Goal: Information Seeking & Learning: Learn about a topic

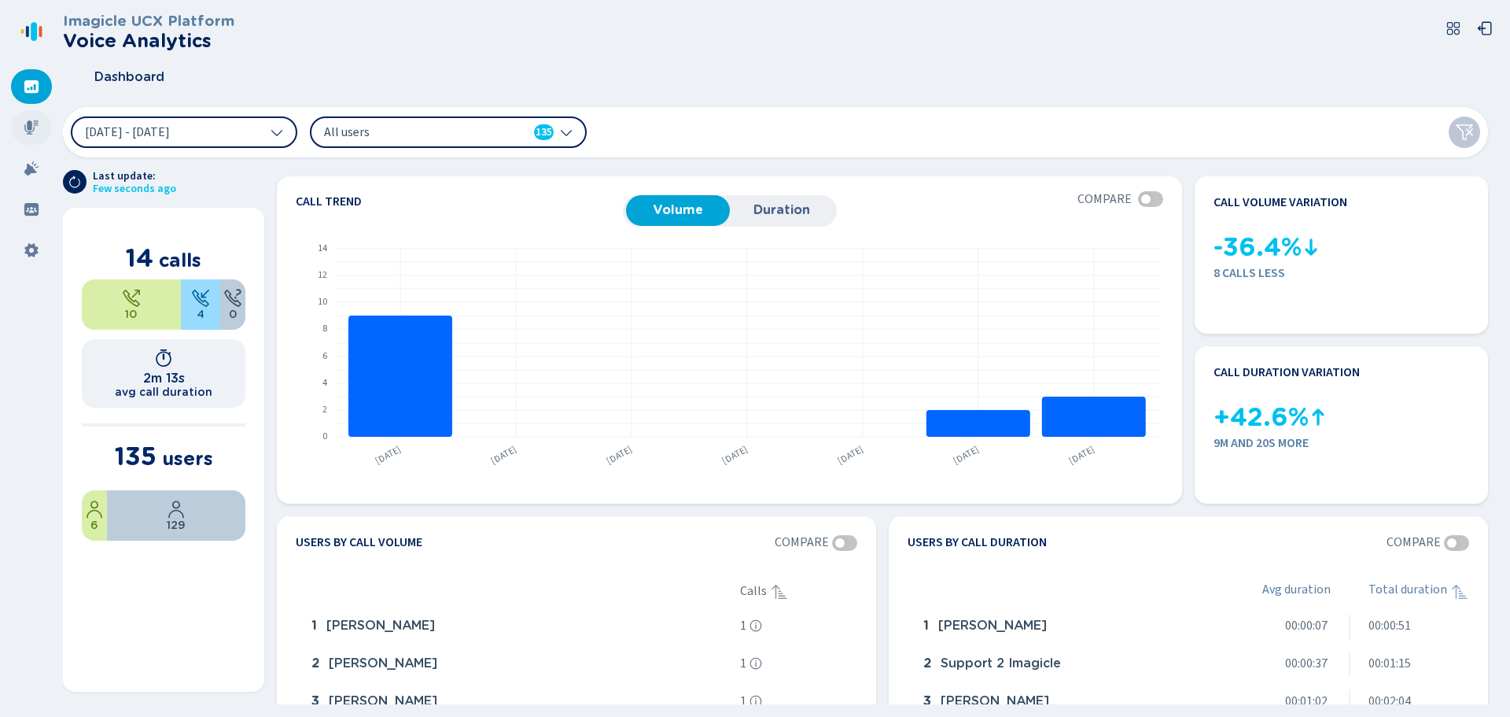
click at [27, 124] on icon at bounding box center [32, 128] width 16 height 16
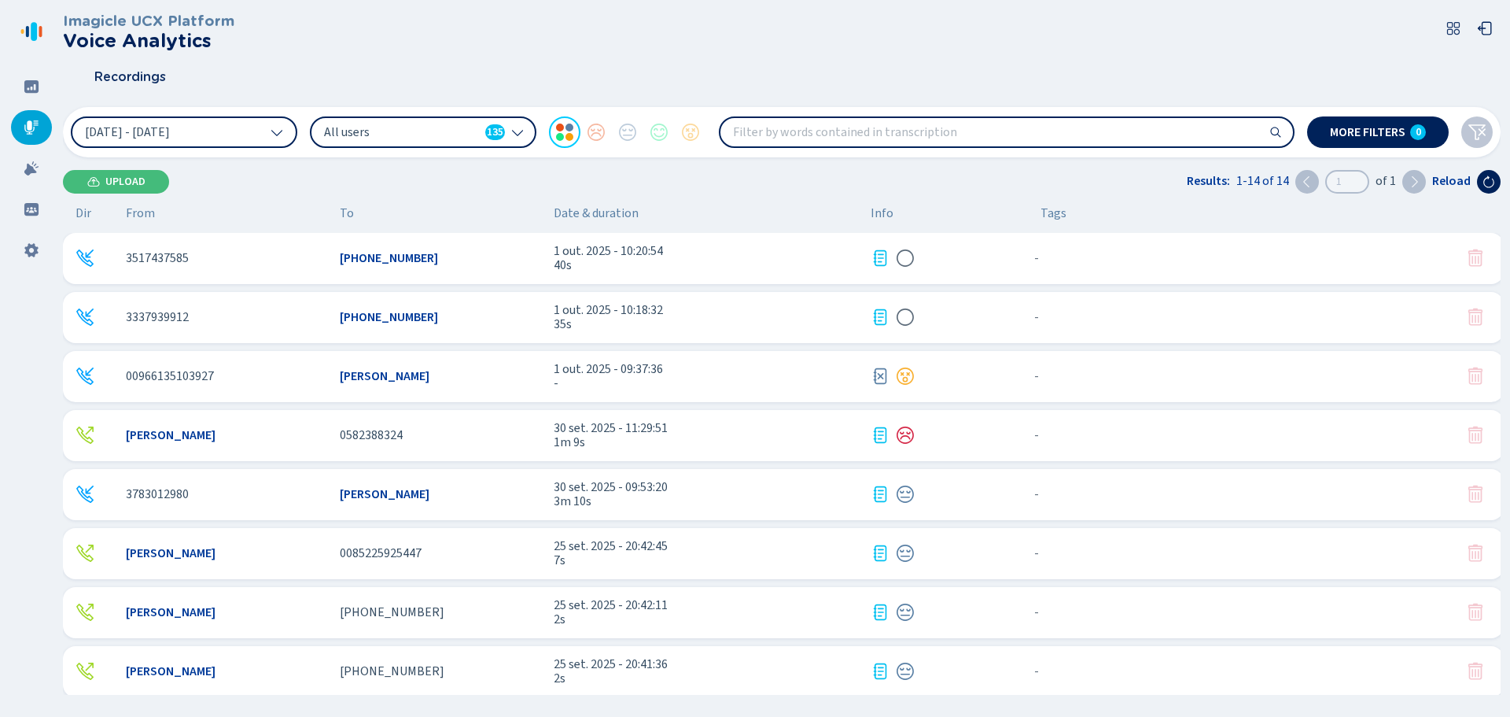
click at [411, 125] on span "All users" at bounding box center [401, 132] width 155 height 17
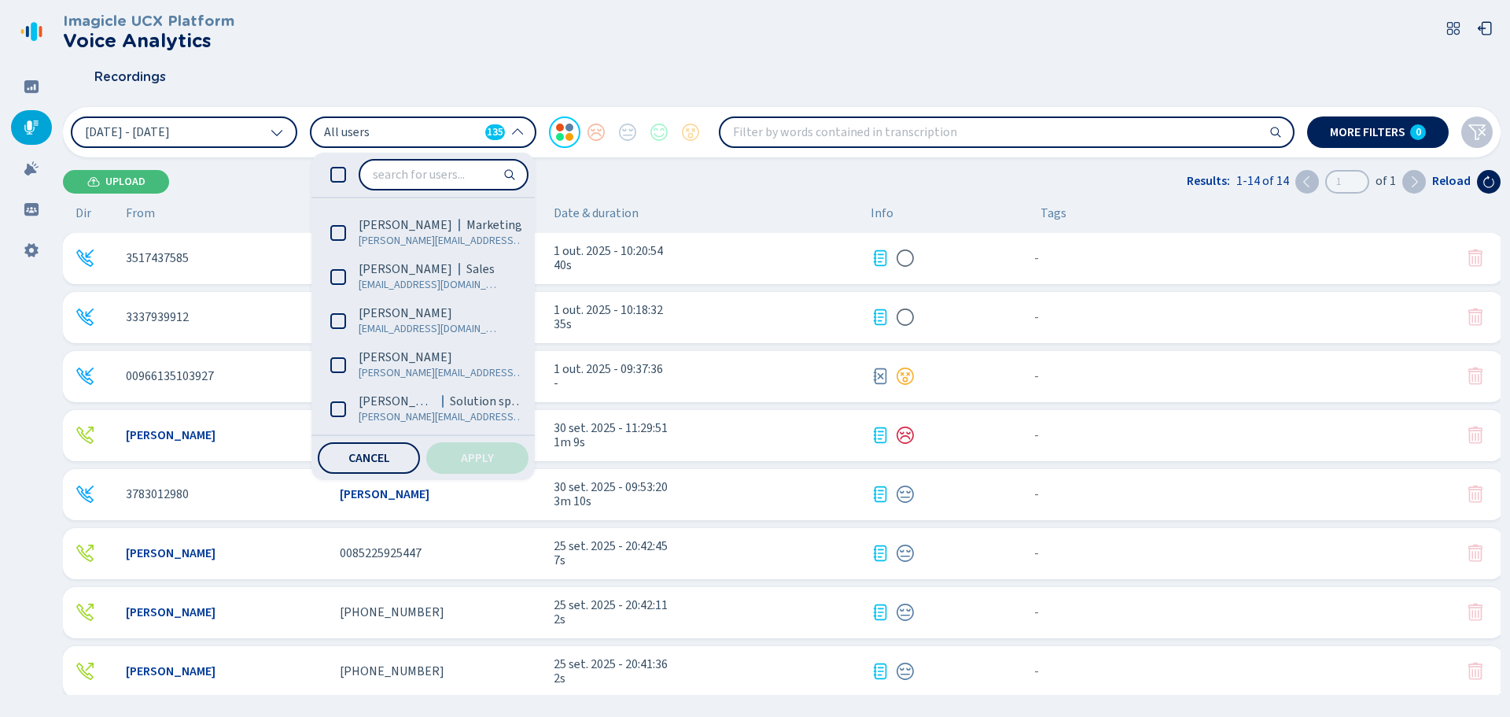
scroll to position [708, 0]
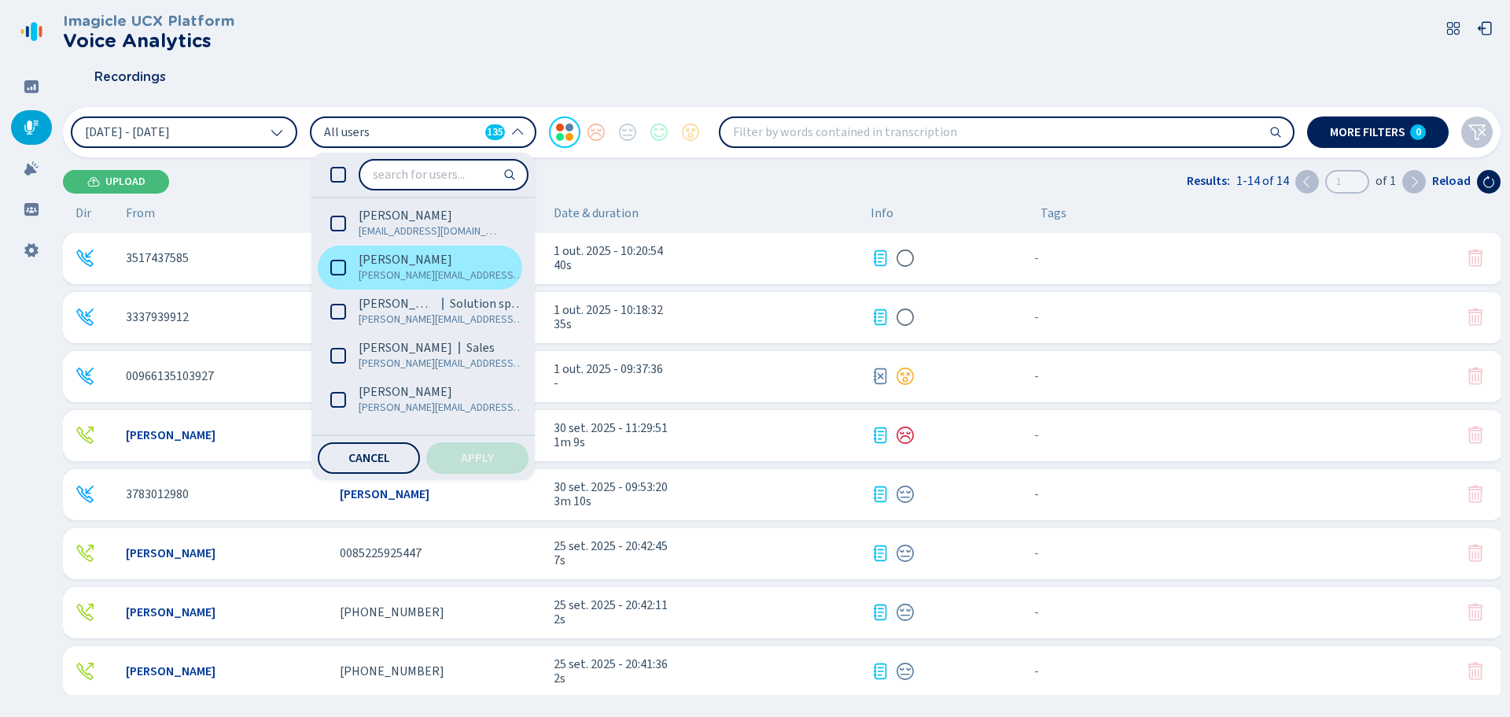
click at [417, 264] on span "[PERSON_NAME]" at bounding box center [406, 260] width 94 height 16
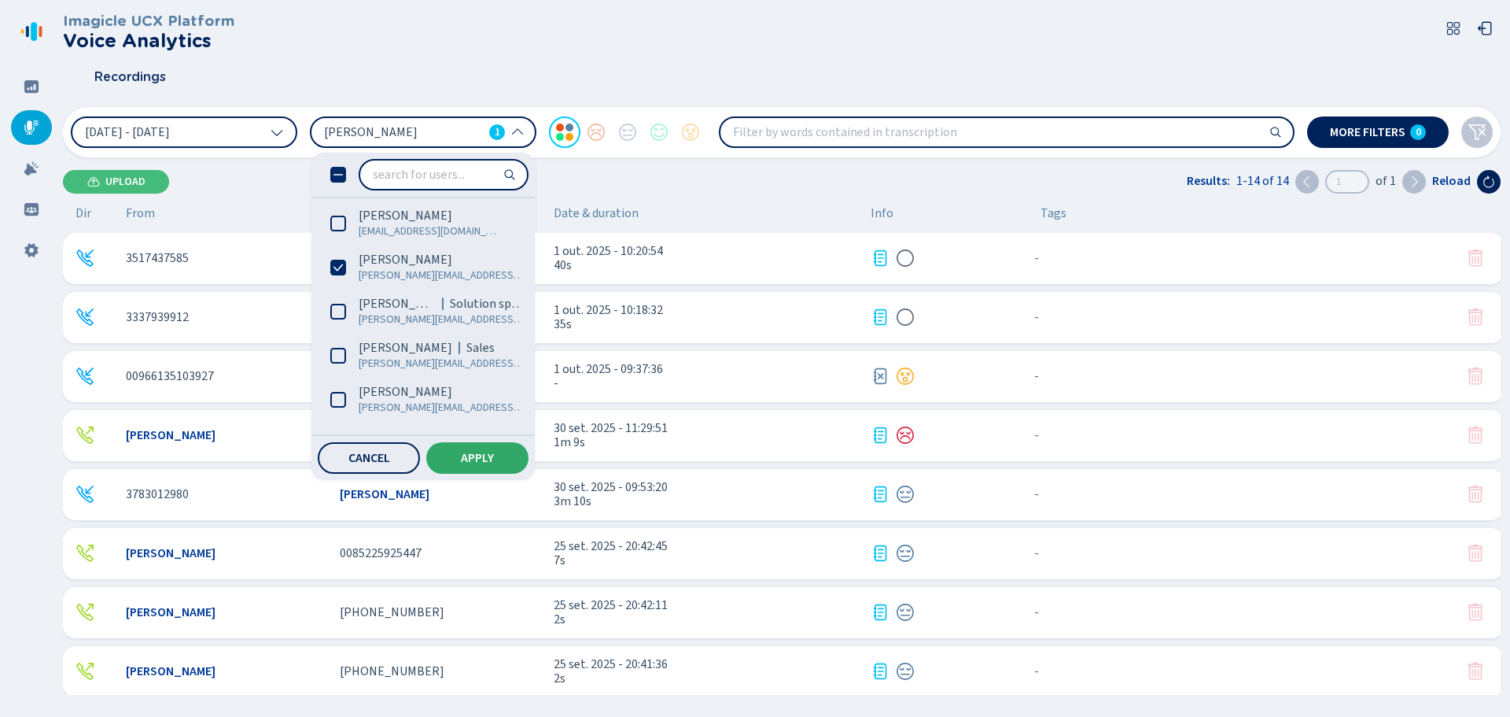
click at [490, 457] on span "Apply" at bounding box center [477, 458] width 33 height 13
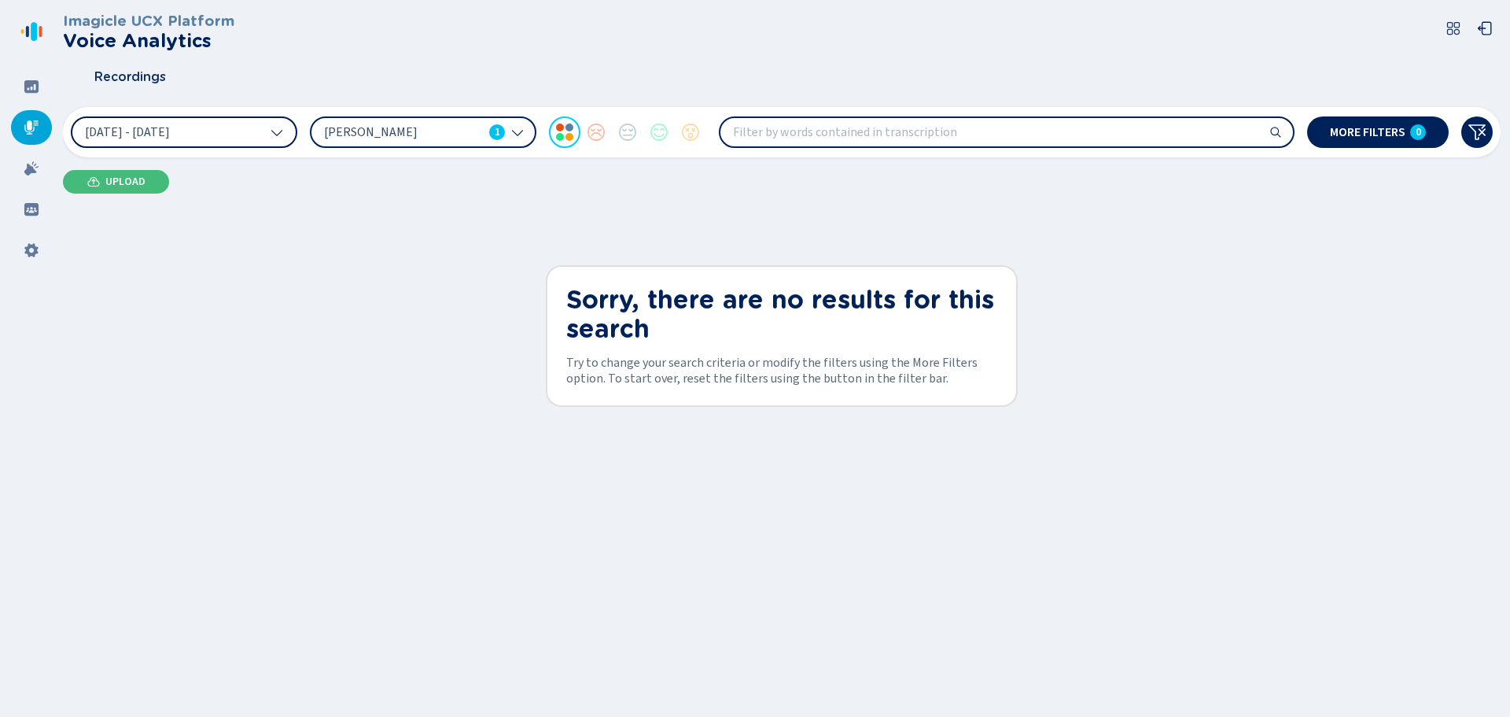
click at [266, 129] on button "[DATE] - [DATE]" at bounding box center [184, 131] width 227 height 31
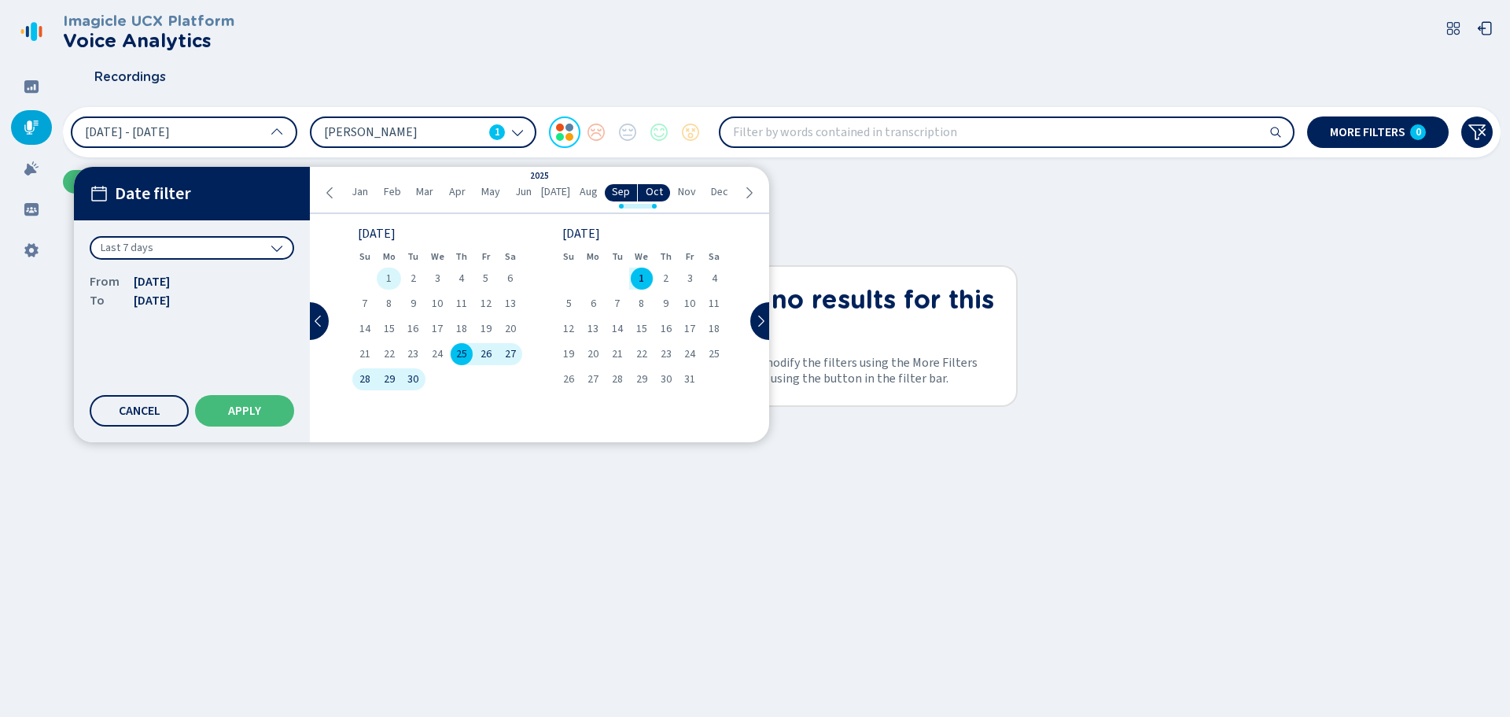
click at [386, 276] on span "1" at bounding box center [389, 278] width 6 height 11
click at [415, 374] on span "30" at bounding box center [412, 379] width 11 height 11
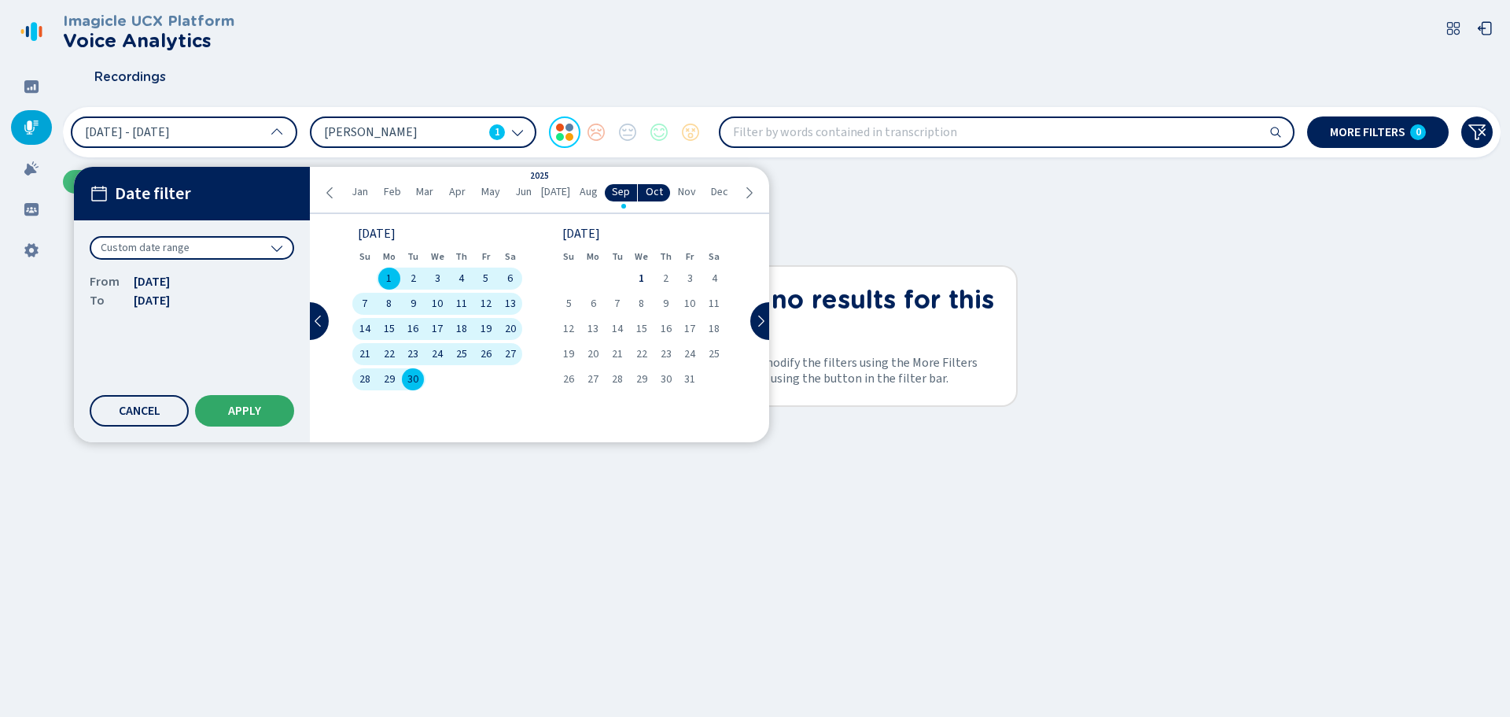
click at [209, 405] on button "Apply" at bounding box center [244, 410] width 99 height 31
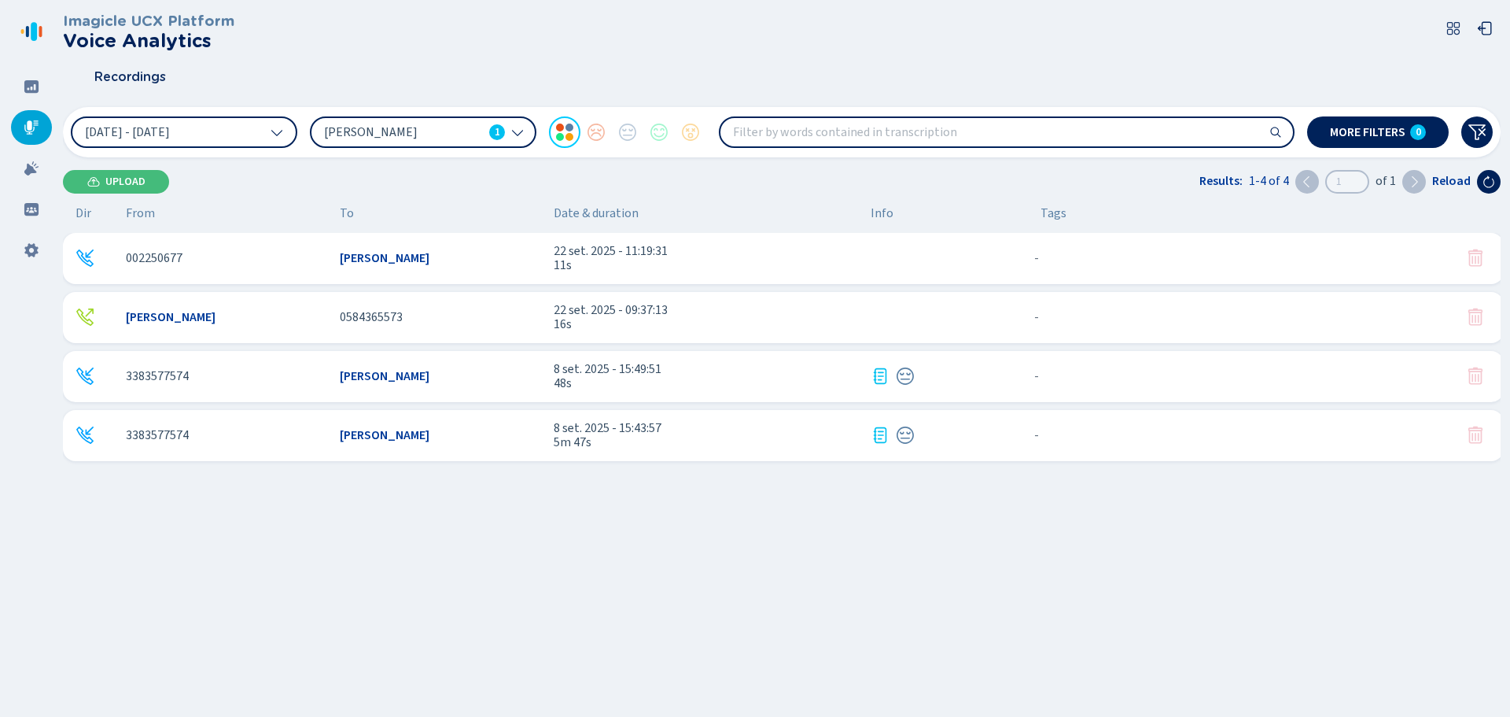
click at [237, 256] on div "002250677" at bounding box center [226, 258] width 201 height 14
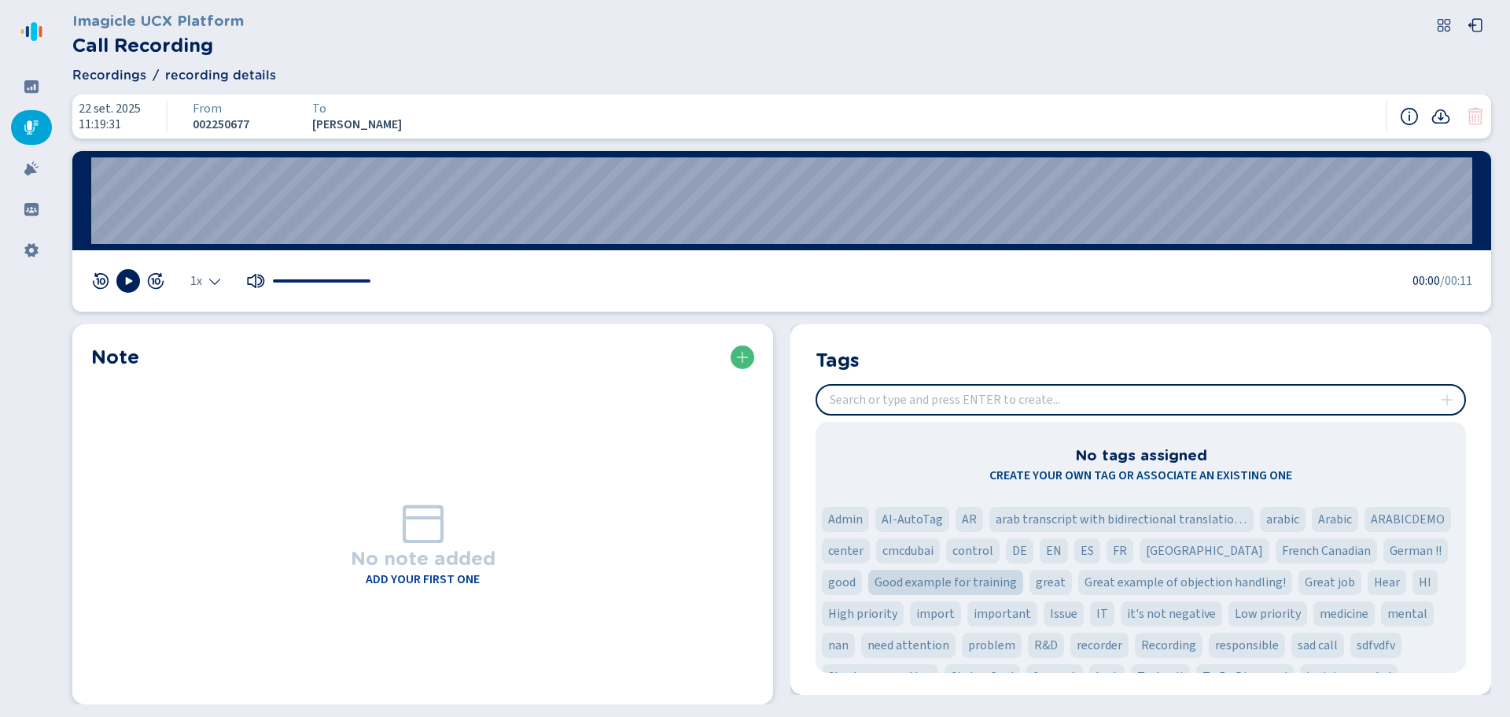
scroll to position [54, 0]
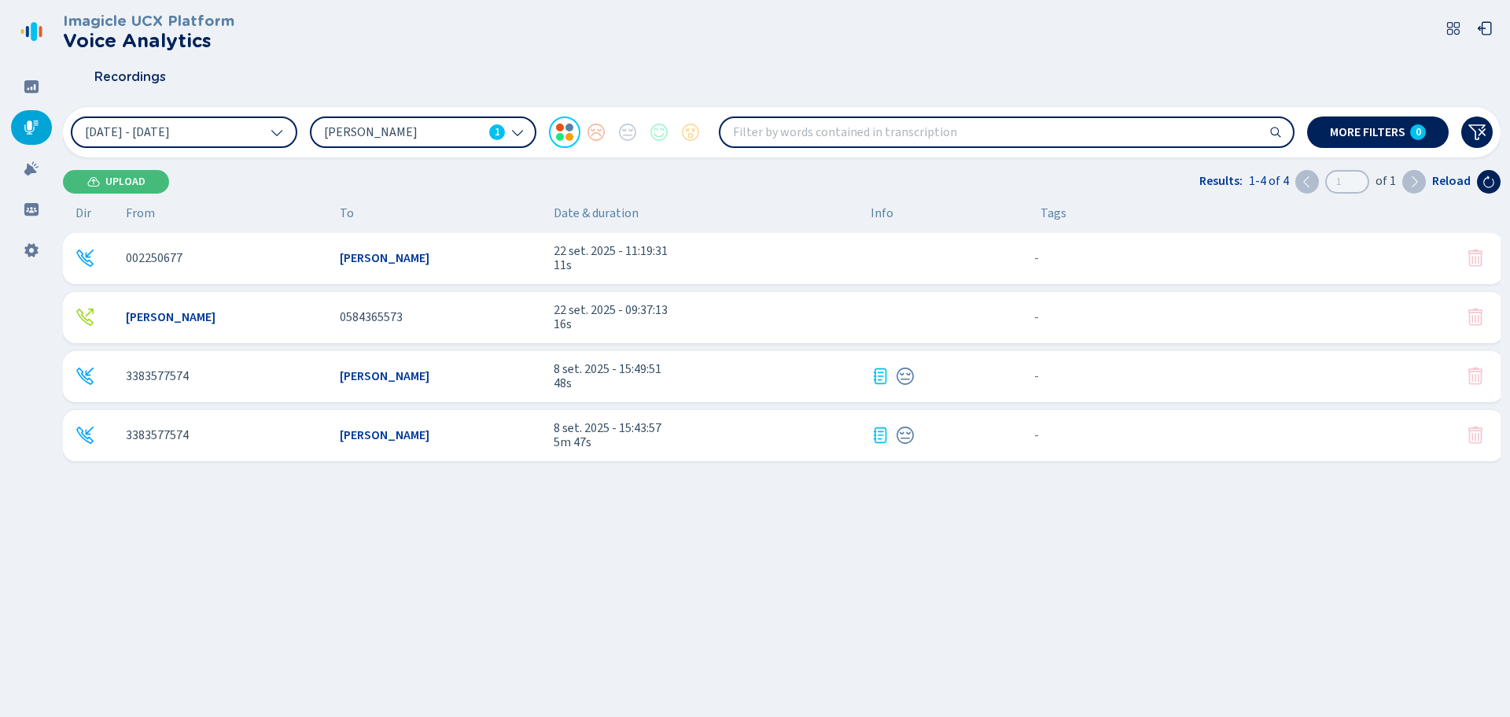
click at [375, 379] on span "[PERSON_NAME]" at bounding box center [385, 376] width 90 height 14
click at [160, 132] on span "[DATE] - [DATE]" at bounding box center [127, 132] width 85 height 13
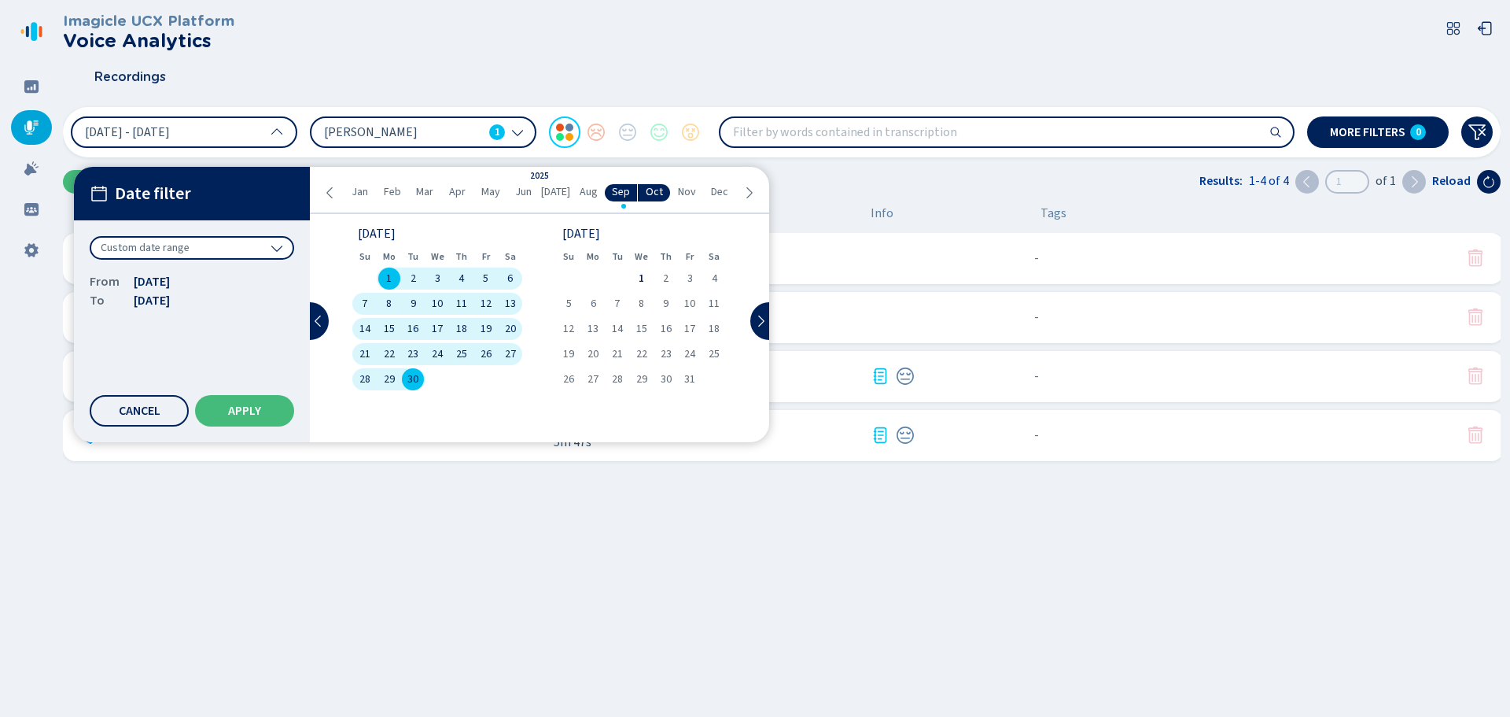
click at [254, 310] on div "To [DATE]" at bounding box center [192, 300] width 205 height 19
click at [332, 190] on icon at bounding box center [330, 192] width 13 height 13
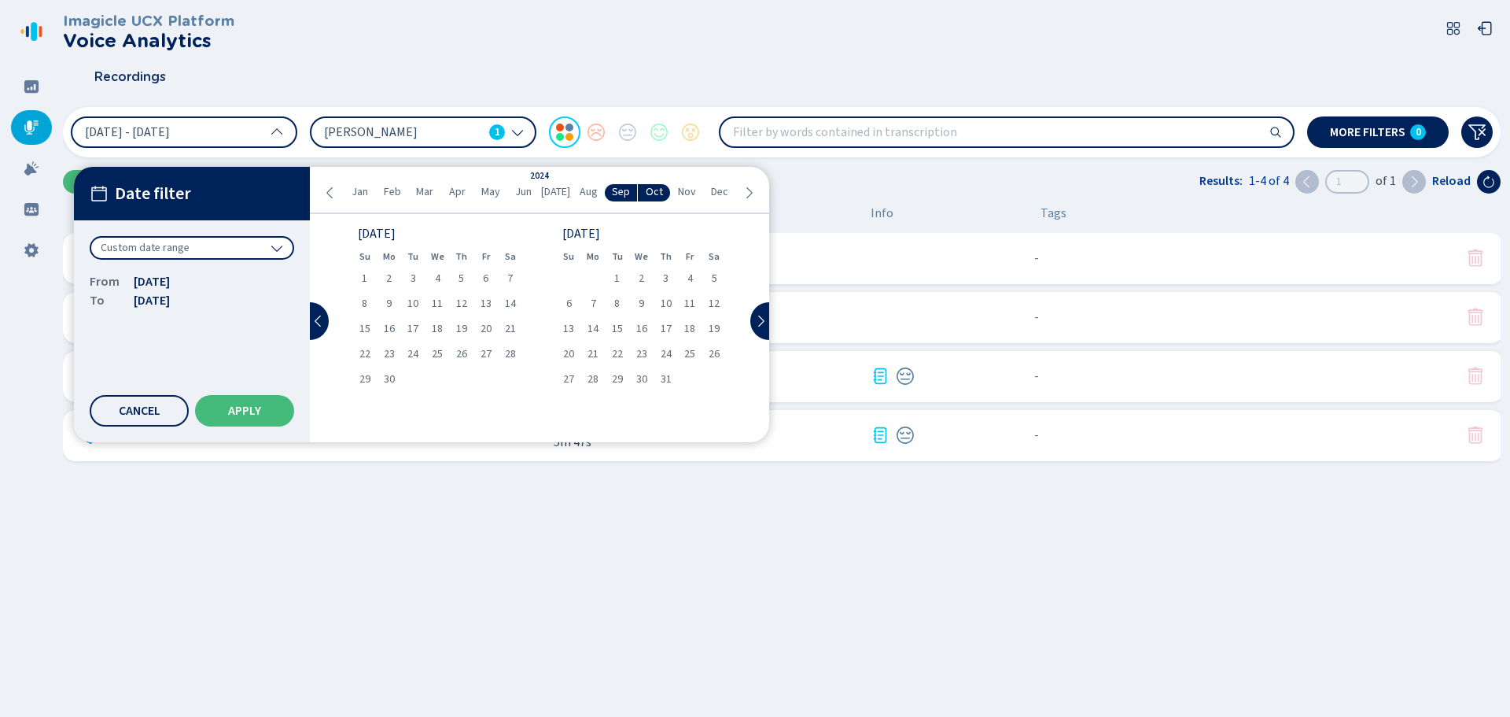
click at [457, 197] on span "Apr" at bounding box center [457, 192] width 17 height 13
click at [595, 275] on span "1" at bounding box center [594, 278] width 6 height 11
click at [617, 377] on span "30" at bounding box center [617, 379] width 11 height 11
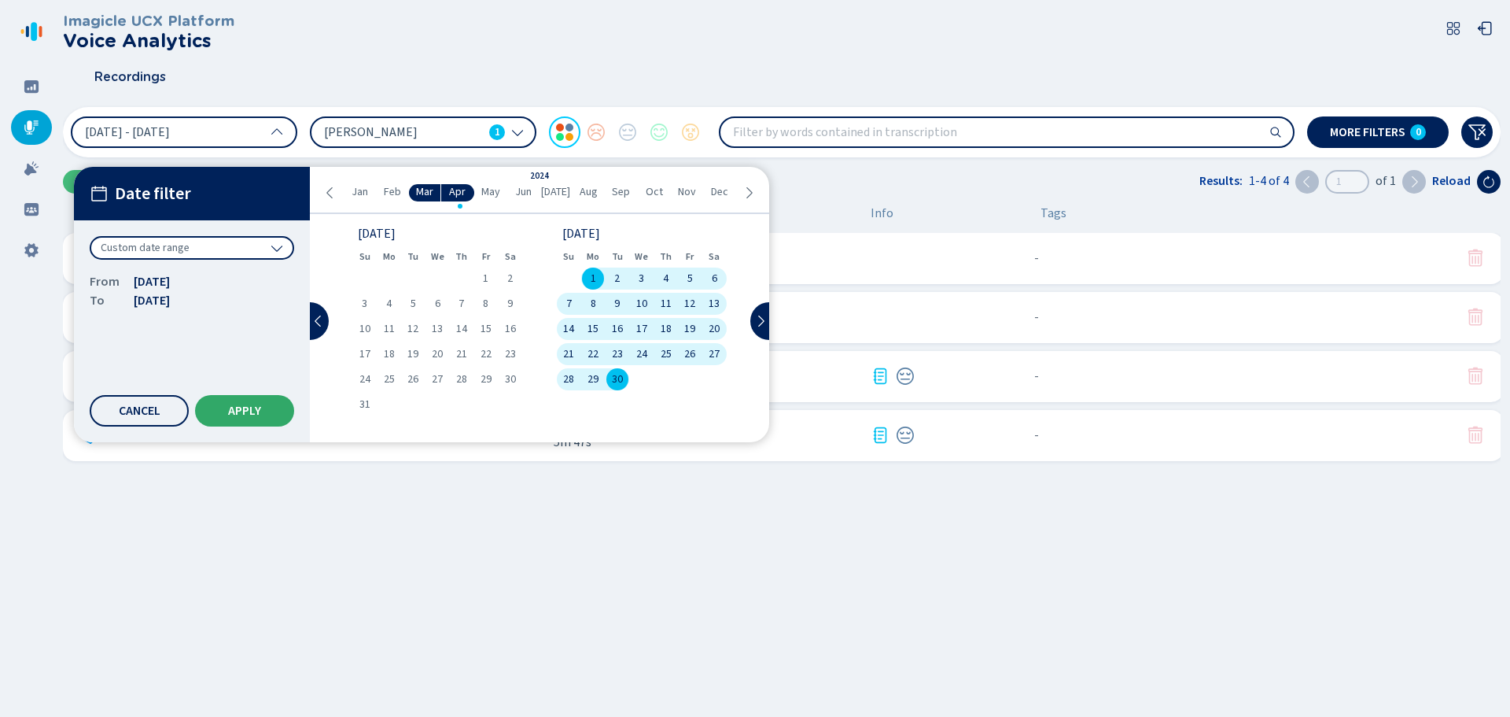
click at [238, 416] on span "Apply" at bounding box center [244, 410] width 33 height 13
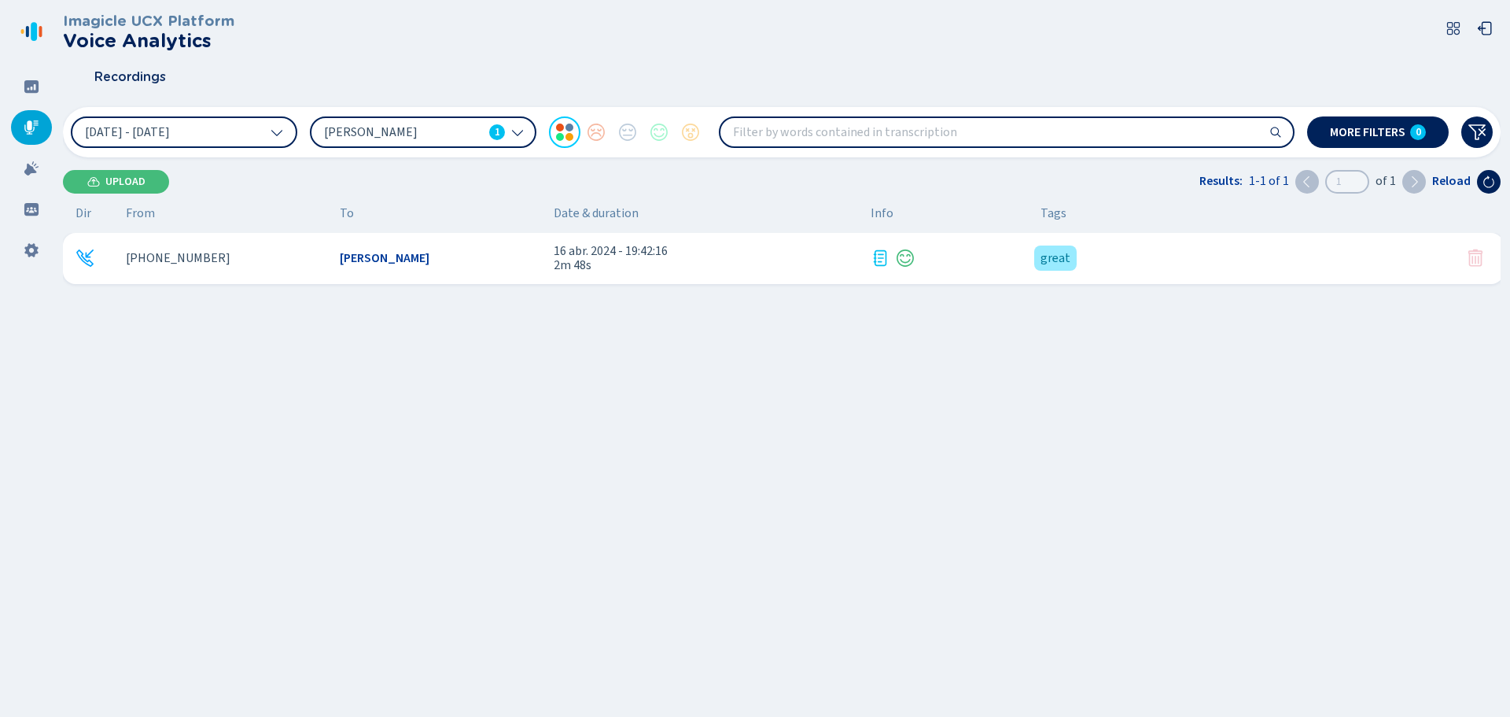
click at [411, 129] on span "[PERSON_NAME]" at bounding box center [403, 132] width 159 height 17
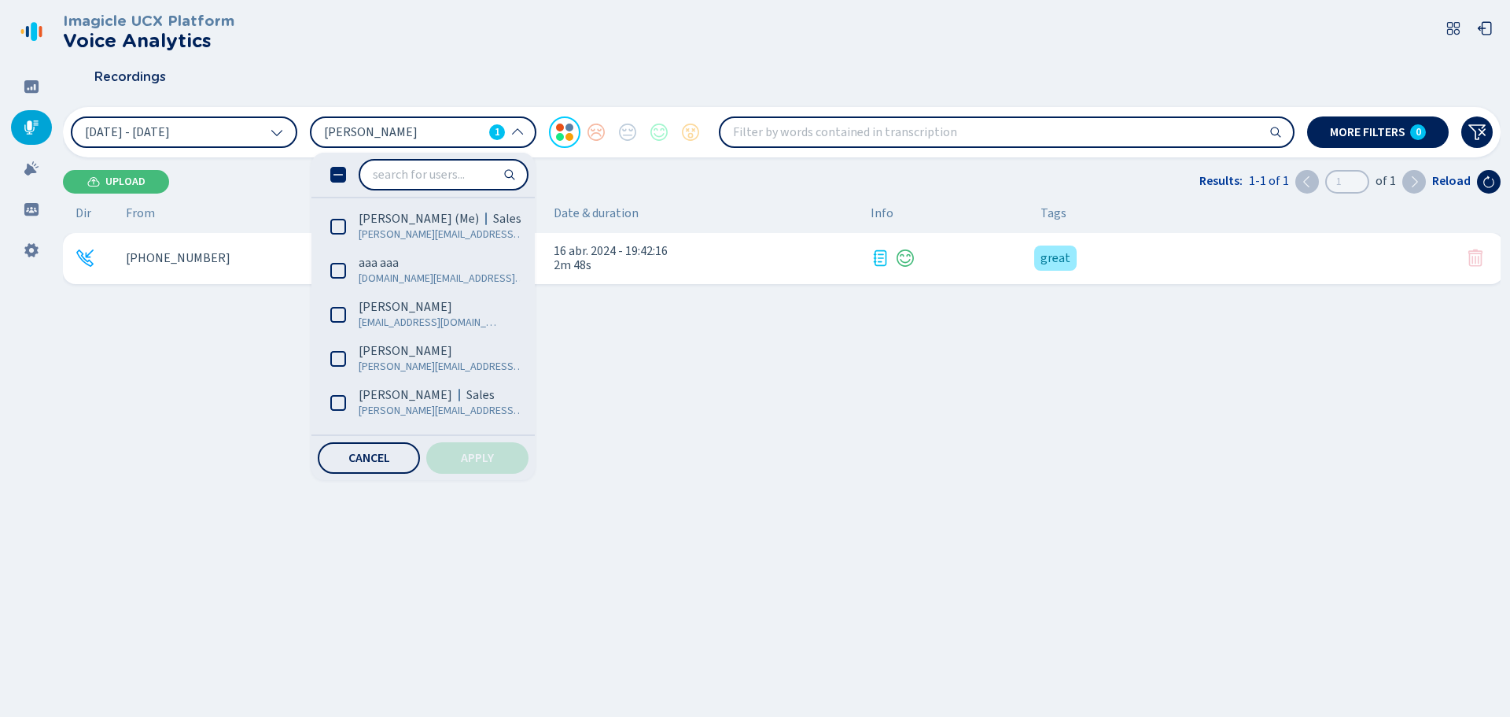
click at [462, 176] on input "search" at bounding box center [443, 174] width 167 height 28
click at [340, 227] on icon at bounding box center [338, 227] width 16 height 16
click at [468, 461] on span "Apply" at bounding box center [477, 458] width 33 height 13
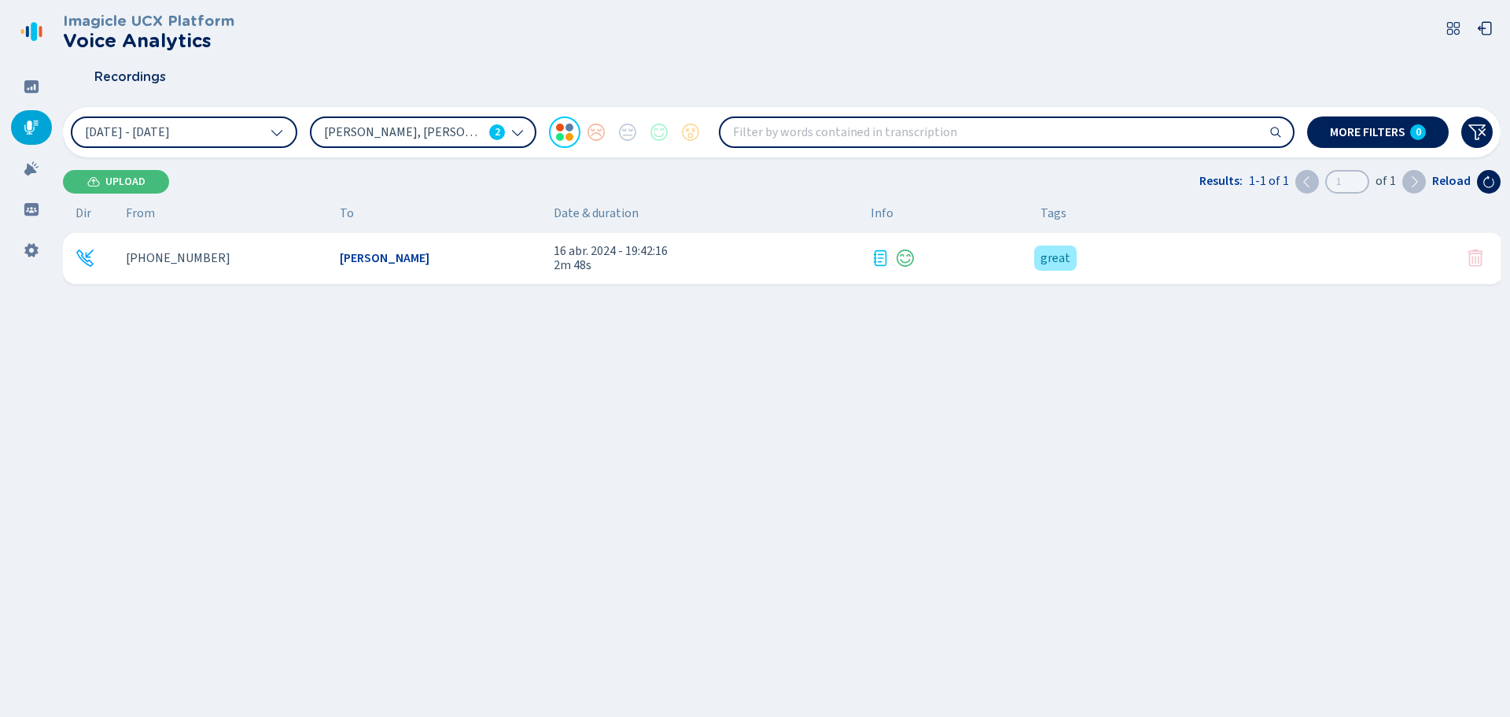
click at [396, 139] on span "[PERSON_NAME], [PERSON_NAME]" at bounding box center [403, 132] width 159 height 17
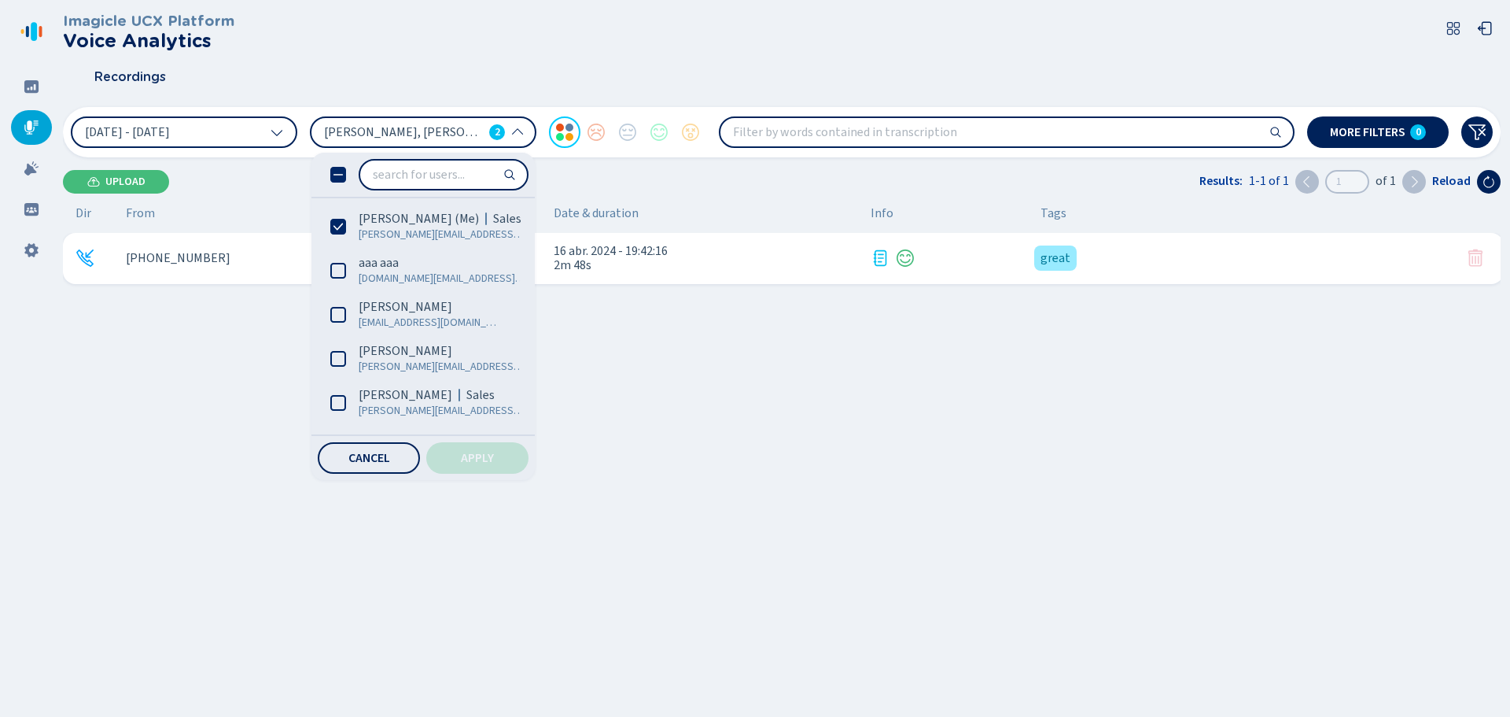
click at [334, 179] on icon at bounding box center [338, 175] width 16 height 16
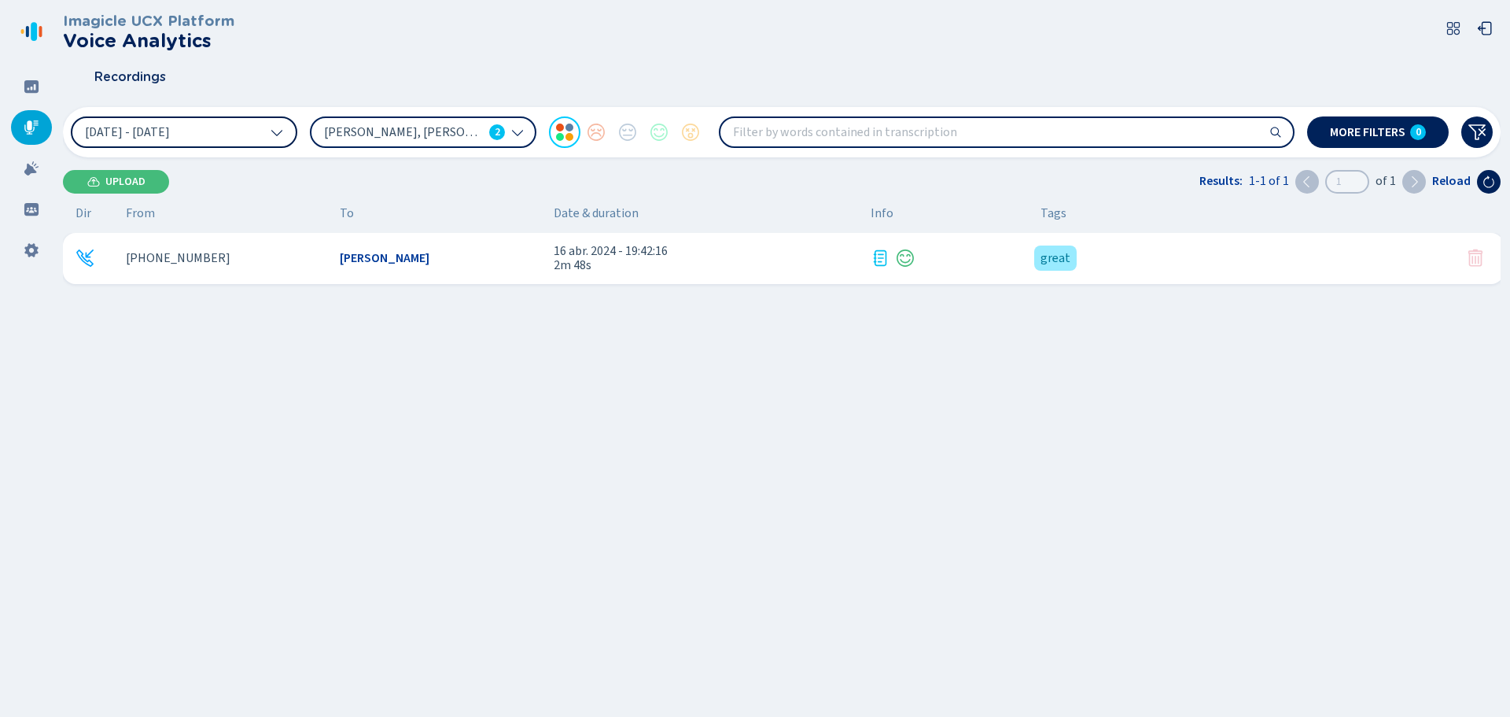
click at [256, 136] on button "[DATE] - [DATE]" at bounding box center [184, 131] width 227 height 31
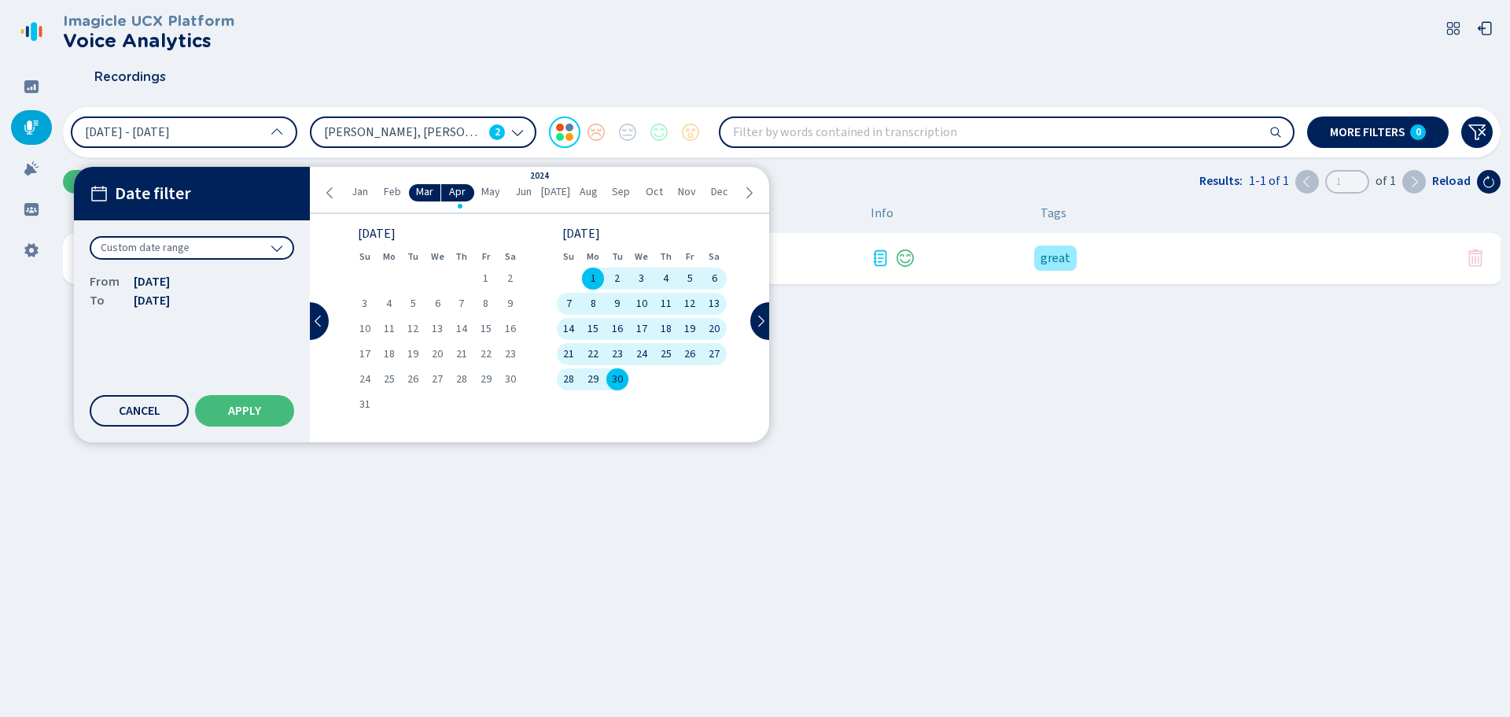
click at [654, 392] on div "[DATE] Su Mo Tu We Th Fr Sa 1 2 3 4 5 6 7 8 9 10 11 12 13 14 15 16 17 18 19 20 …" at bounding box center [642, 323] width 170 height 190
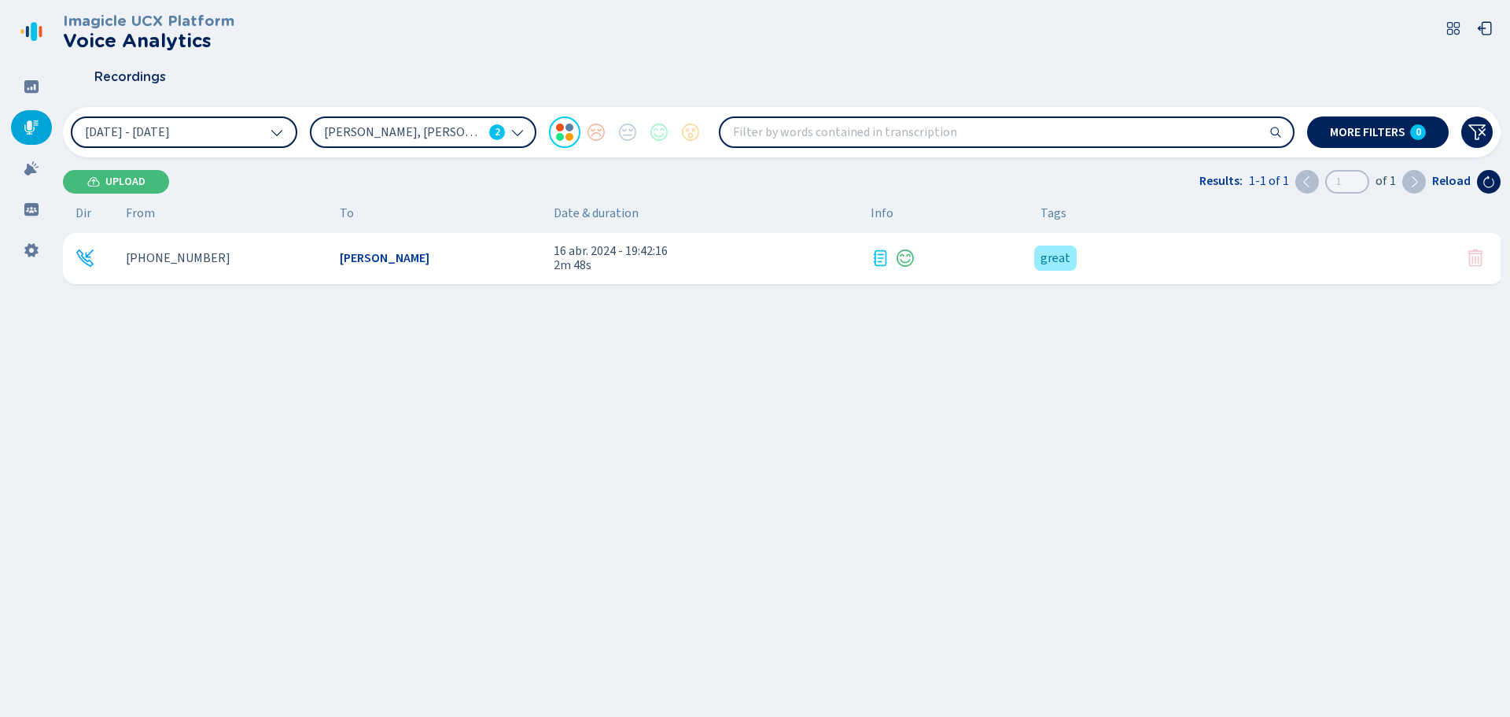
click at [234, 142] on button "[DATE] - [DATE]" at bounding box center [184, 131] width 227 height 31
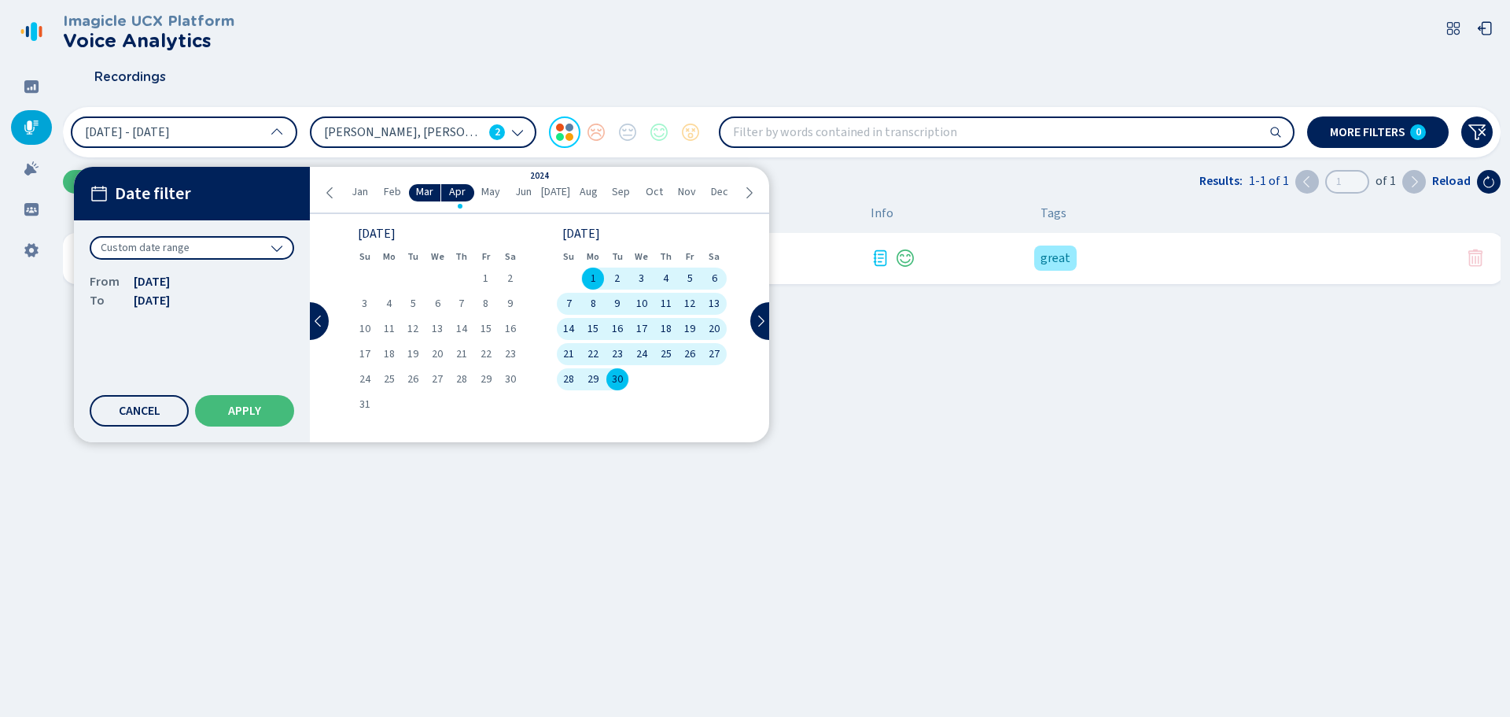
click at [534, 175] on div "2024" at bounding box center [539, 176] width 19 height 10
click at [169, 308] on span "[DATE]" at bounding box center [152, 300] width 36 height 19
click at [270, 243] on div "Custom date range" at bounding box center [192, 248] width 205 height 24
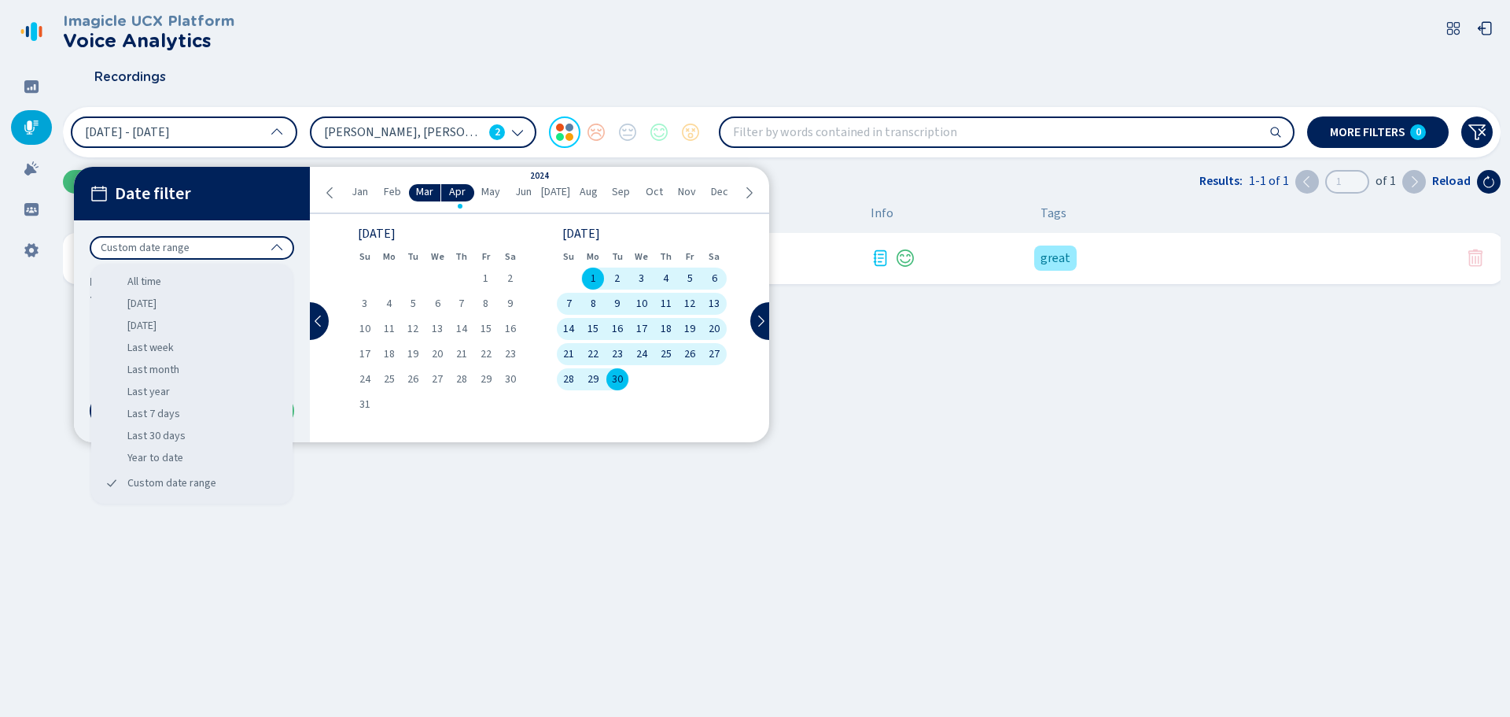
click at [270, 243] on div "Custom date range" at bounding box center [192, 248] width 205 height 24
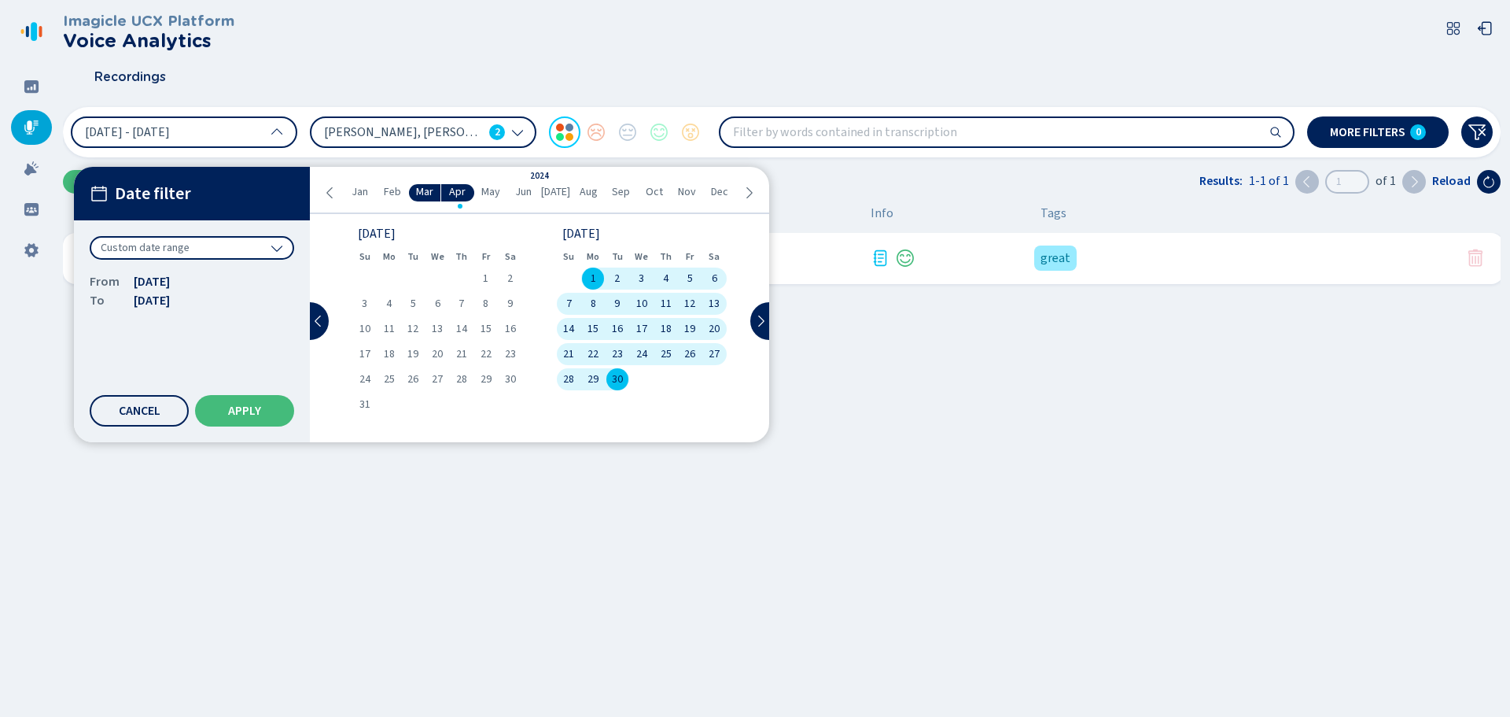
click at [748, 190] on icon at bounding box center [749, 192] width 13 height 13
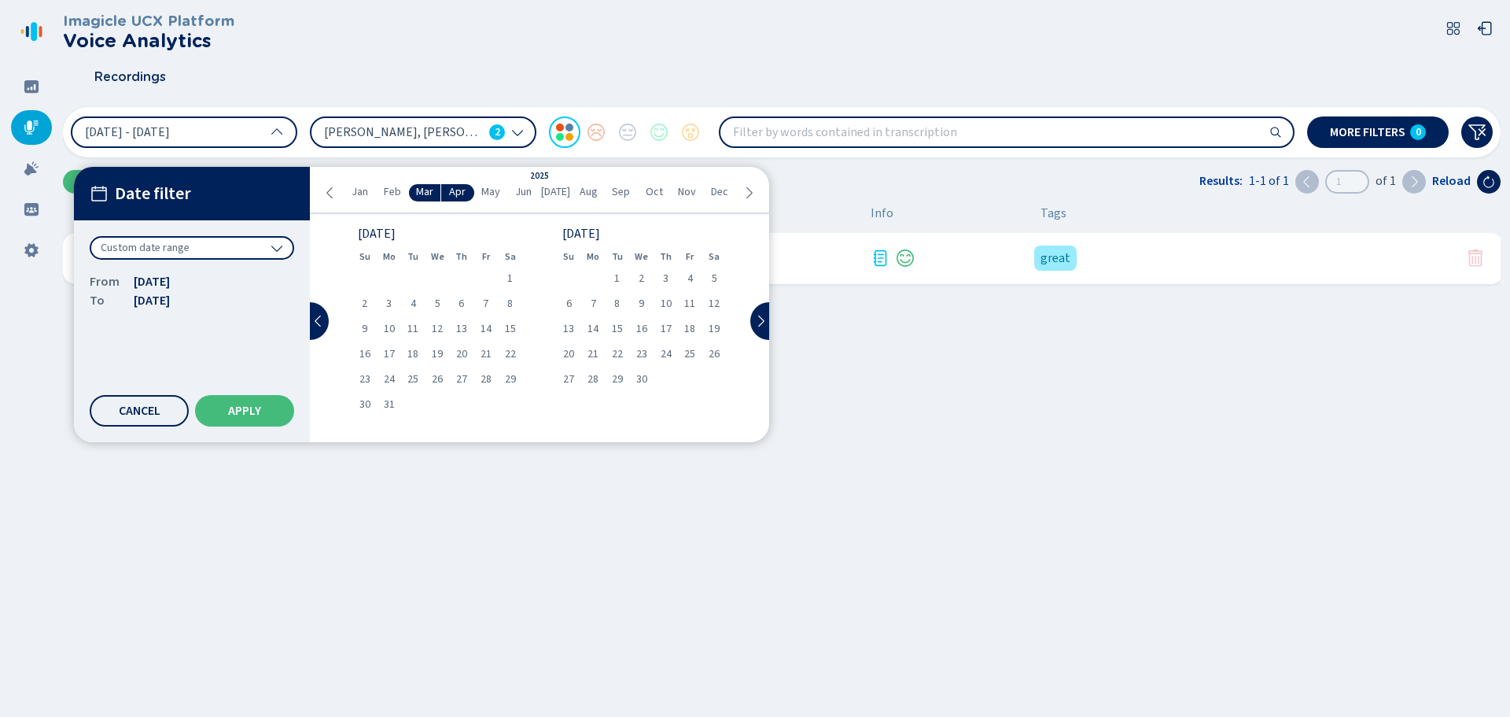
click at [748, 190] on icon at bounding box center [749, 192] width 13 height 13
click at [330, 194] on icon at bounding box center [330, 192] width 13 height 13
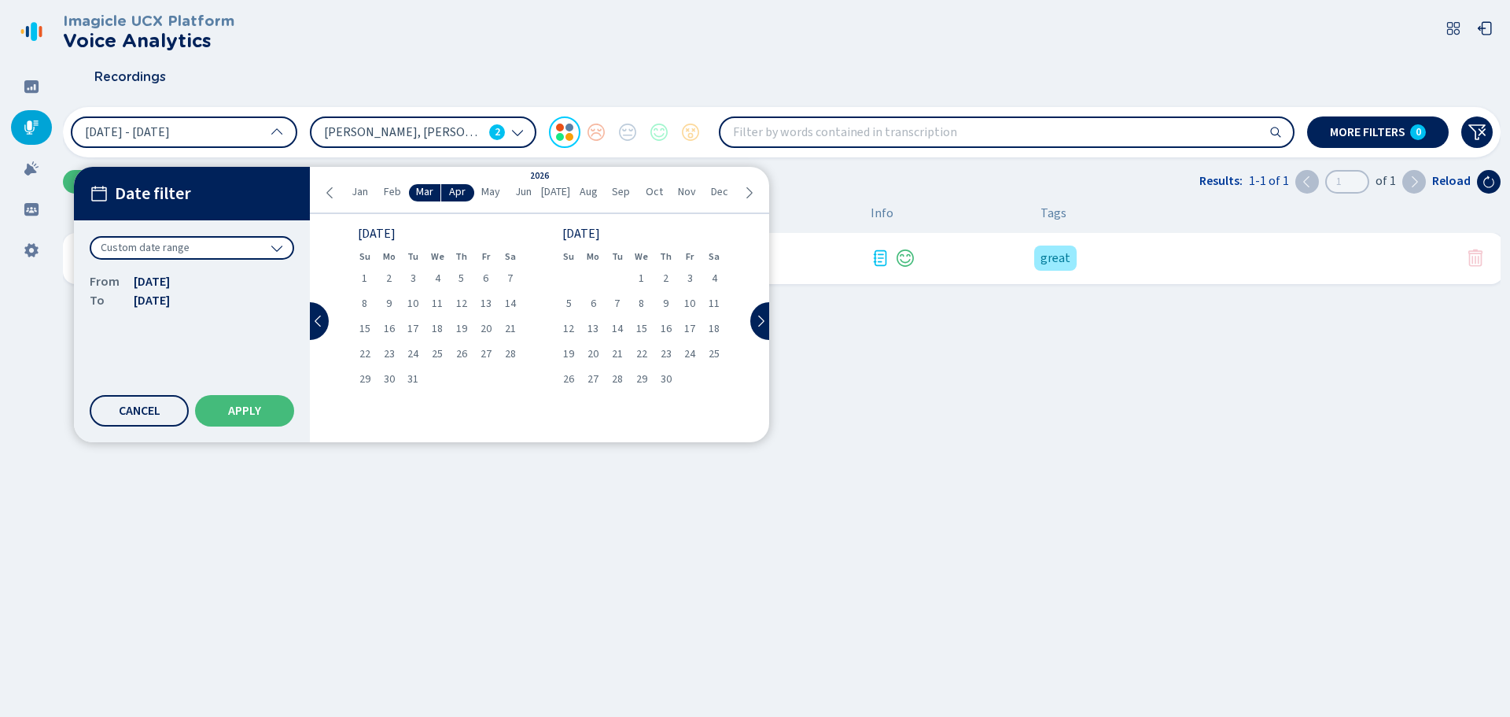
click at [330, 193] on icon at bounding box center [330, 192] width 13 height 13
click at [621, 273] on div "1" at bounding box center [618, 278] width 24 height 22
click at [638, 379] on span "30" at bounding box center [641, 379] width 11 height 11
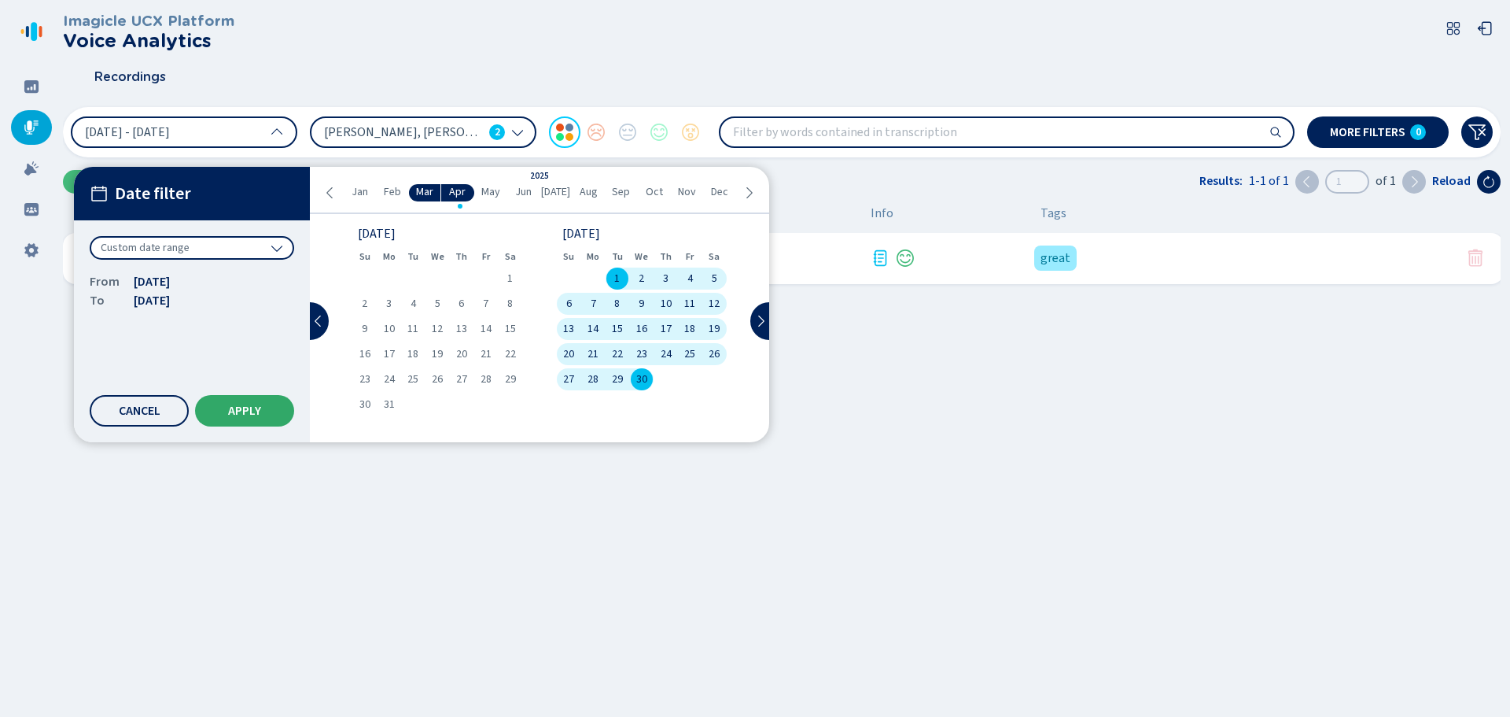
click at [242, 412] on span "Apply" at bounding box center [244, 410] width 33 height 13
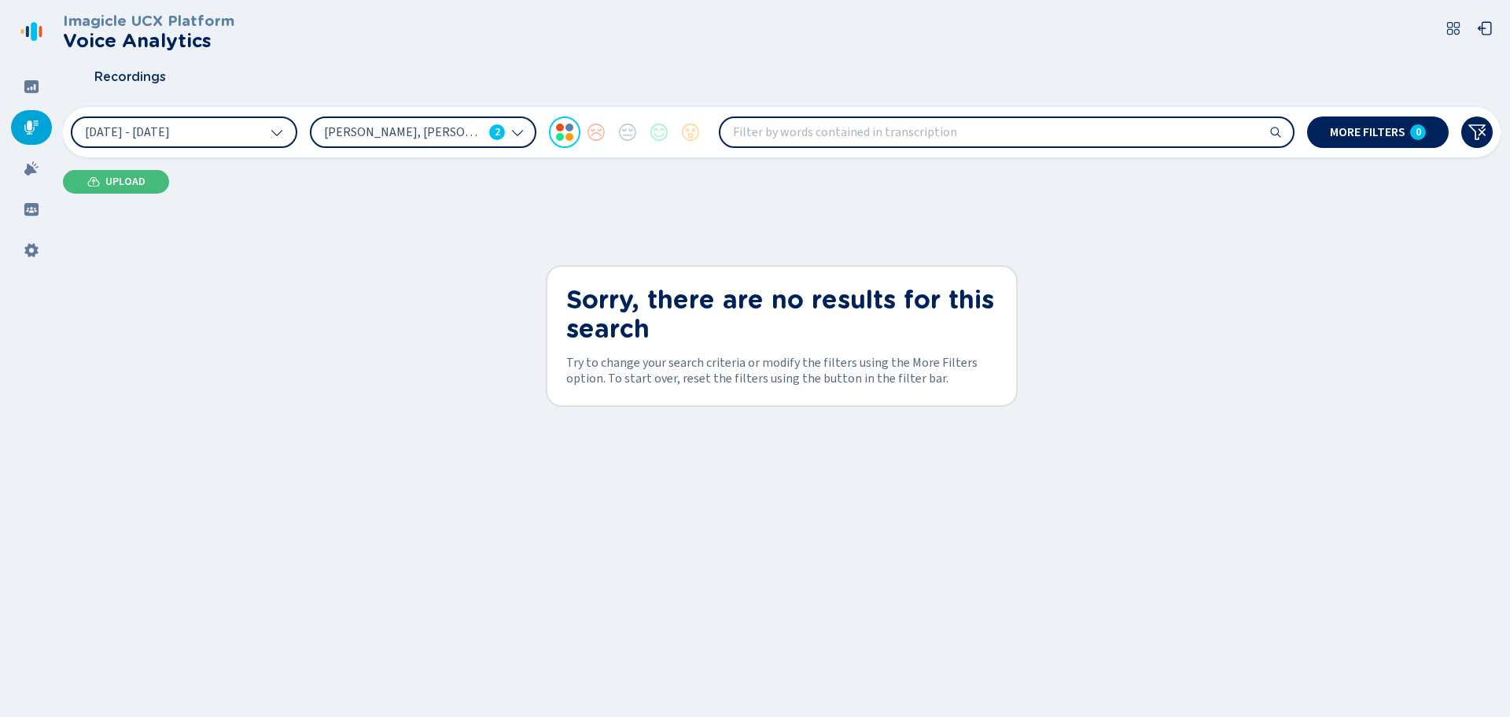
click at [404, 138] on span "[PERSON_NAME], [PERSON_NAME]" at bounding box center [403, 132] width 159 height 17
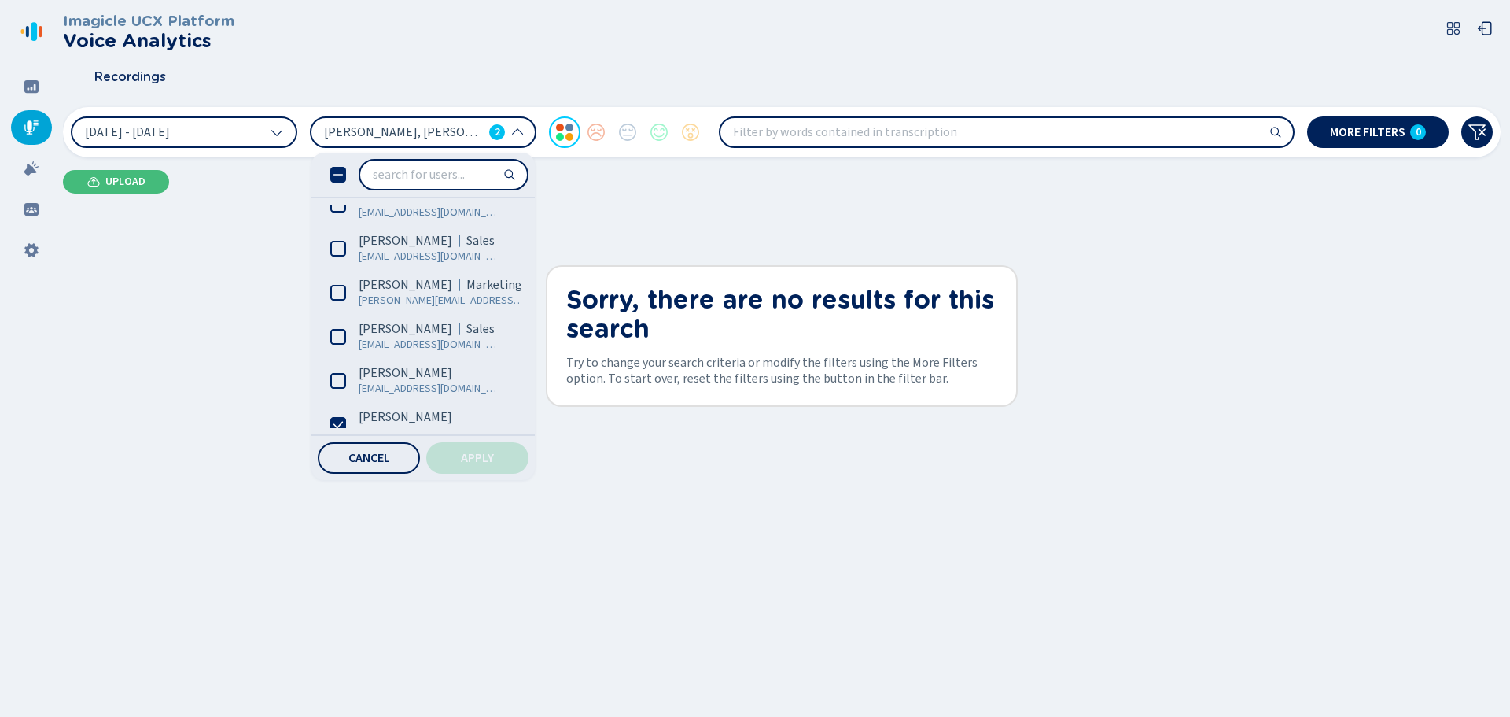
scroll to position [629, 0]
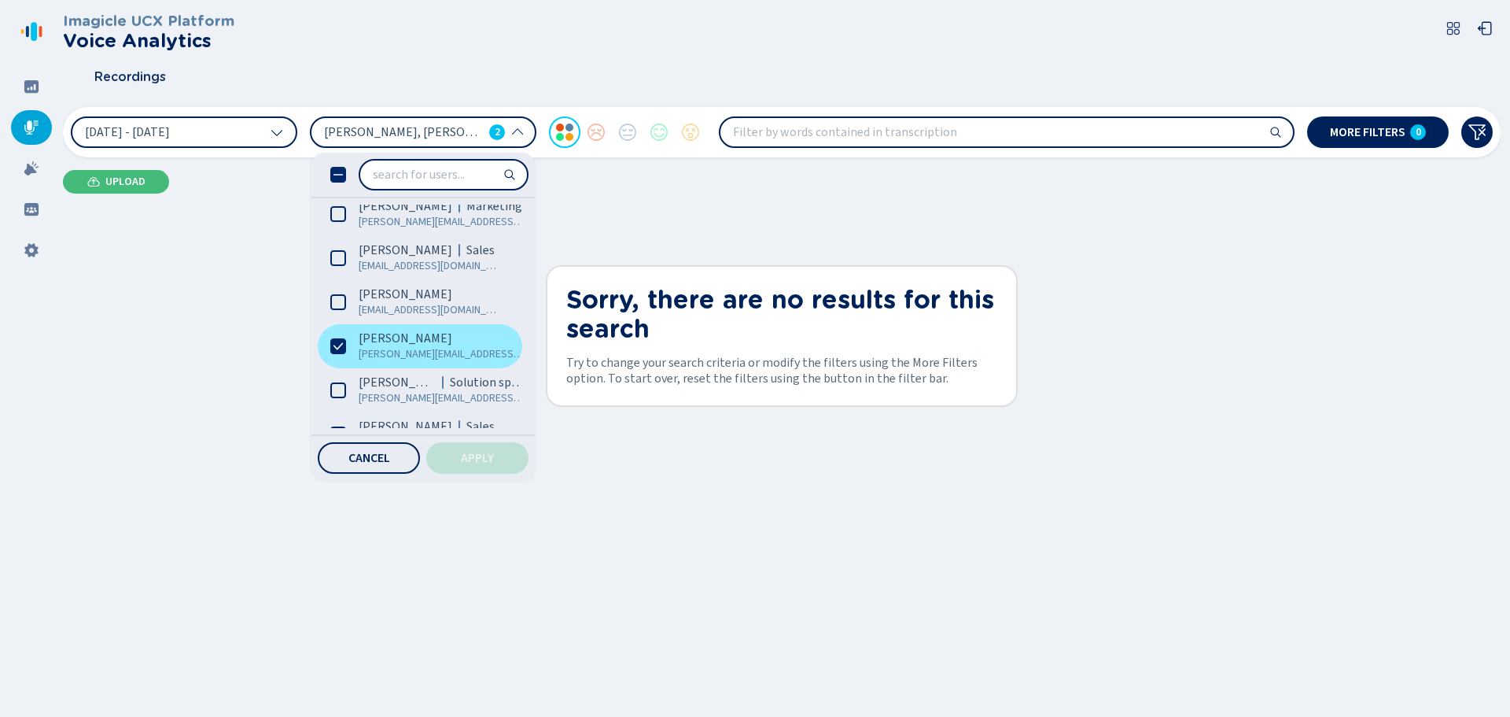
click at [337, 343] on icon at bounding box center [338, 346] width 16 height 16
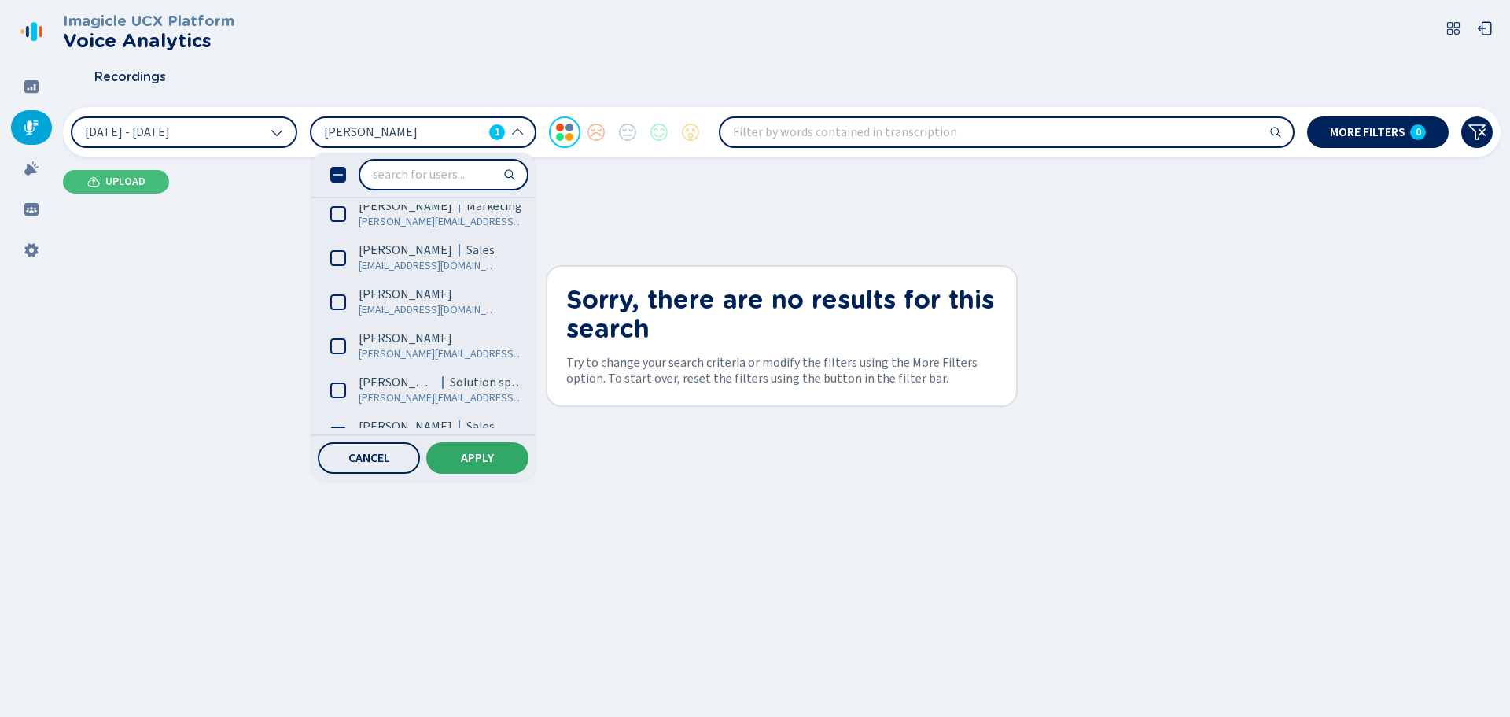
click at [448, 451] on button "Apply" at bounding box center [477, 457] width 102 height 31
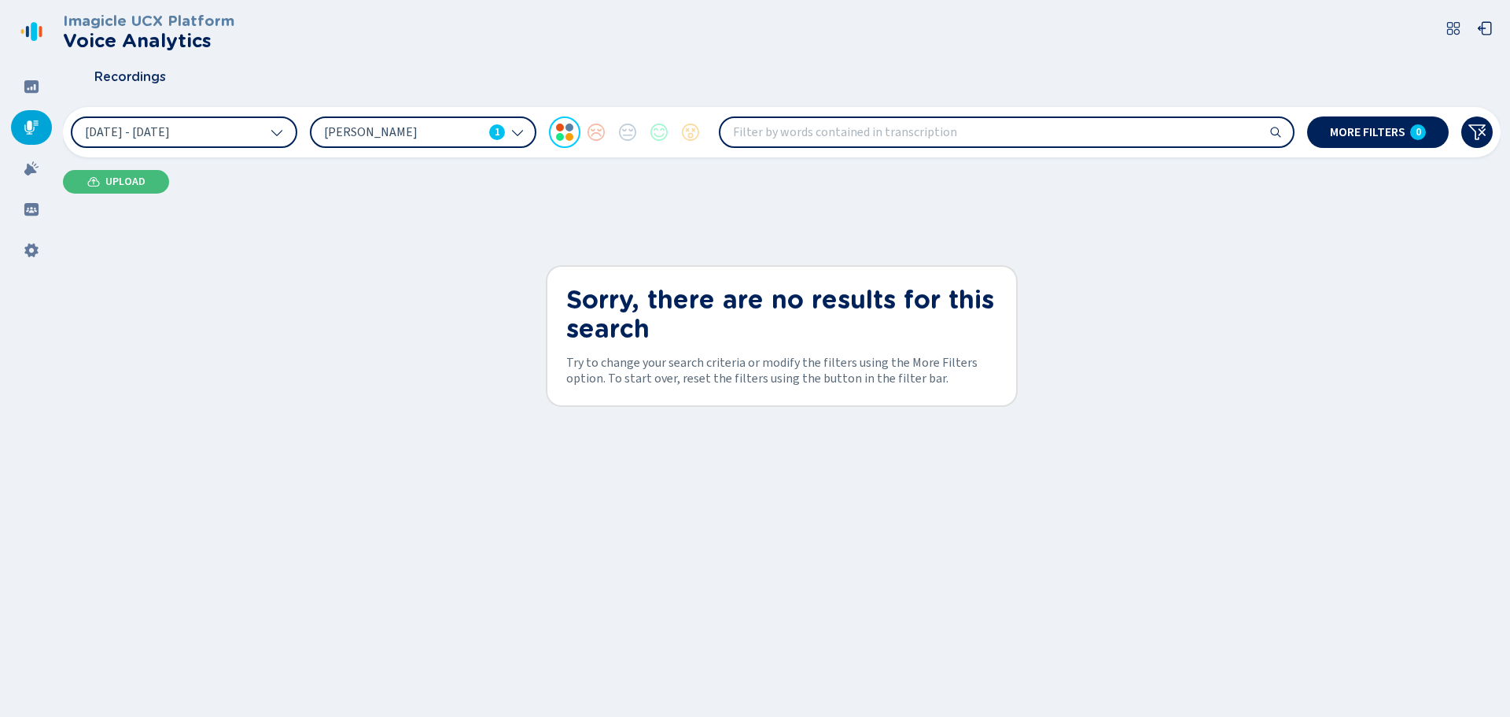
click at [392, 137] on span "[PERSON_NAME]" at bounding box center [403, 132] width 159 height 17
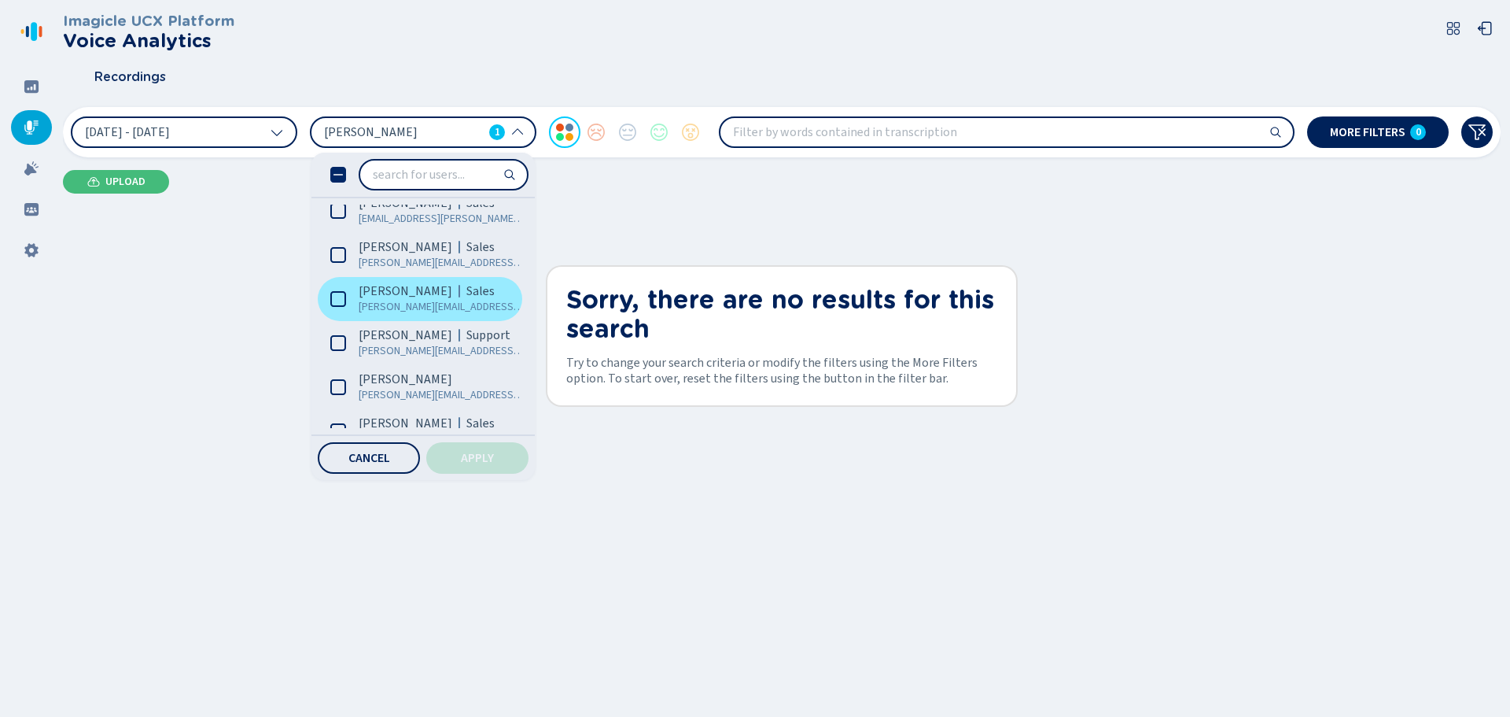
scroll to position [944, 0]
click at [393, 289] on span "[PERSON_NAME]" at bounding box center [406, 288] width 94 height 16
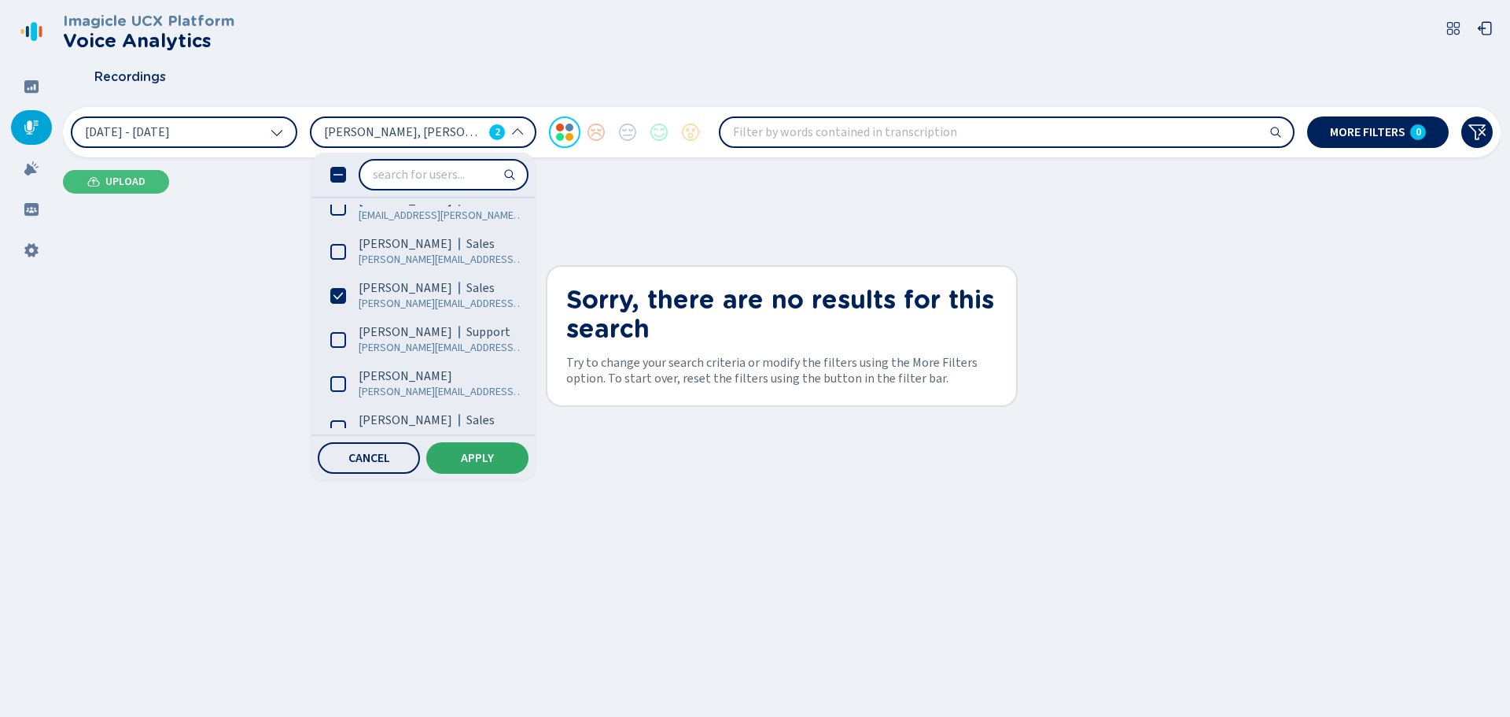
click at [465, 448] on button "Apply" at bounding box center [477, 457] width 102 height 31
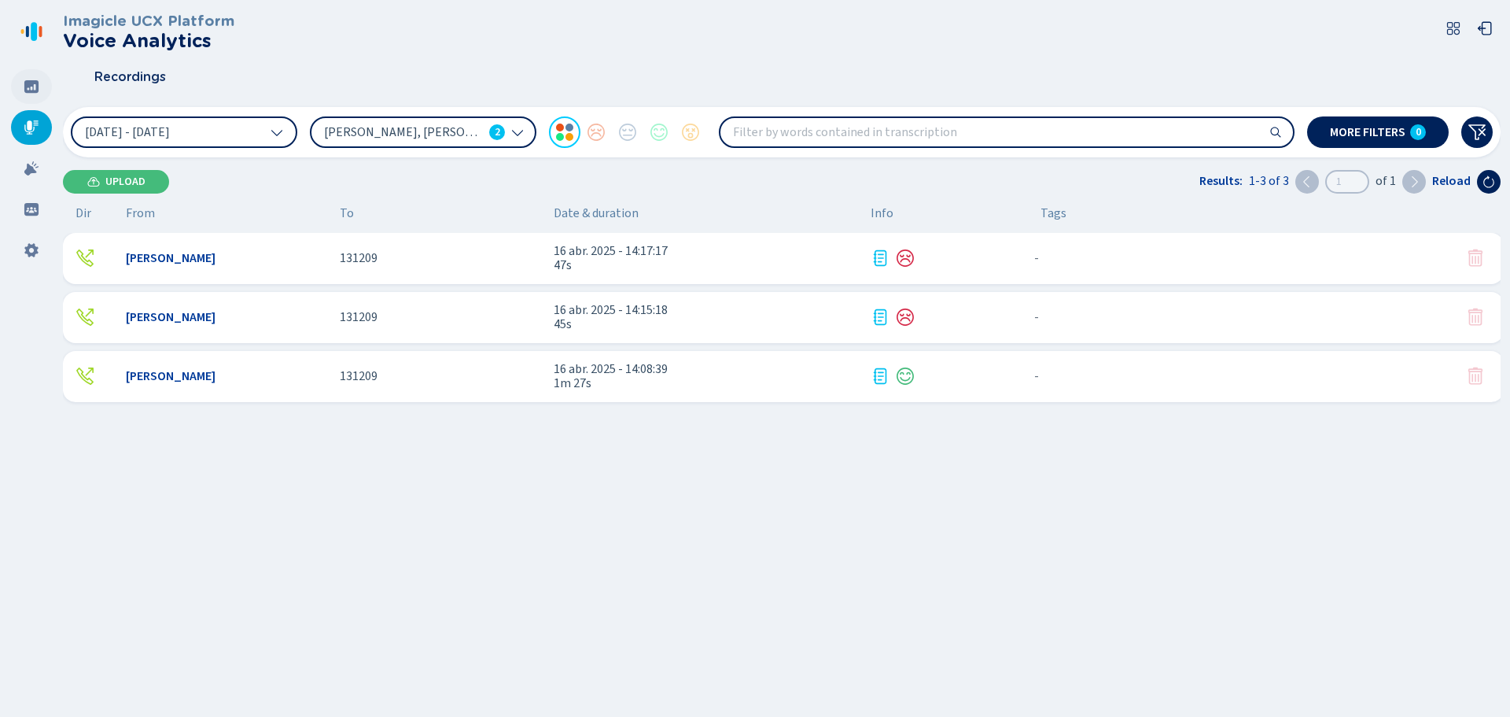
click at [29, 91] on icon at bounding box center [31, 86] width 14 height 13
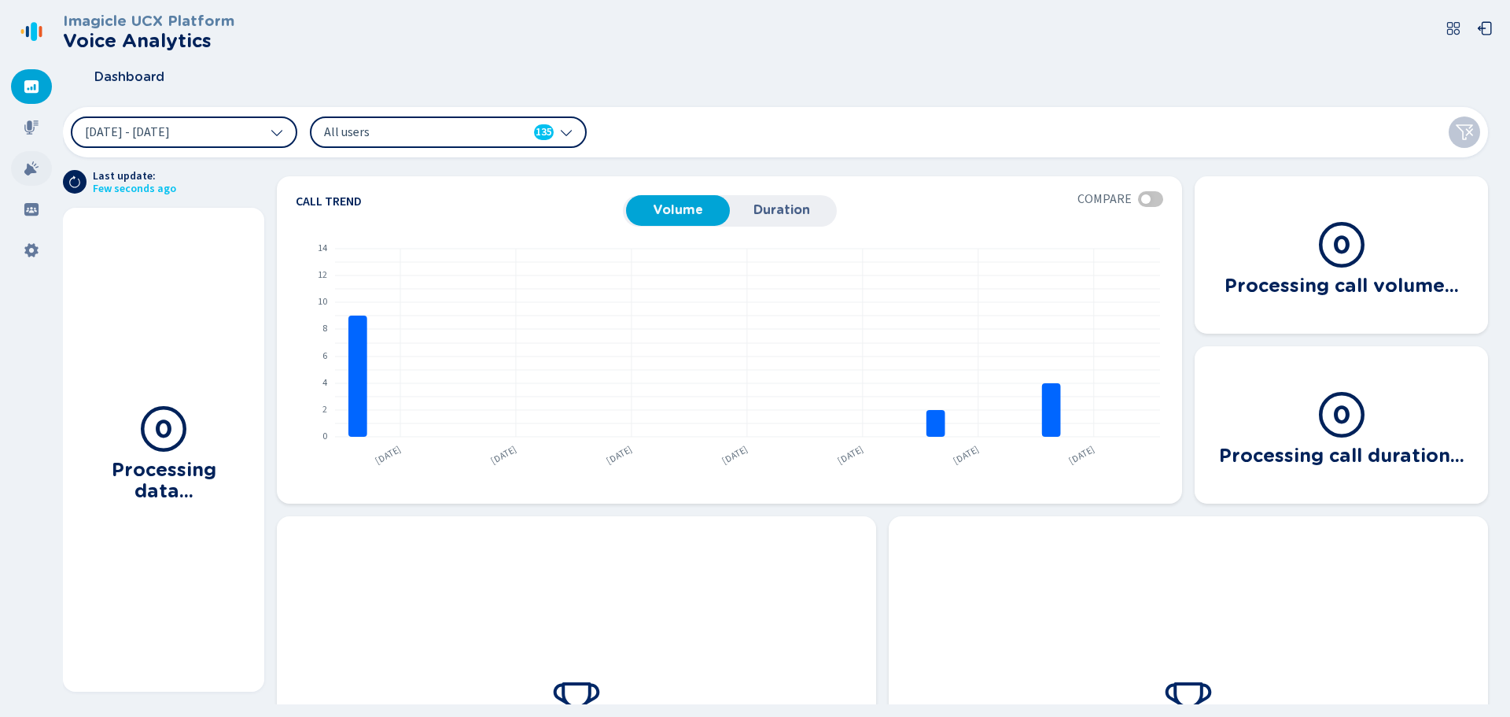
click at [30, 176] on div at bounding box center [31, 168] width 41 height 35
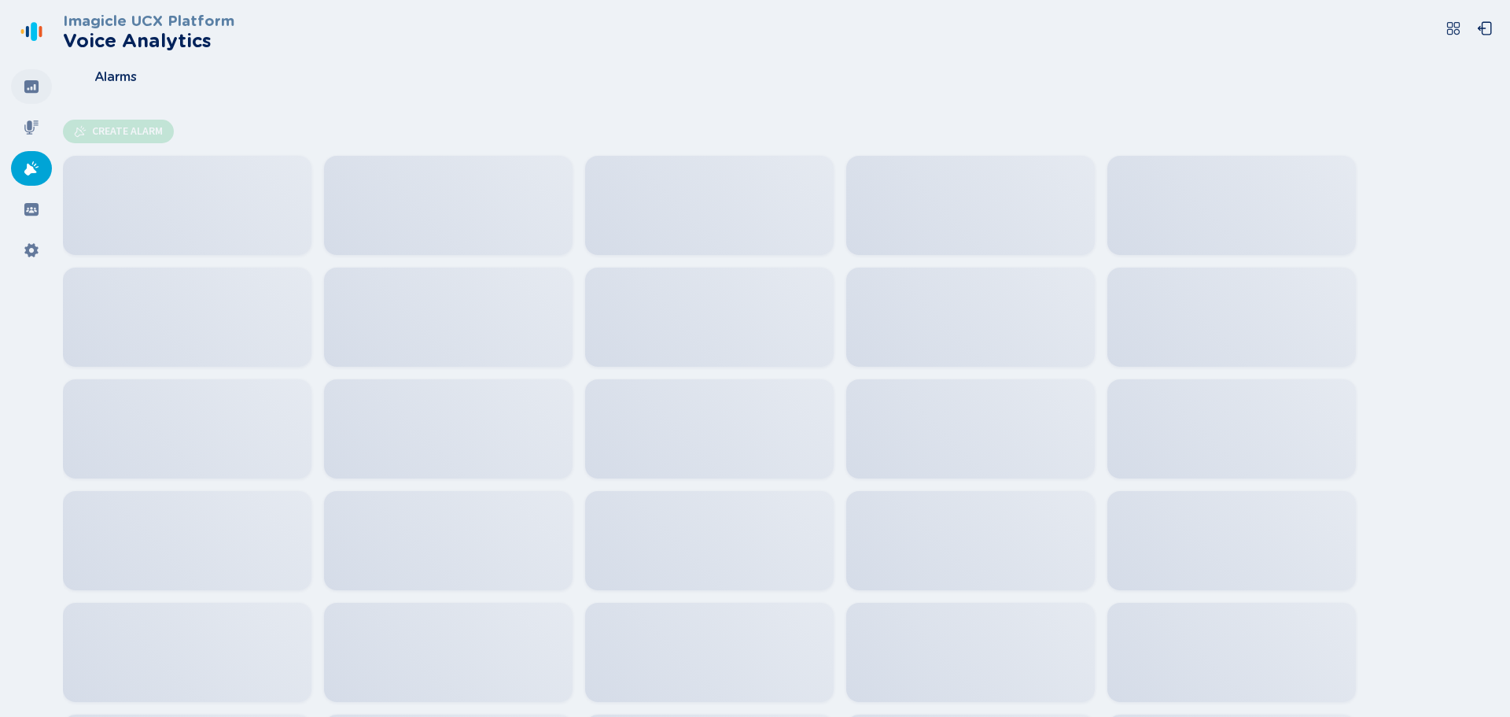
click at [34, 98] on div at bounding box center [31, 86] width 41 height 35
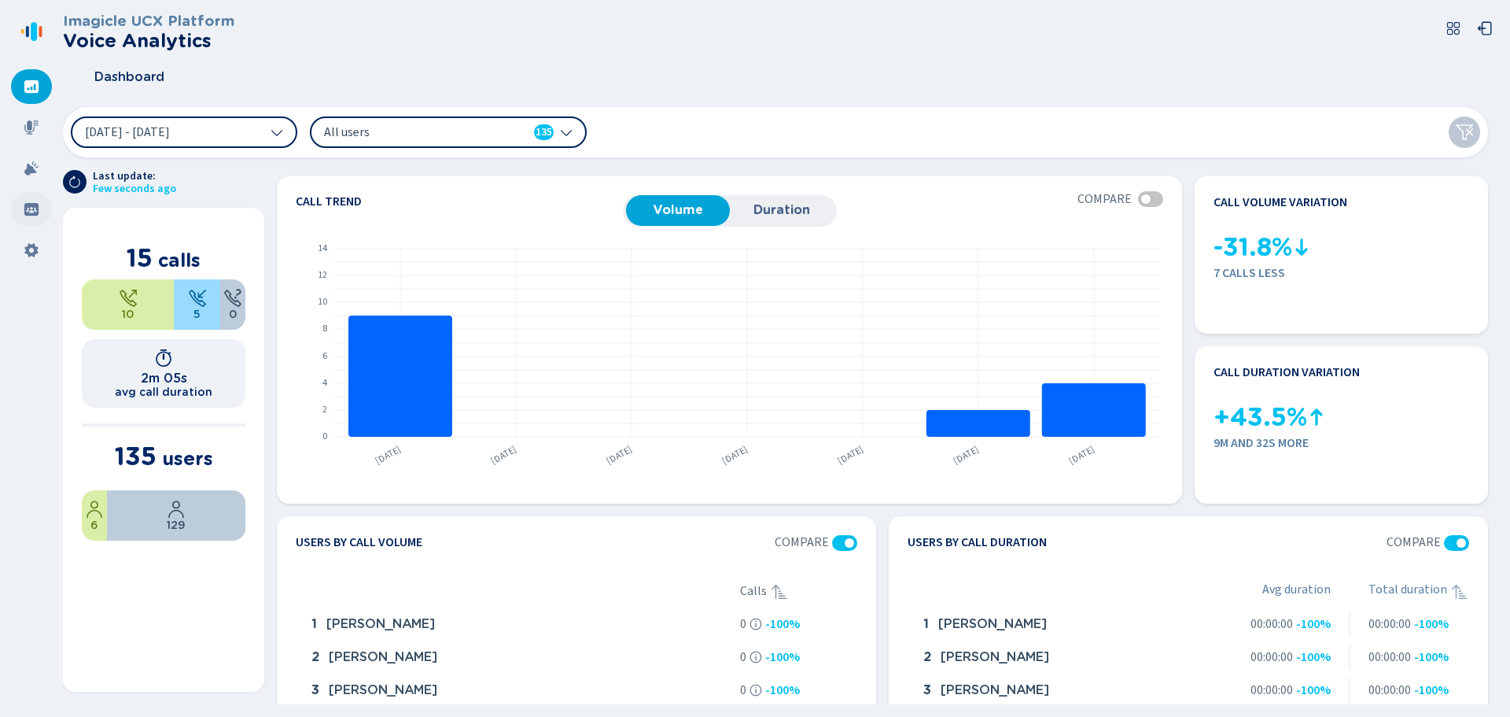
click at [35, 208] on icon at bounding box center [32, 209] width 16 height 16
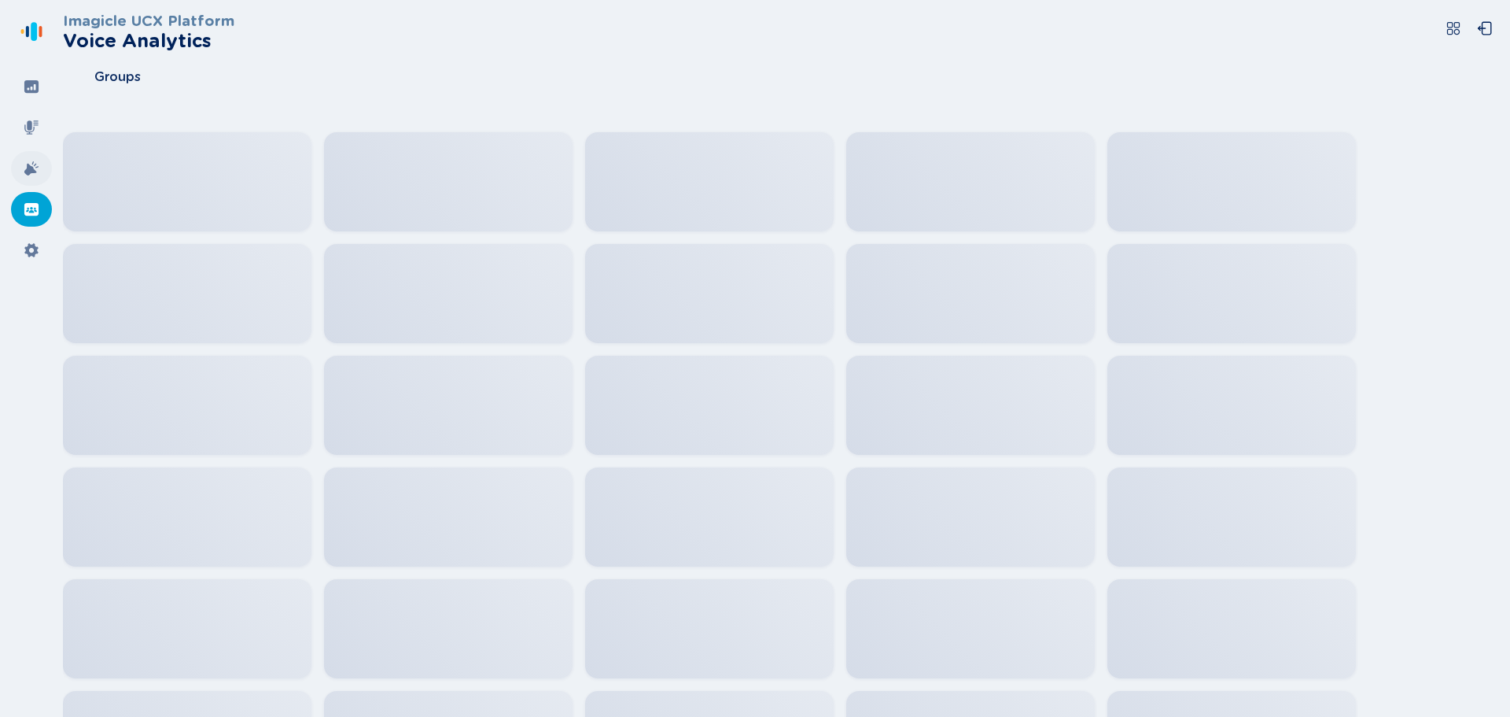
click at [37, 171] on icon at bounding box center [32, 168] width 16 height 16
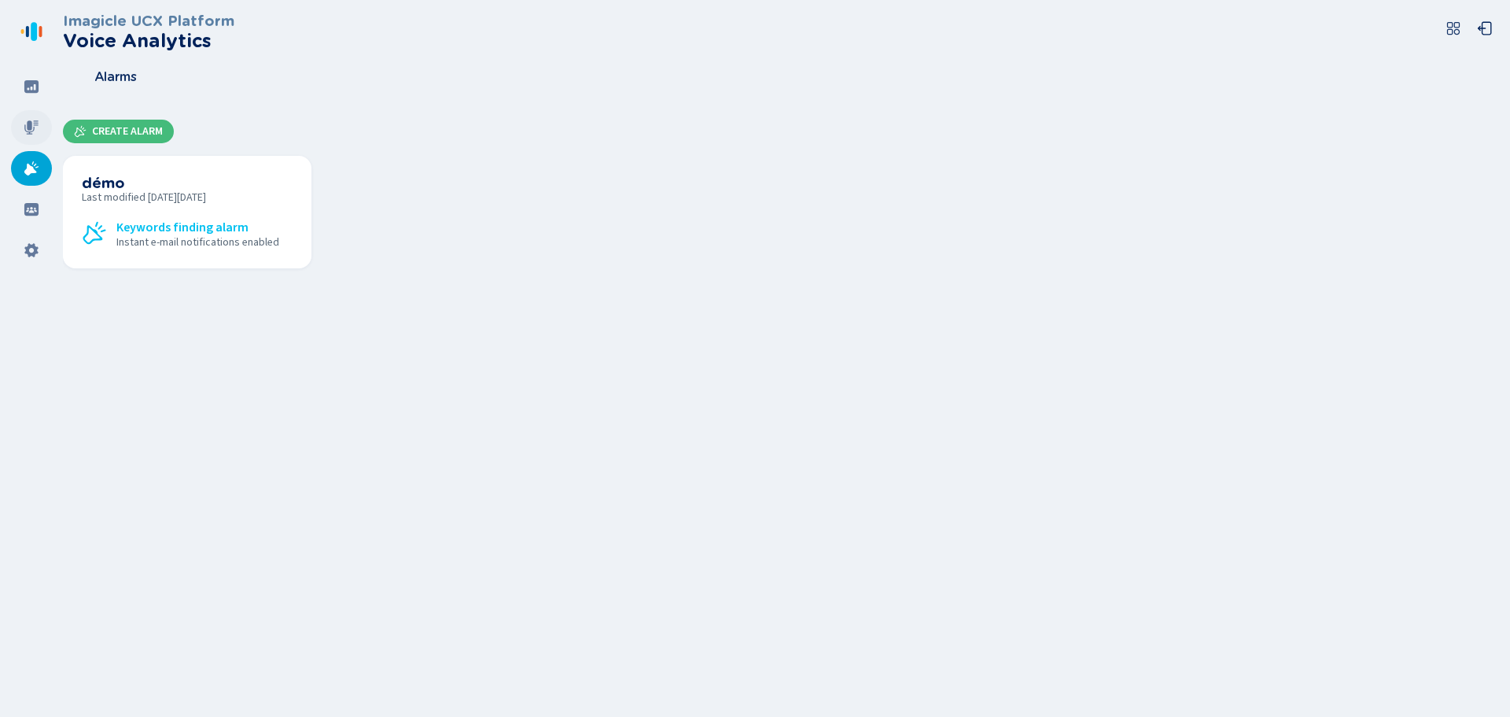
click at [32, 134] on icon at bounding box center [31, 127] width 14 height 14
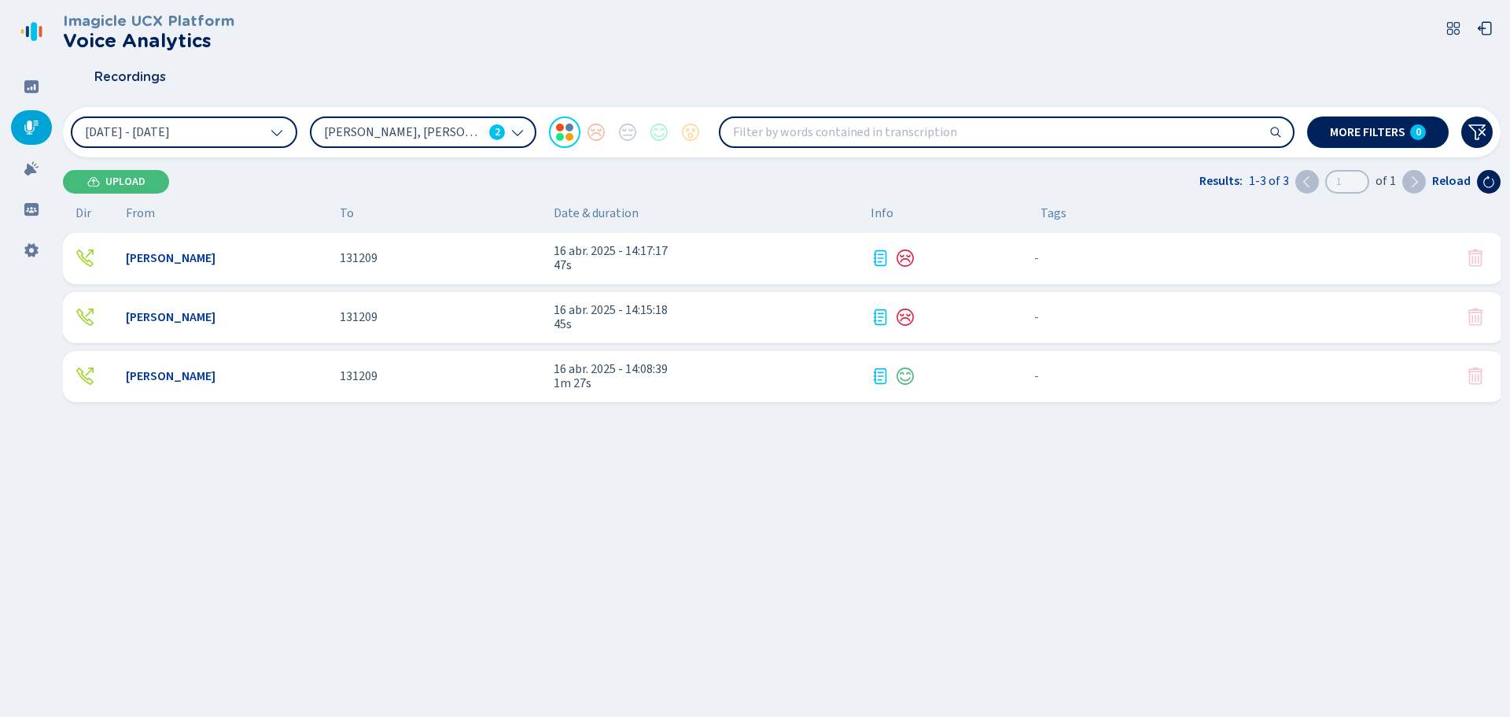
click at [33, 105] on nav at bounding box center [31, 358] width 63 height 717
click at [33, 95] on div at bounding box center [31, 86] width 41 height 35
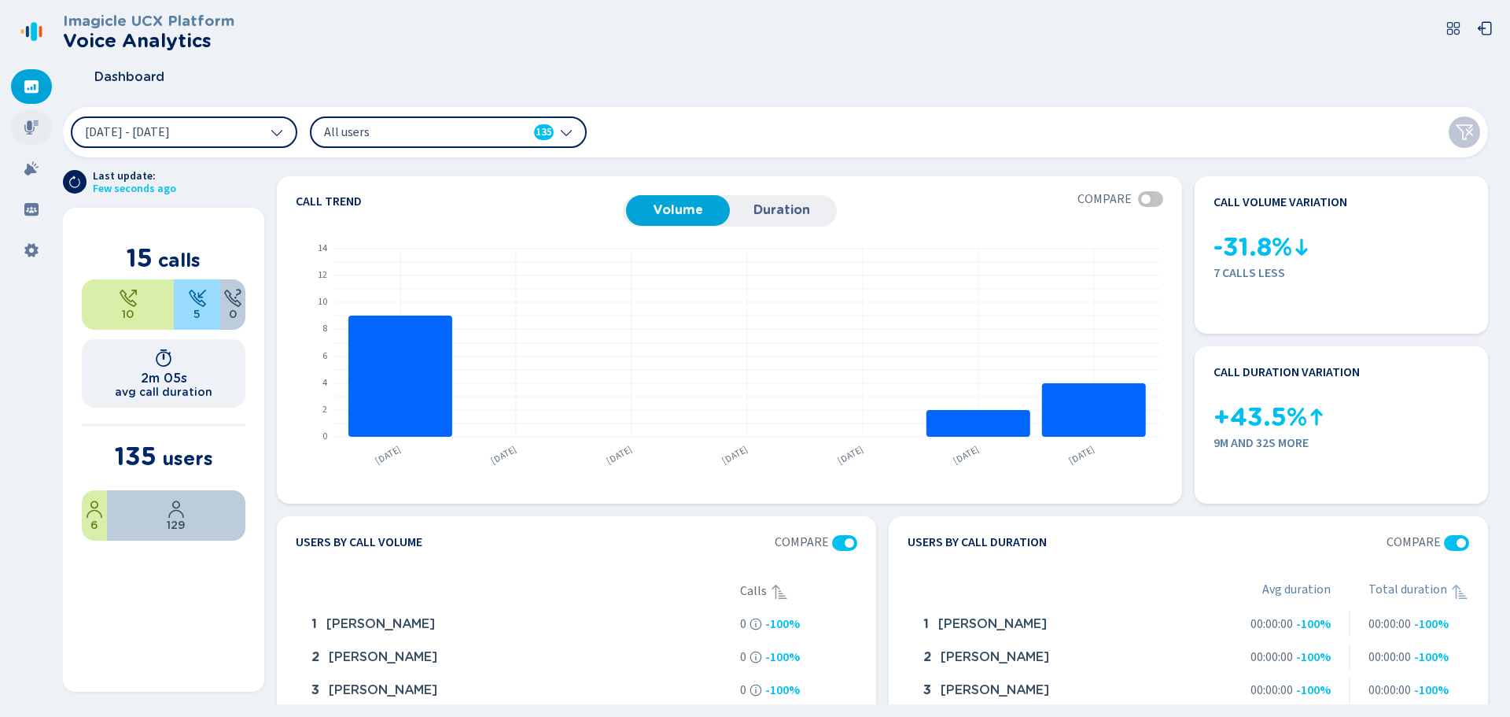
click at [36, 122] on icon at bounding box center [32, 128] width 16 height 16
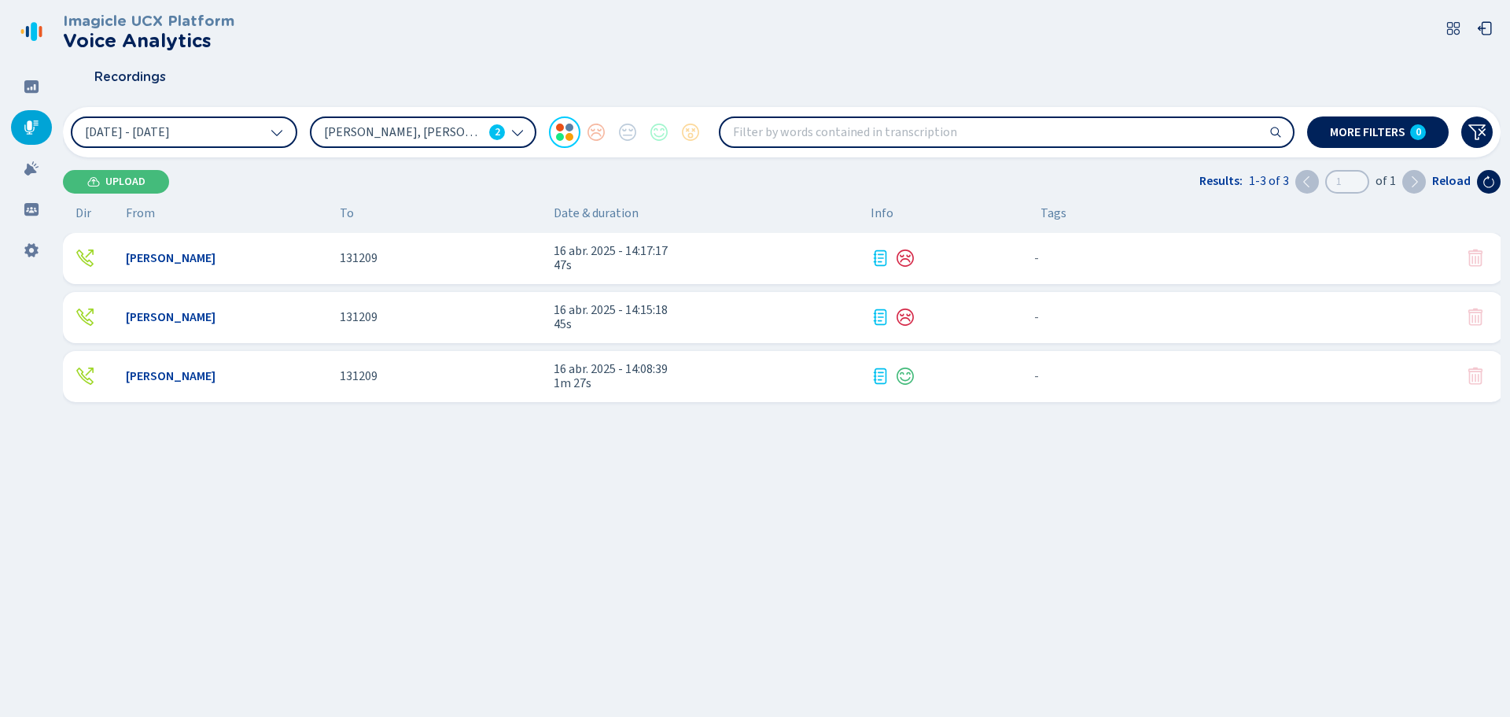
click at [211, 254] on span "[PERSON_NAME]" at bounding box center [171, 258] width 90 height 14
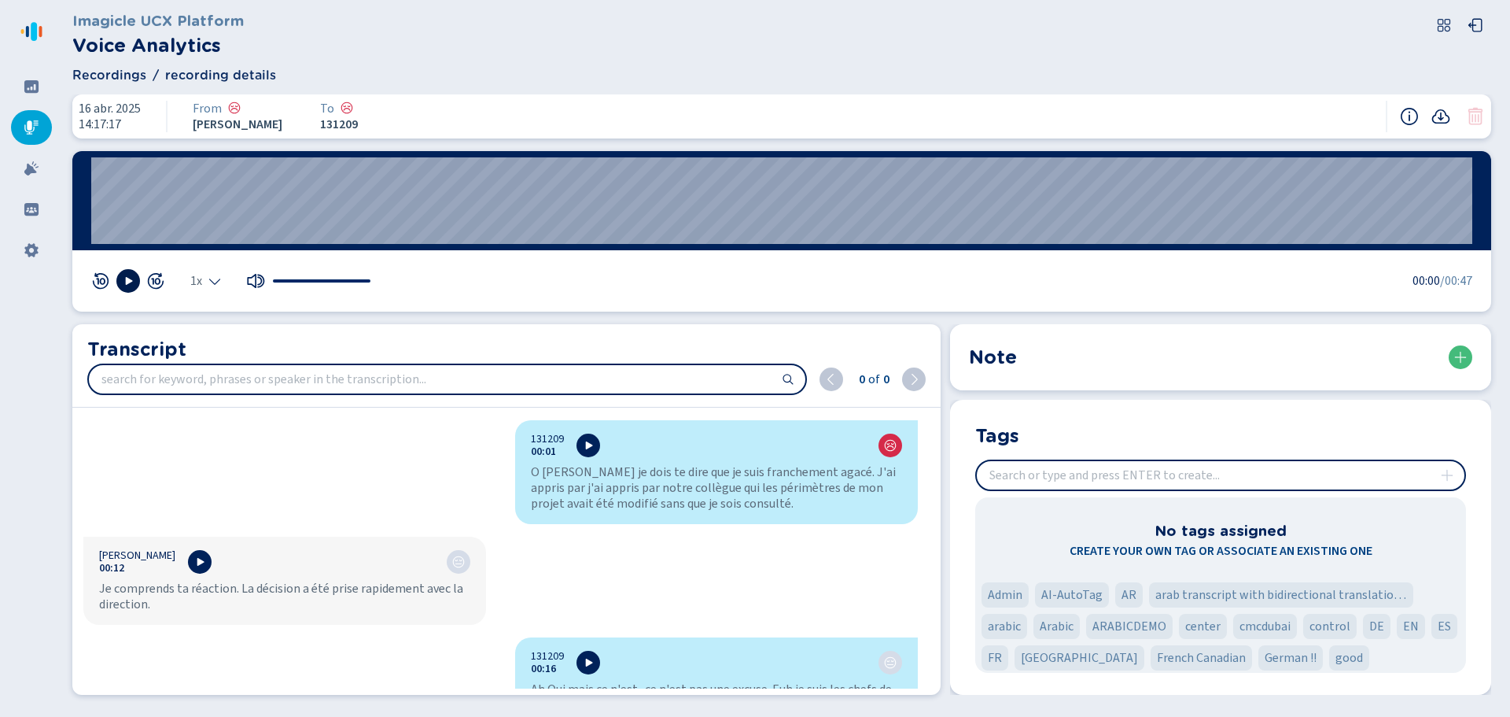
click at [125, 281] on icon at bounding box center [128, 281] width 13 height 13
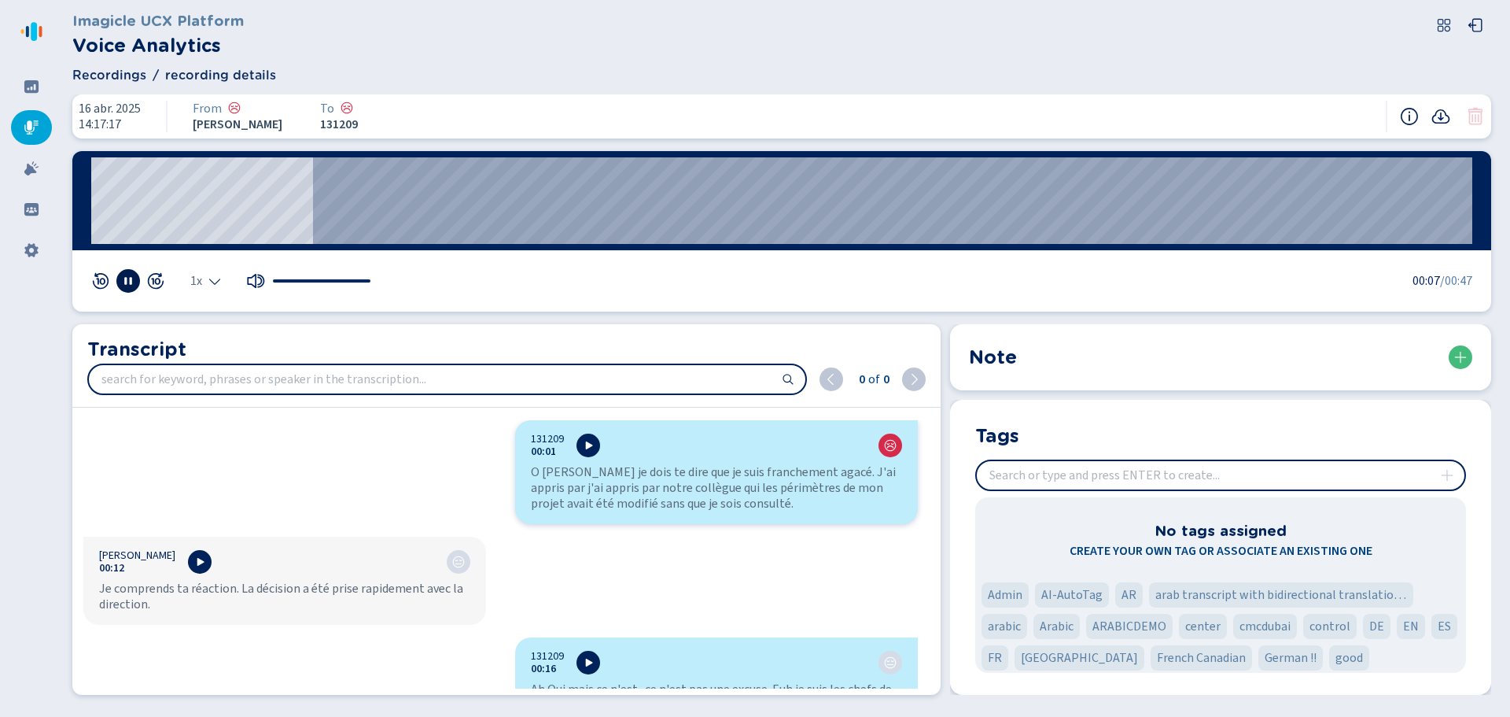
click at [128, 275] on icon at bounding box center [128, 281] width 13 height 13
drag, startPoint x: 286, startPoint y: 281, endPoint x: 266, endPoint y: 281, distance: 20.5
click at [266, 281] on div at bounding box center [309, 280] width 126 height 19
click at [277, 281] on div at bounding box center [322, 280] width 98 height 3
click at [271, 281] on div at bounding box center [321, 281] width 101 height 16
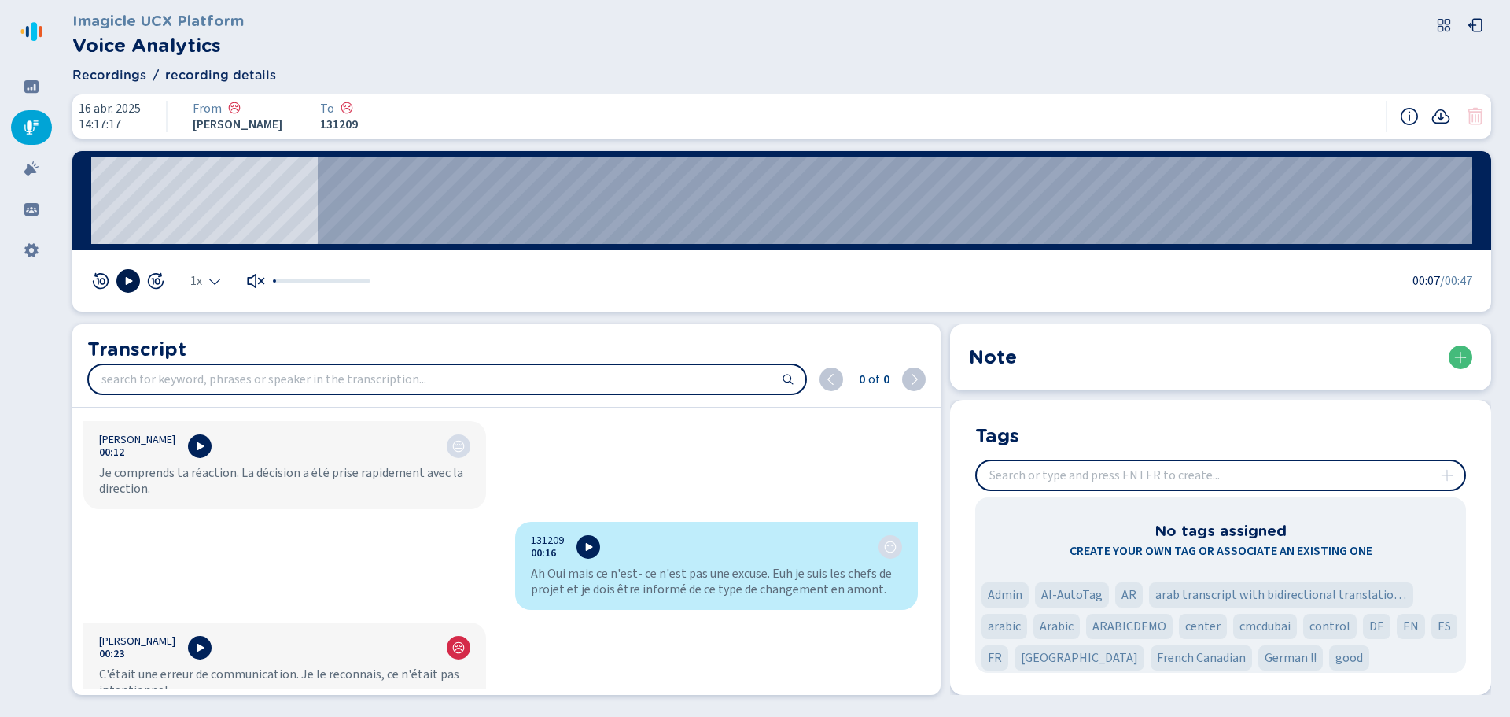
scroll to position [79, 0]
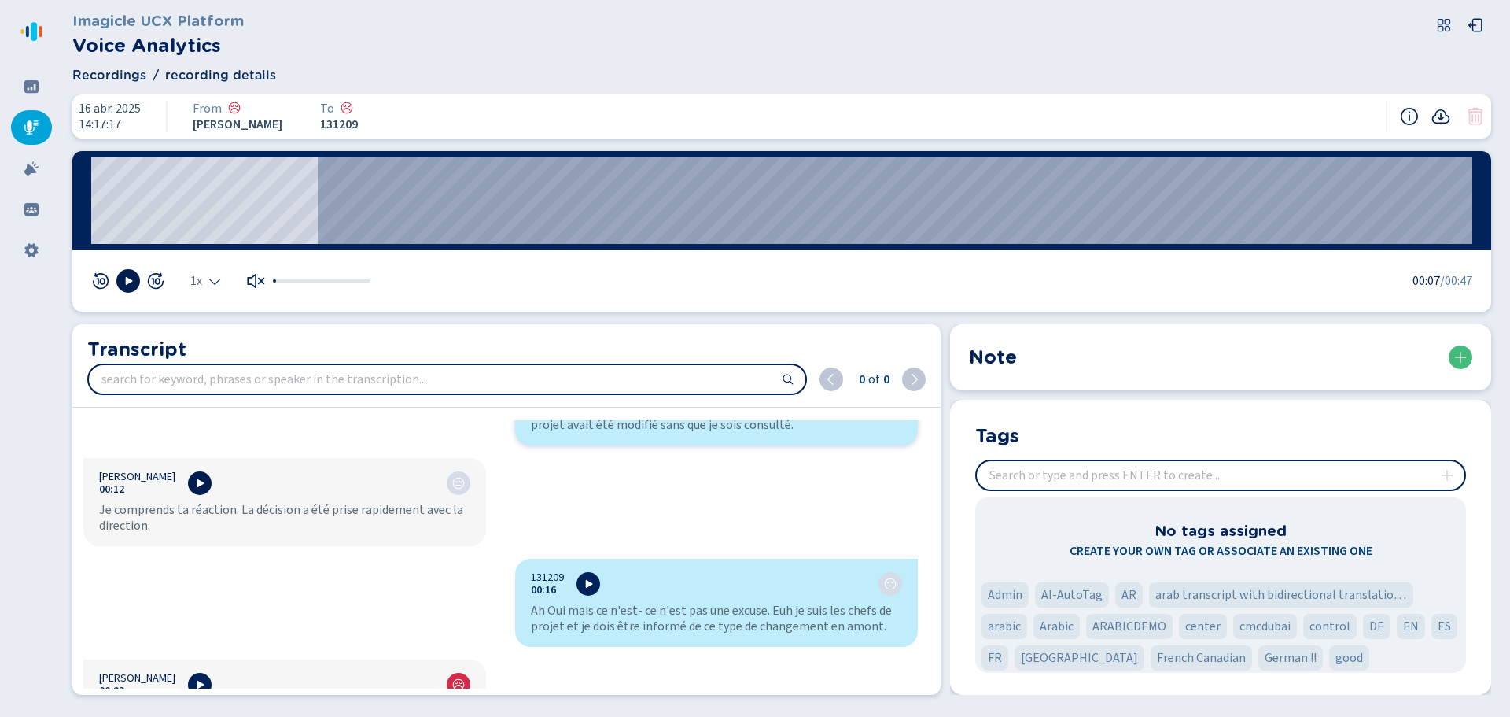
click at [212, 484] on button at bounding box center [200, 483] width 24 height 24
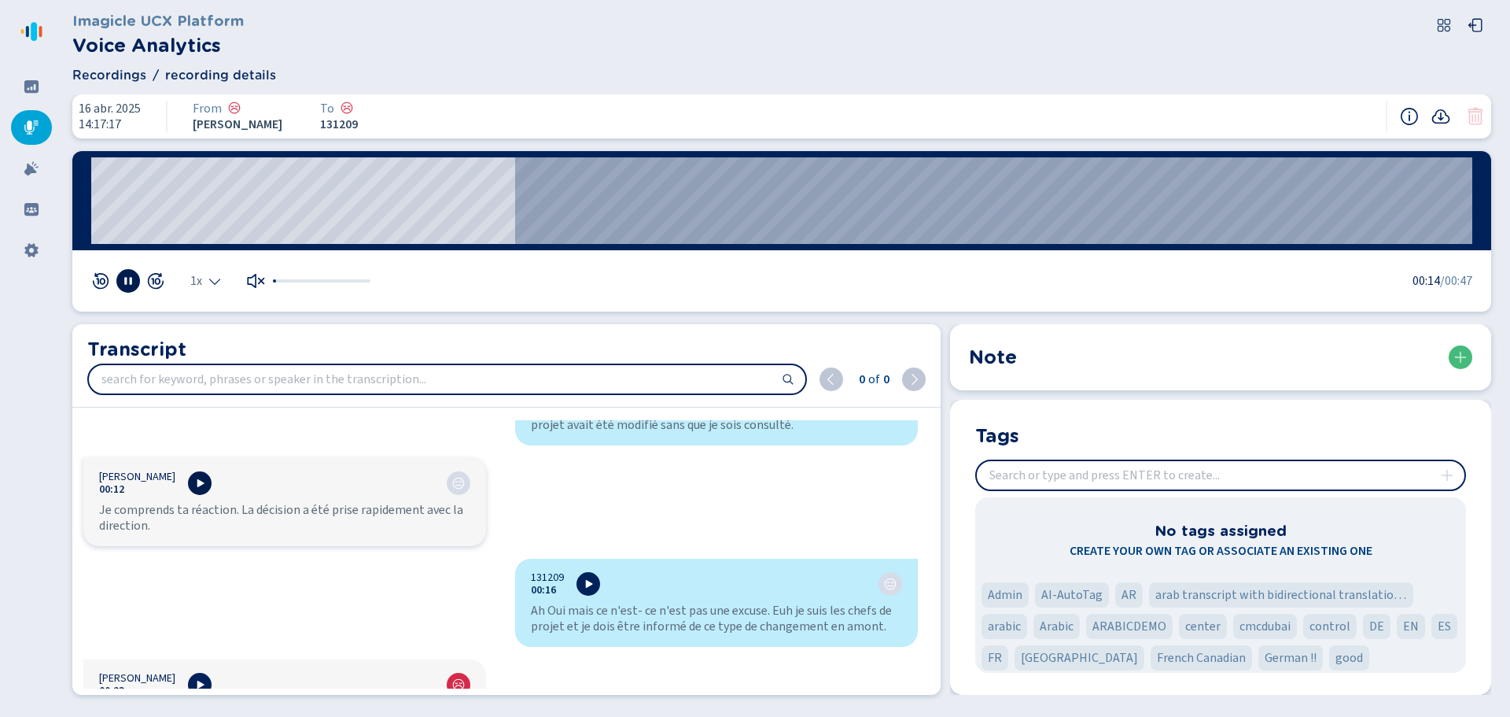
click at [206, 485] on icon at bounding box center [200, 483] width 13 height 13
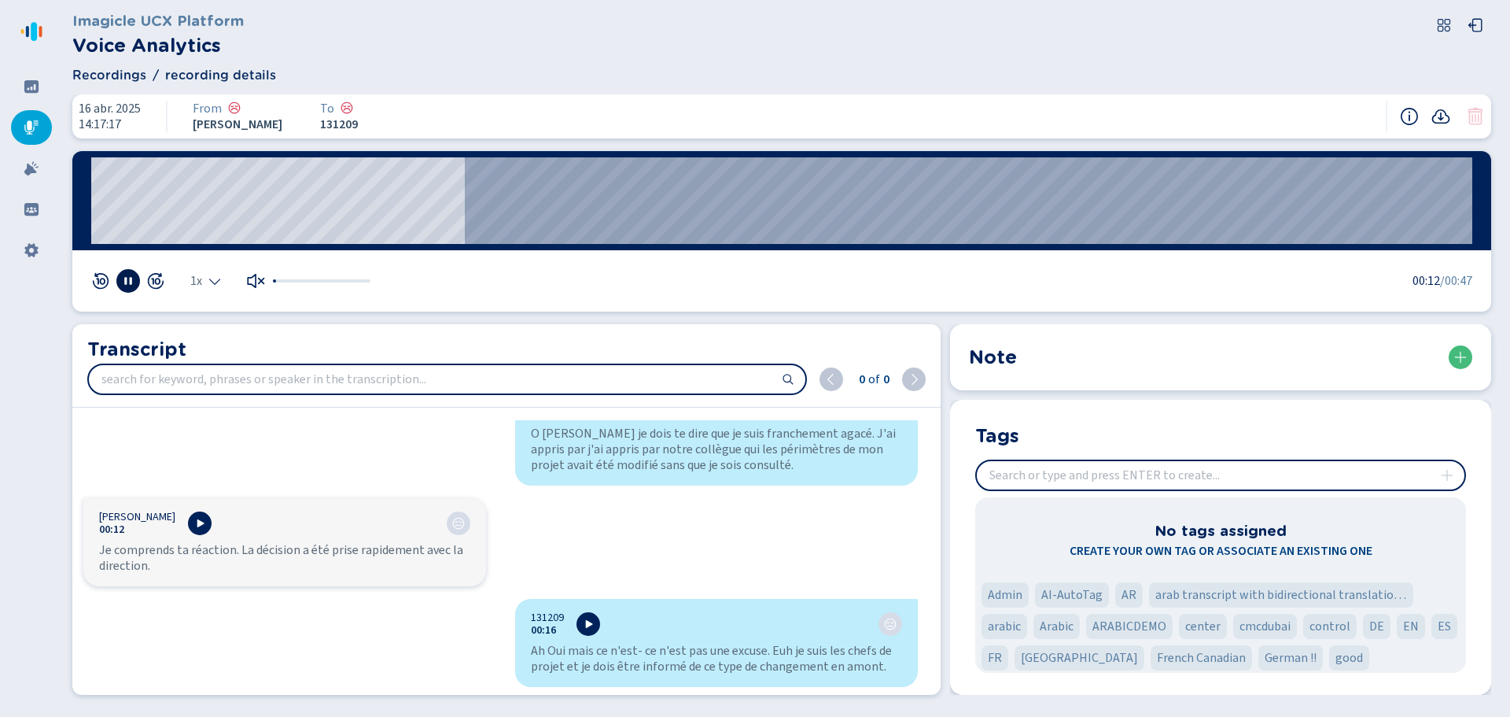
scroll to position [0, 0]
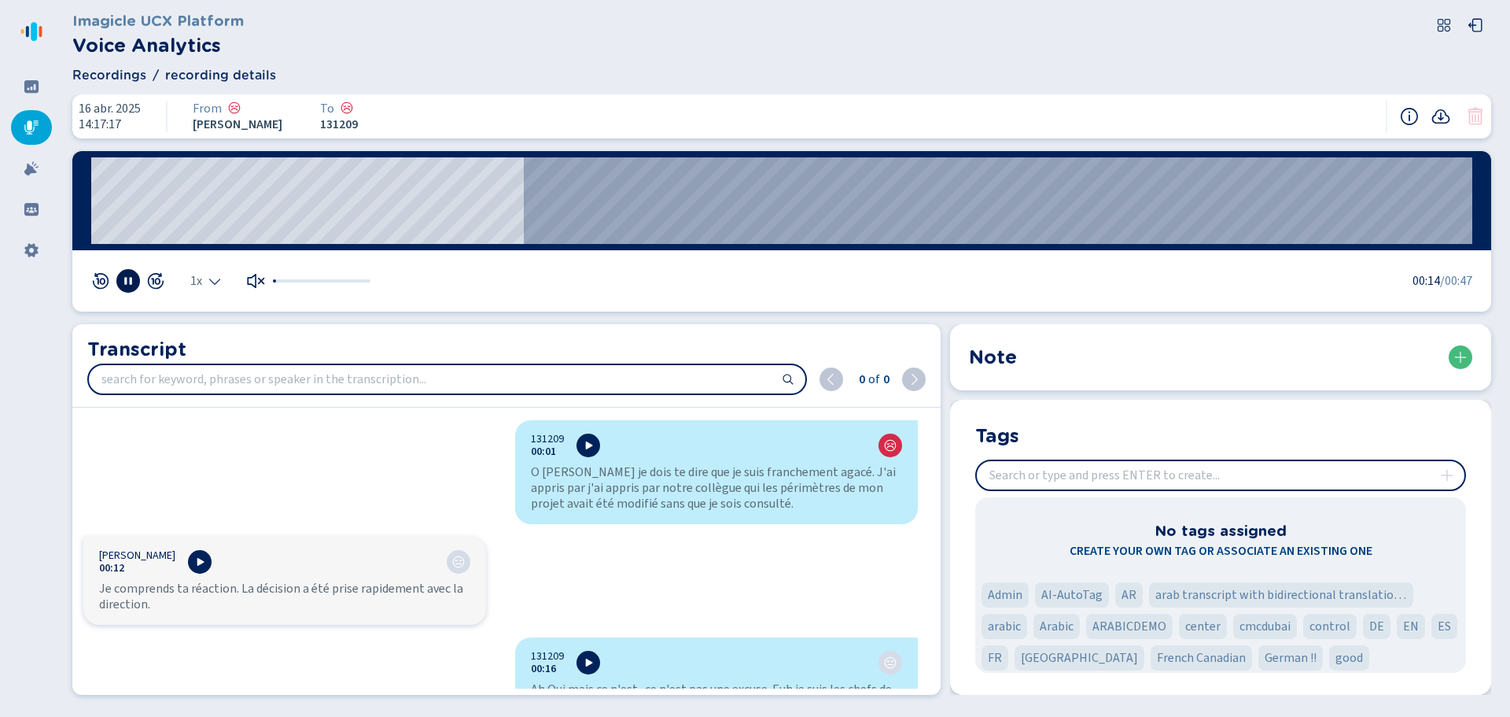
drag, startPoint x: 287, startPoint y: 283, endPoint x: 319, endPoint y: 282, distance: 32.3
click at [319, 282] on div at bounding box center [321, 281] width 101 height 16
drag, startPoint x: 315, startPoint y: 281, endPoint x: 323, endPoint y: 297, distance: 17.3
click at [331, 284] on div at bounding box center [321, 281] width 101 height 16
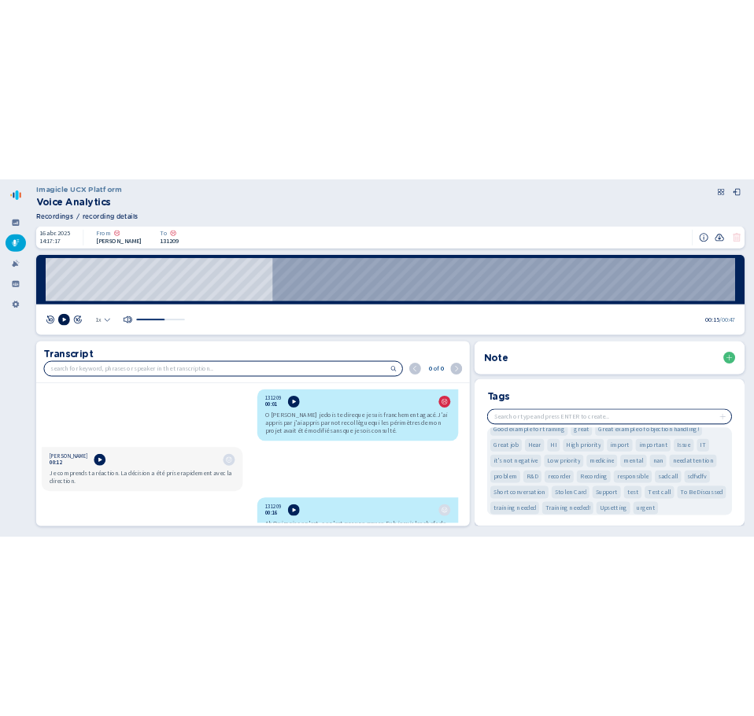
scroll to position [193, 0]
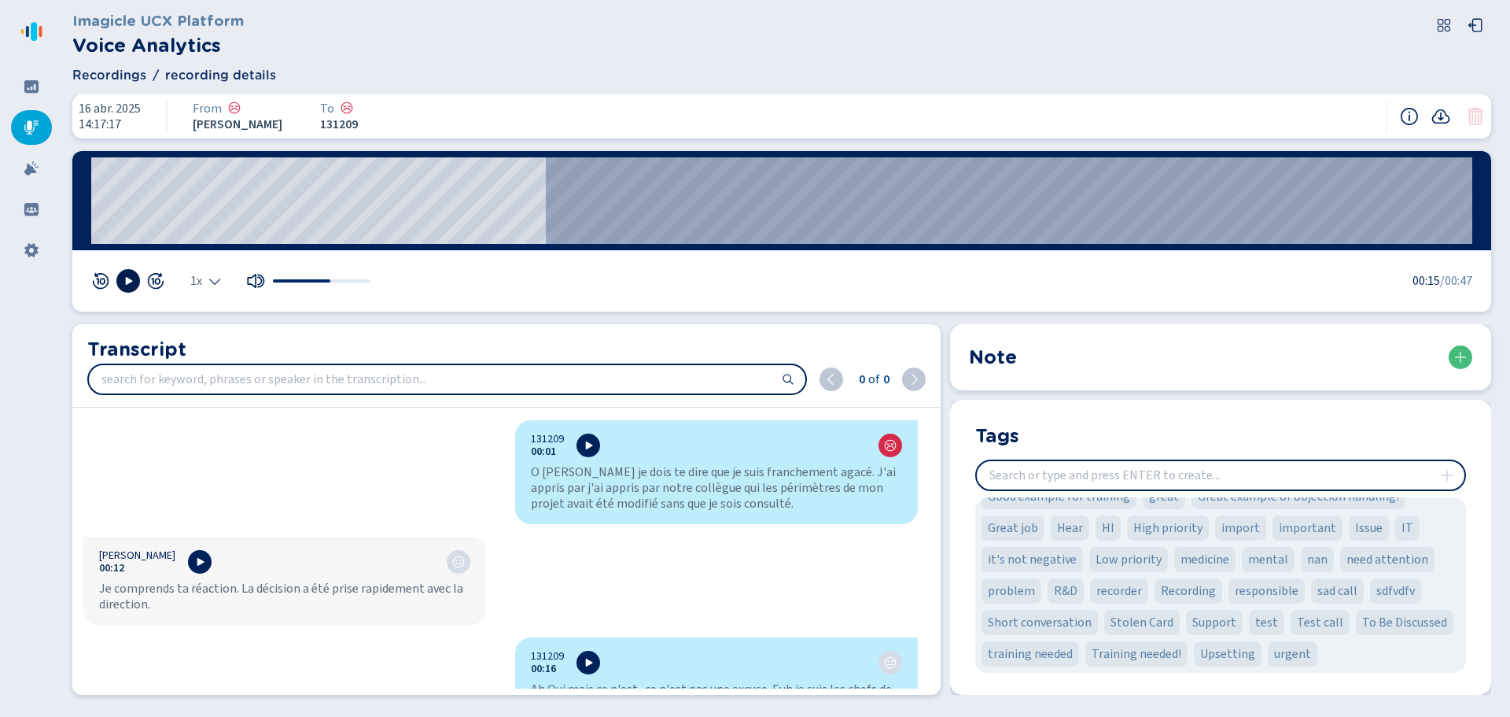
drag, startPoint x: 28, startPoint y: 247, endPoint x: 2, endPoint y: 265, distance: 31.0
click at [0, 265] on nav at bounding box center [31, 358] width 63 height 717
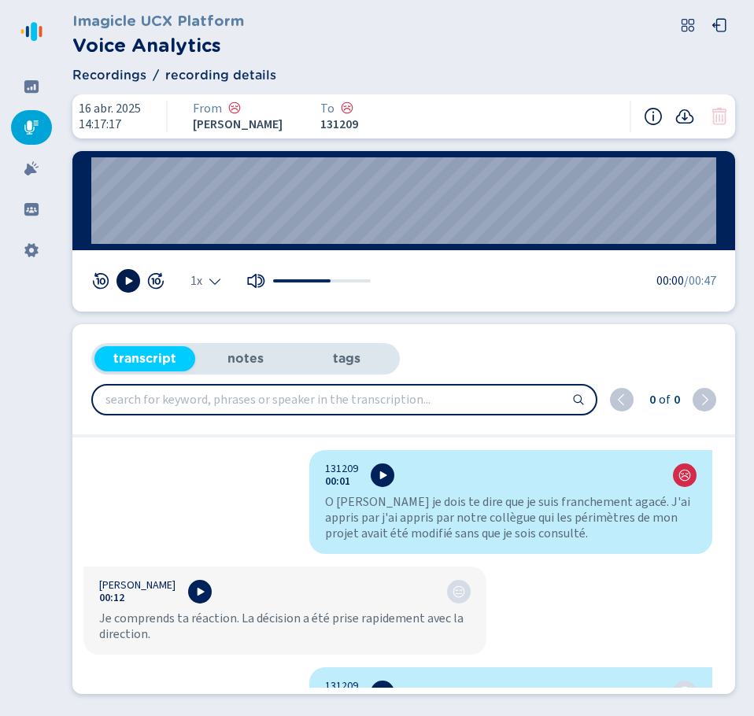
click at [14, 125] on div at bounding box center [31, 127] width 41 height 35
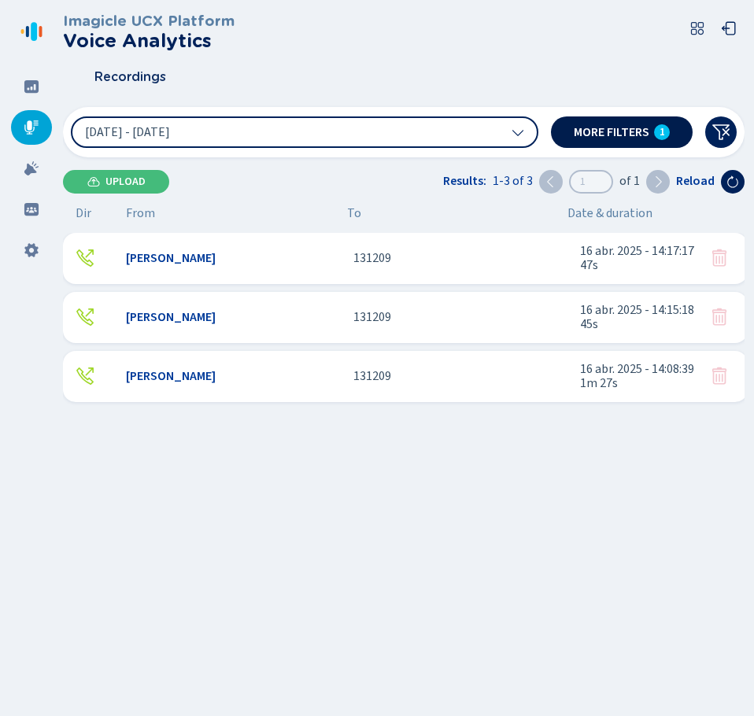
click at [657, 136] on div "1" at bounding box center [662, 132] width 16 height 16
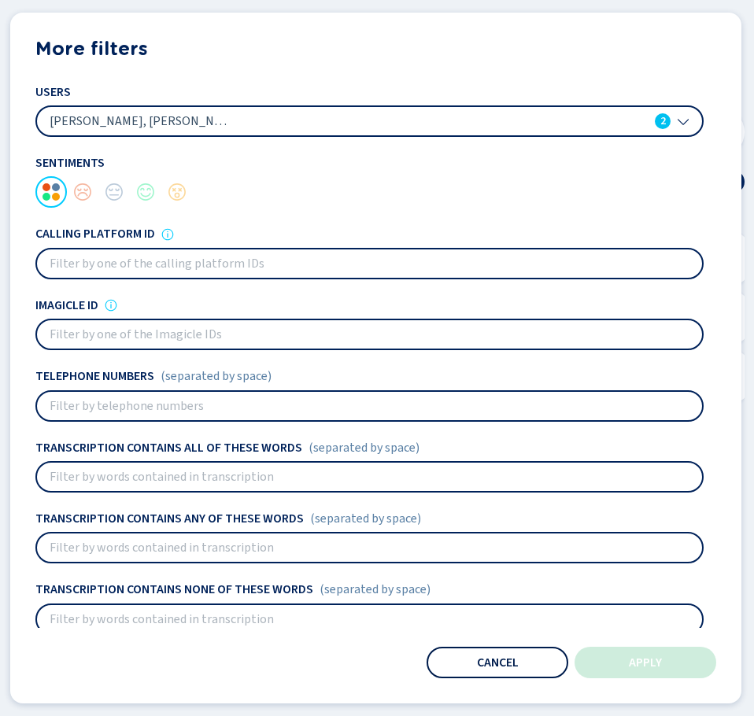
click at [501, 677] on button "Cancel" at bounding box center [497, 662] width 142 height 31
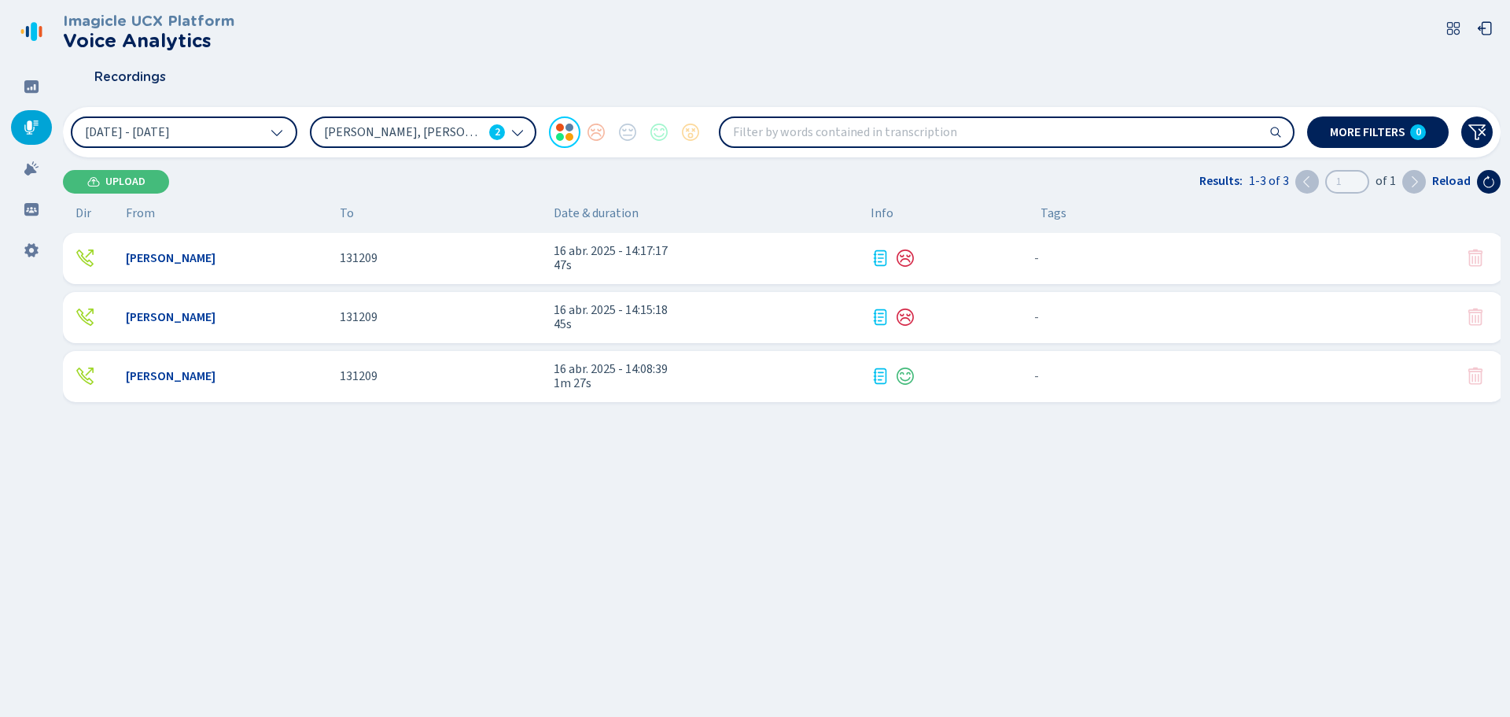
click at [487, 133] on div "[PERSON_NAME], [PERSON_NAME] 2" at bounding box center [414, 132] width 181 height 17
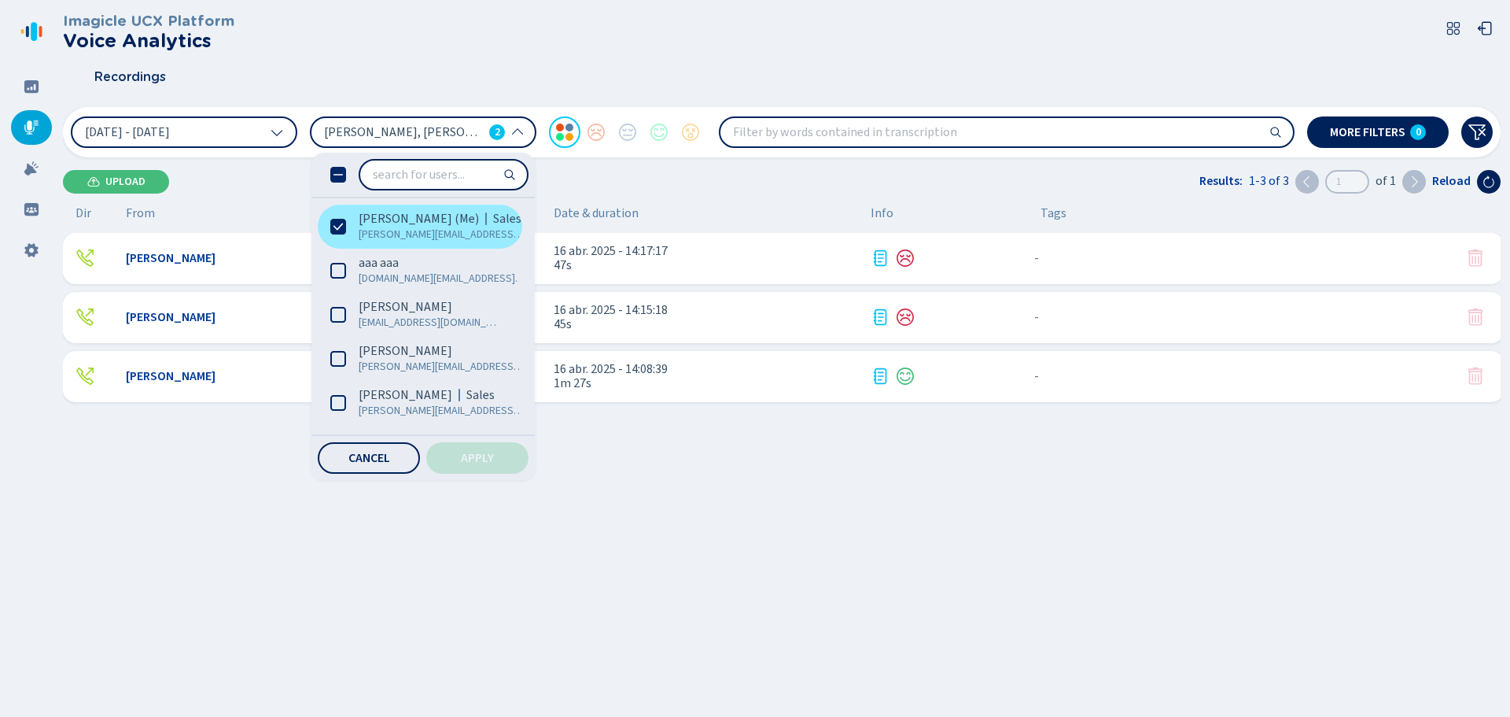
click at [400, 227] on span "[PERSON_NAME][EMAIL_ADDRESS][DOMAIN_NAME]" at bounding box center [442, 235] width 167 height 16
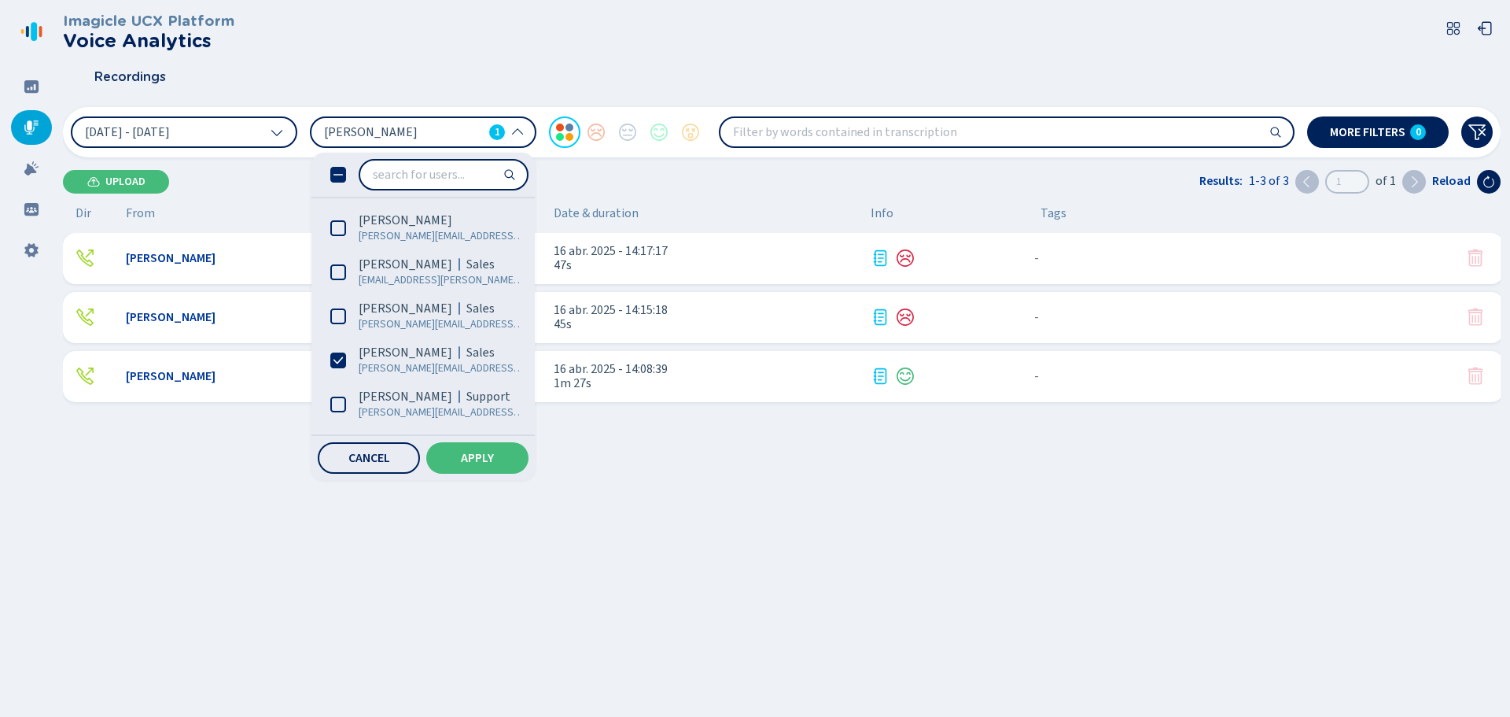
scroll to position [865, 0]
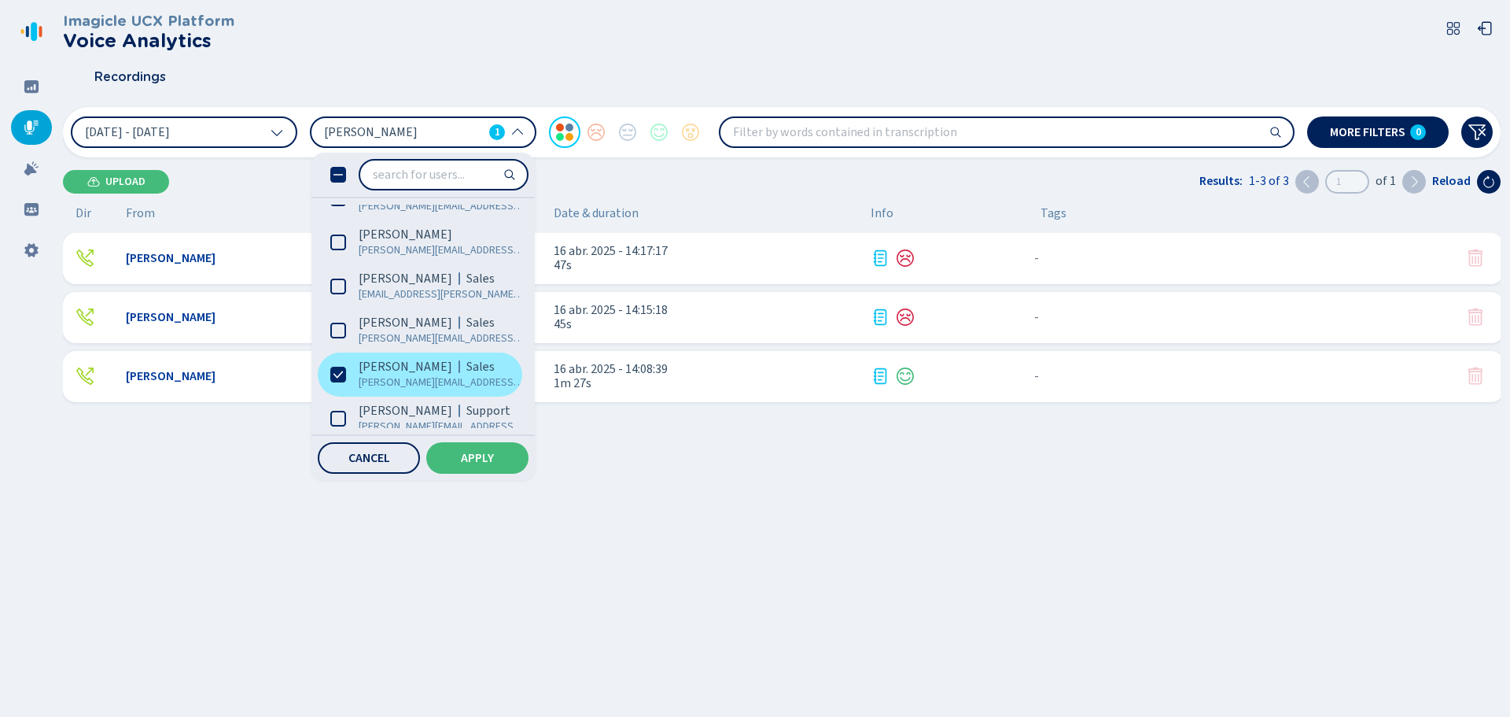
click at [424, 372] on span "[PERSON_NAME]" at bounding box center [406, 367] width 94 height 16
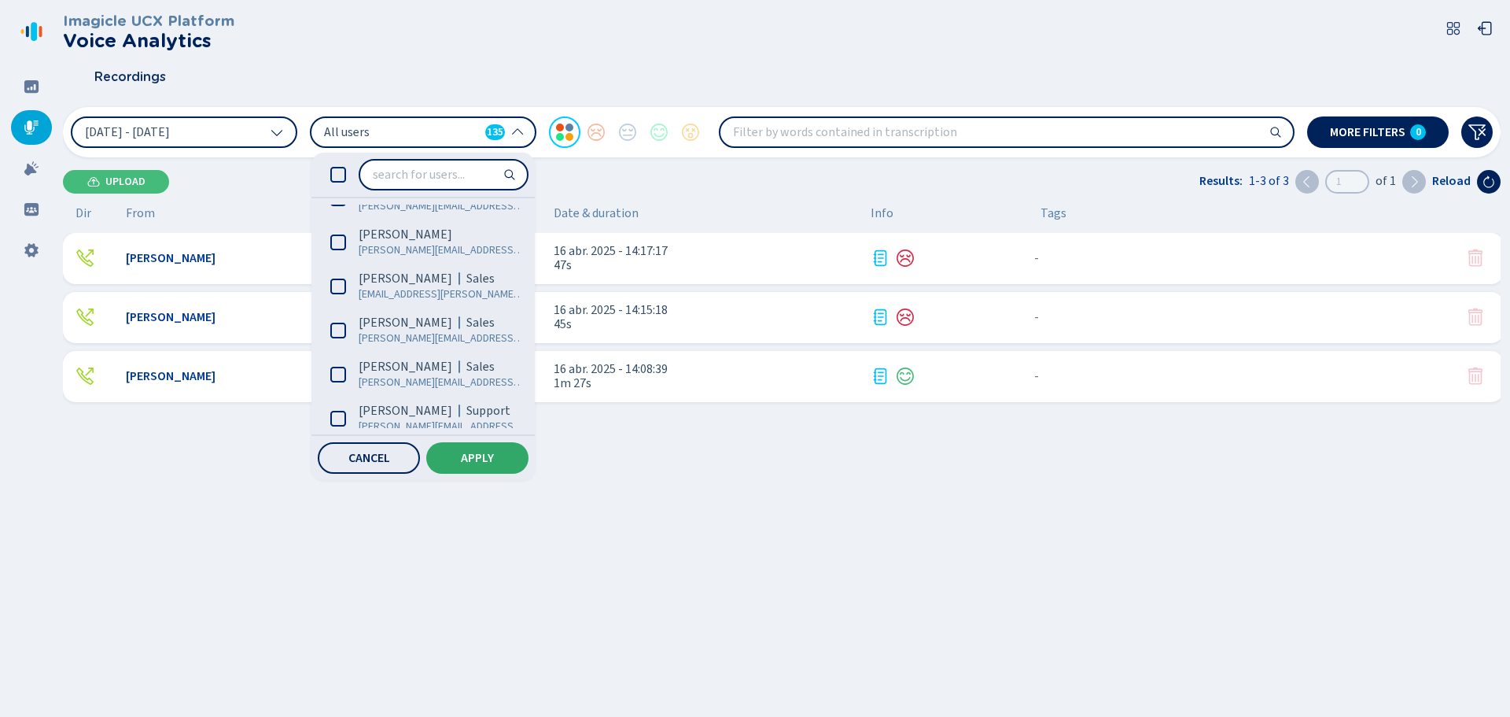
click at [494, 450] on button "Apply" at bounding box center [477, 457] width 102 height 31
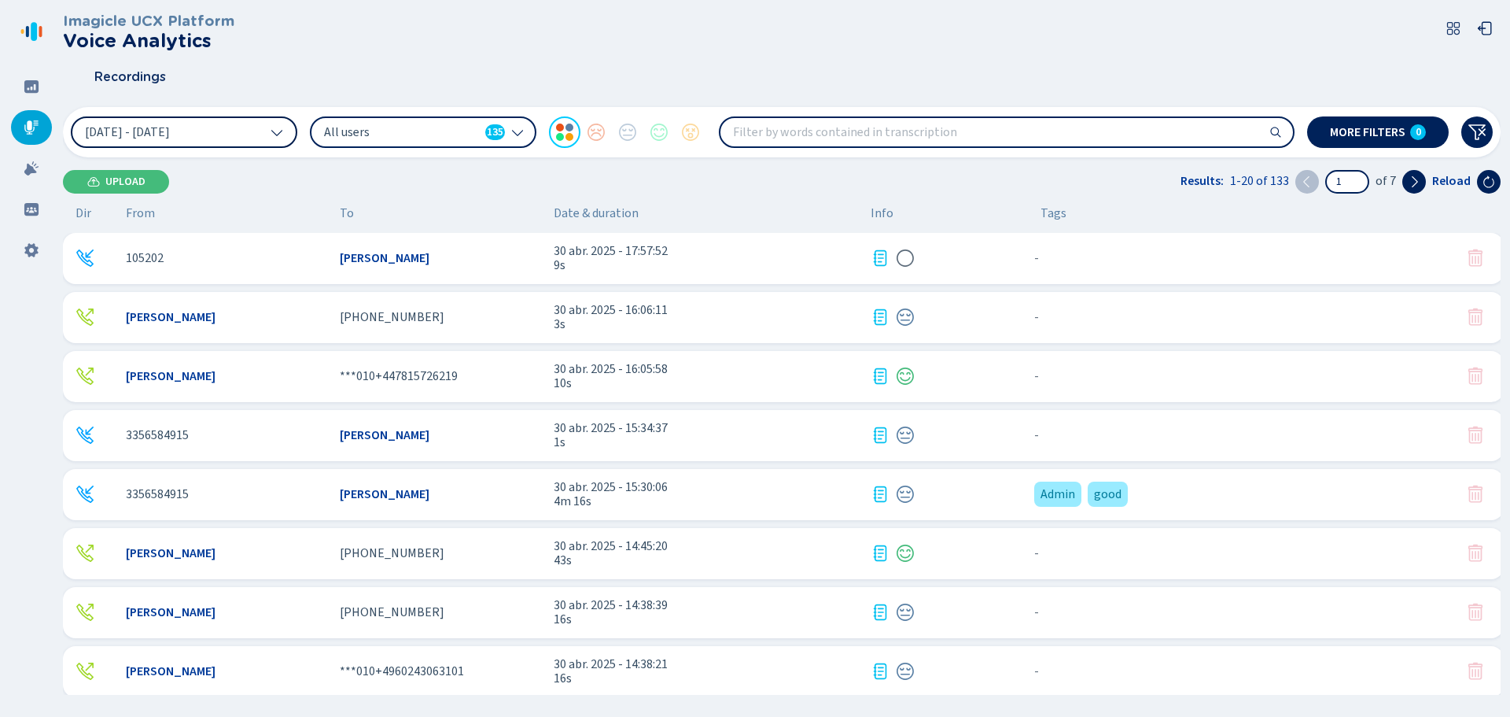
click at [267, 139] on button "[DATE] - [DATE]" at bounding box center [184, 131] width 227 height 31
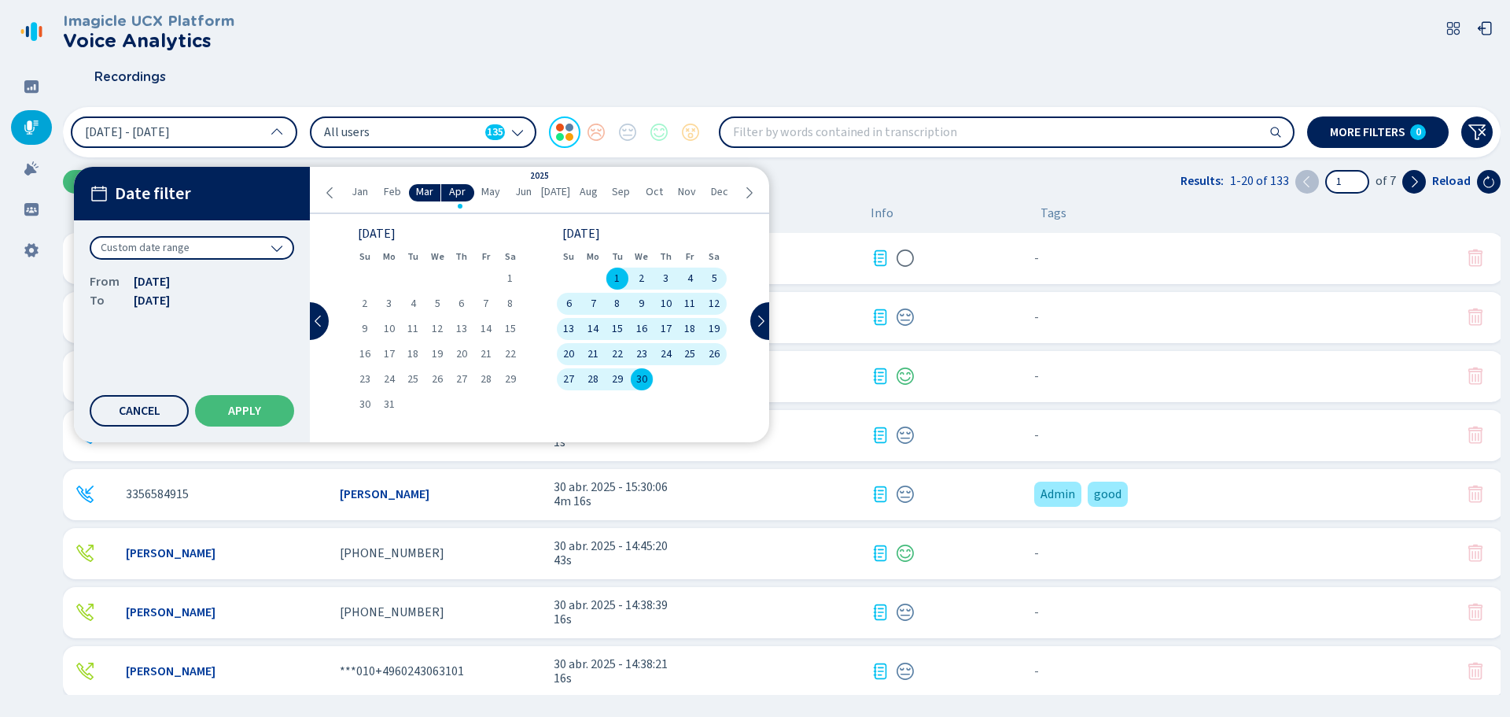
click at [248, 248] on div "Custom date range" at bounding box center [192, 248] width 205 height 24
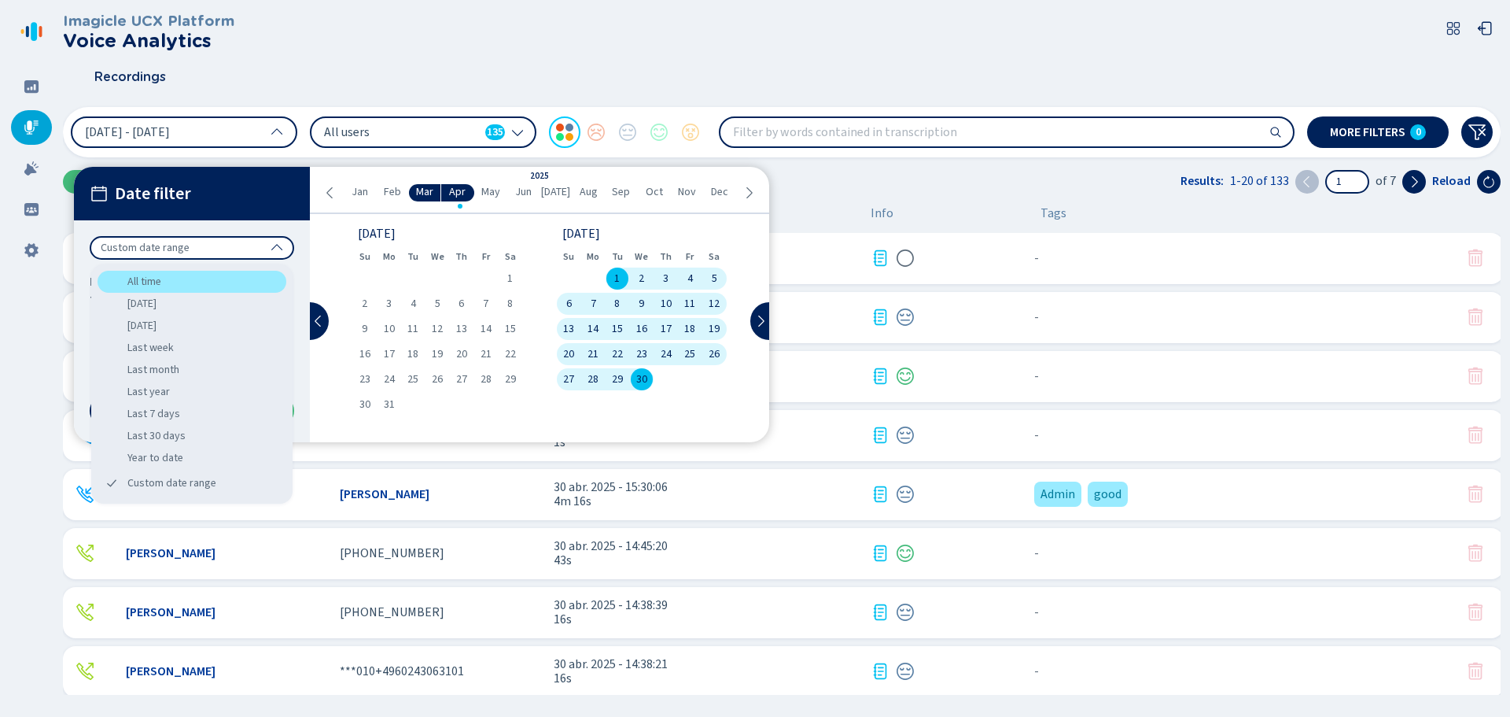
click at [218, 275] on div "All time" at bounding box center [192, 282] width 189 height 22
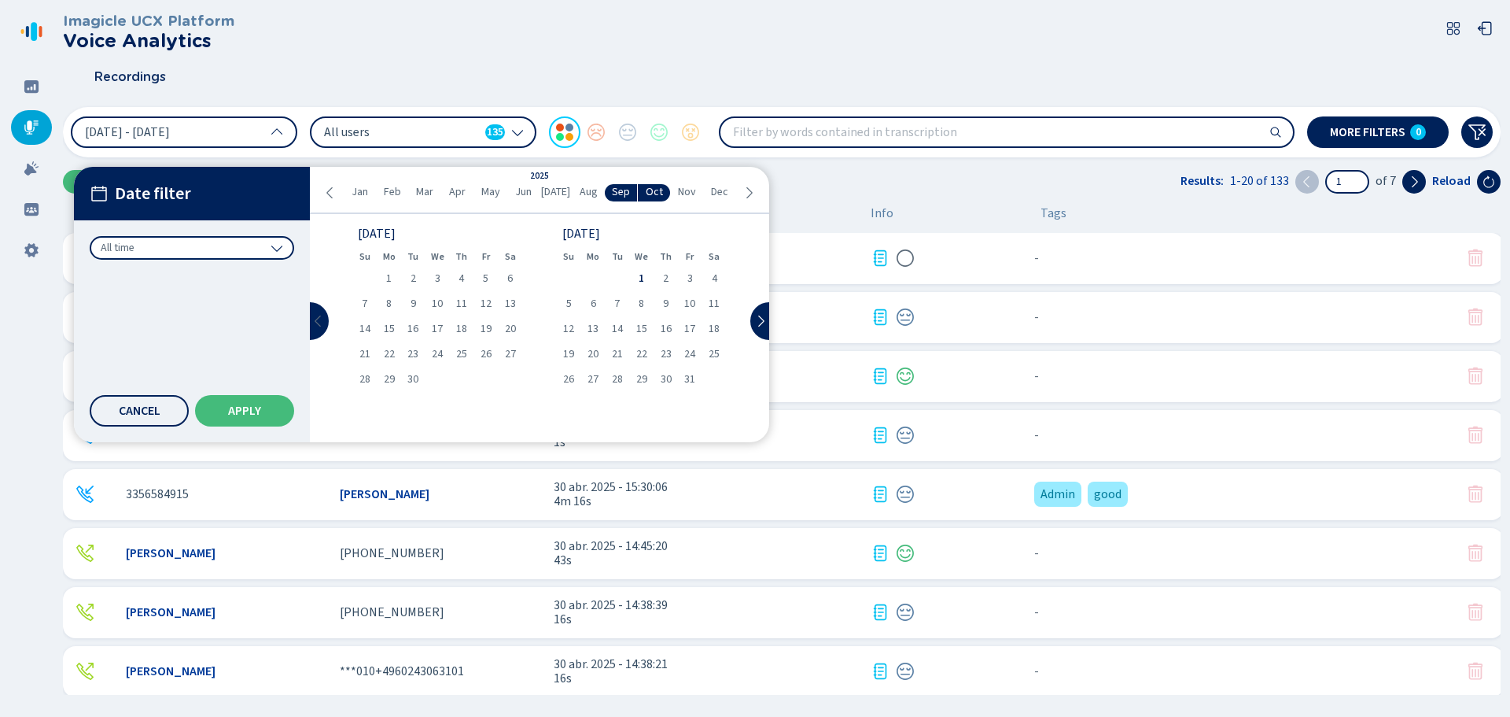
click at [318, 326] on icon at bounding box center [318, 321] width 13 height 13
click at [759, 314] on button at bounding box center [759, 321] width 19 height 38
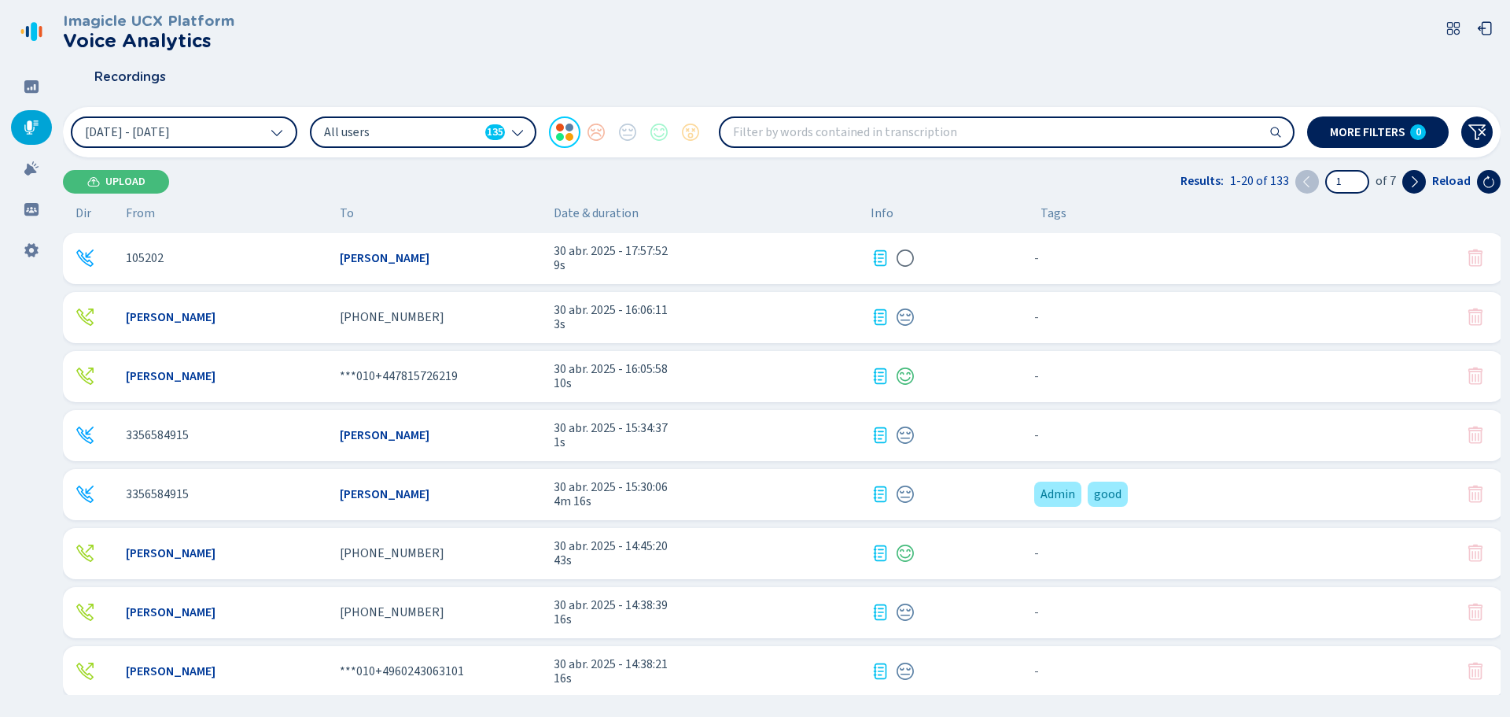
click at [831, 175] on div "Upload Results: 1-20 of 133 1 of 7 Reload" at bounding box center [782, 182] width 1438 height 24
click at [31, 249] on icon at bounding box center [32, 250] width 16 height 16
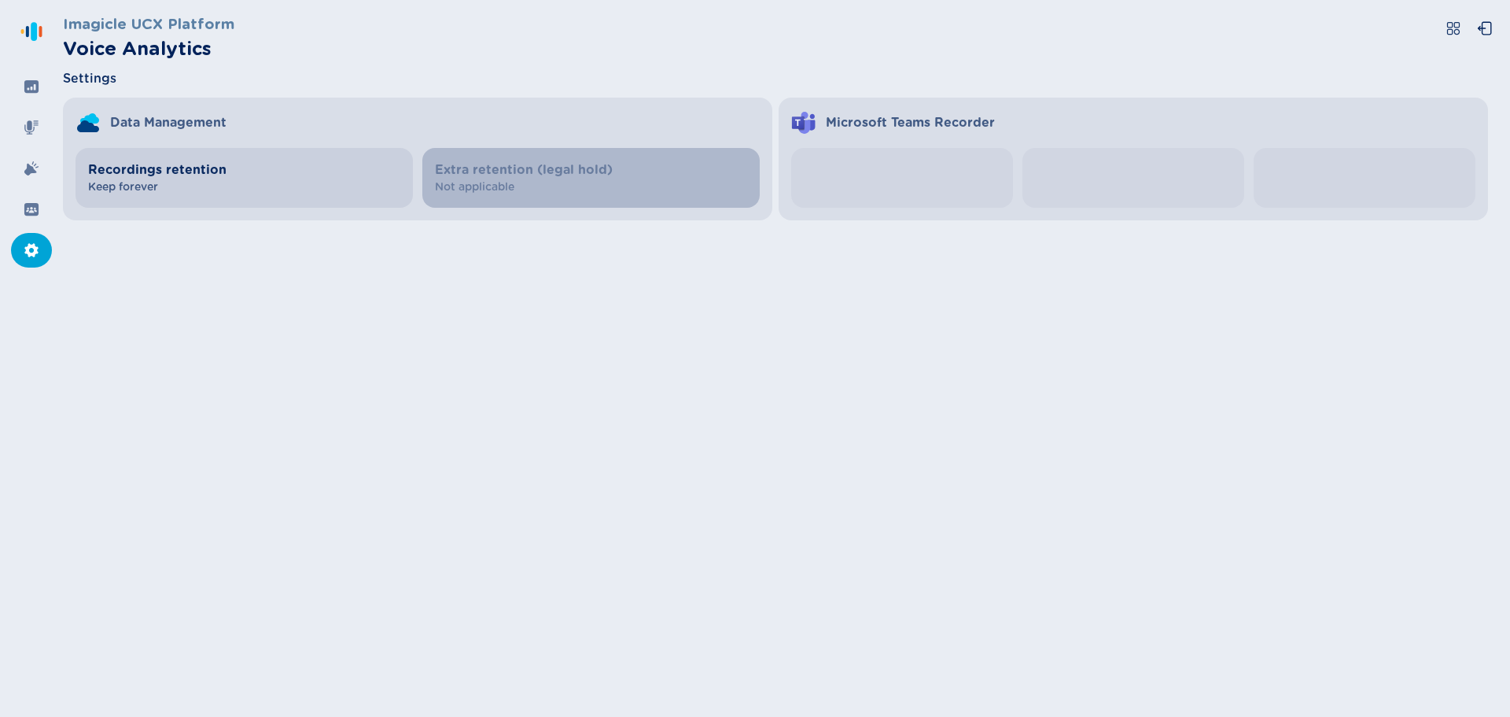
click at [337, 184] on span "Keep forever" at bounding box center [244, 187] width 312 height 16
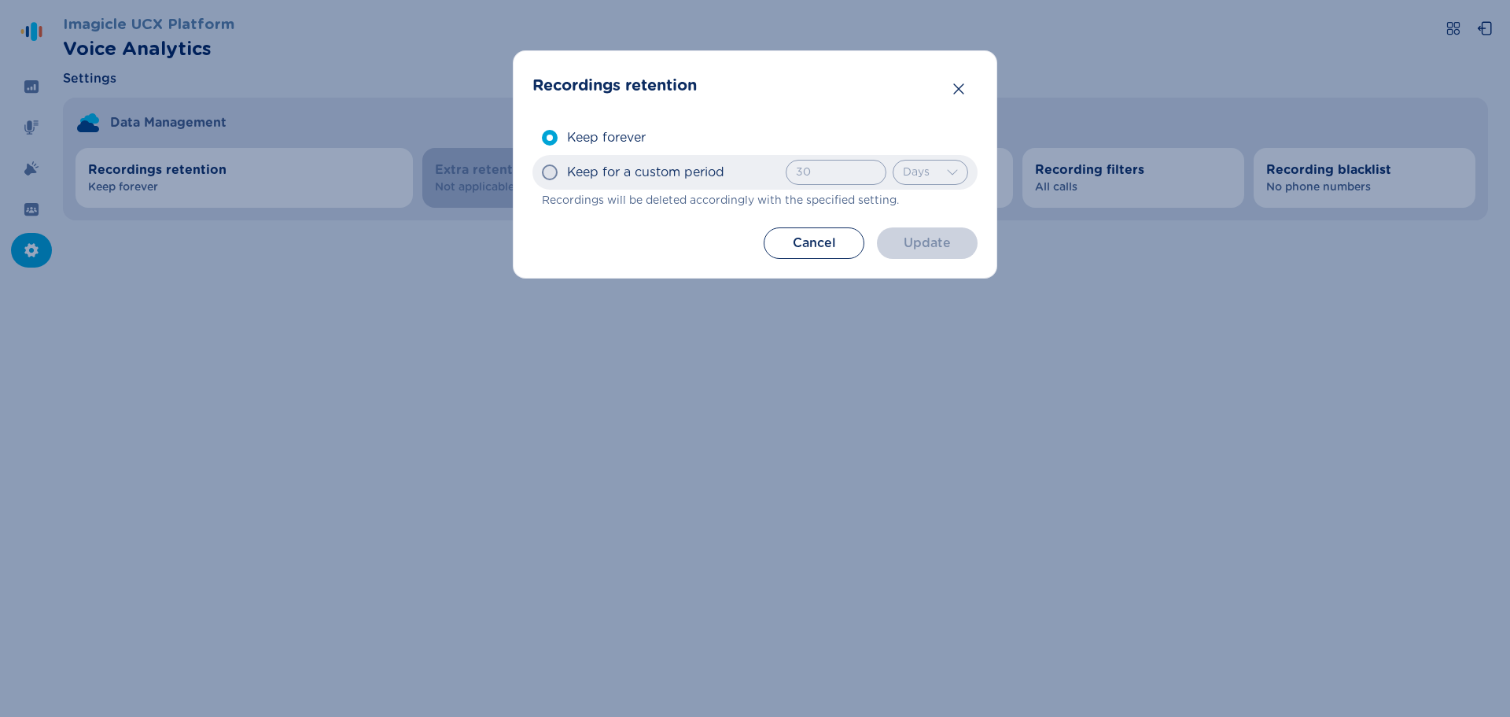
click at [594, 175] on span "Keep for a custom period" at bounding box center [645, 172] width 157 height 19
click at [542, 173] on input "Keep for a custom period 30 Invalid number, hours must be between 1 and 23 Days…" at bounding box center [541, 172] width 1 height 1
radio input "true"
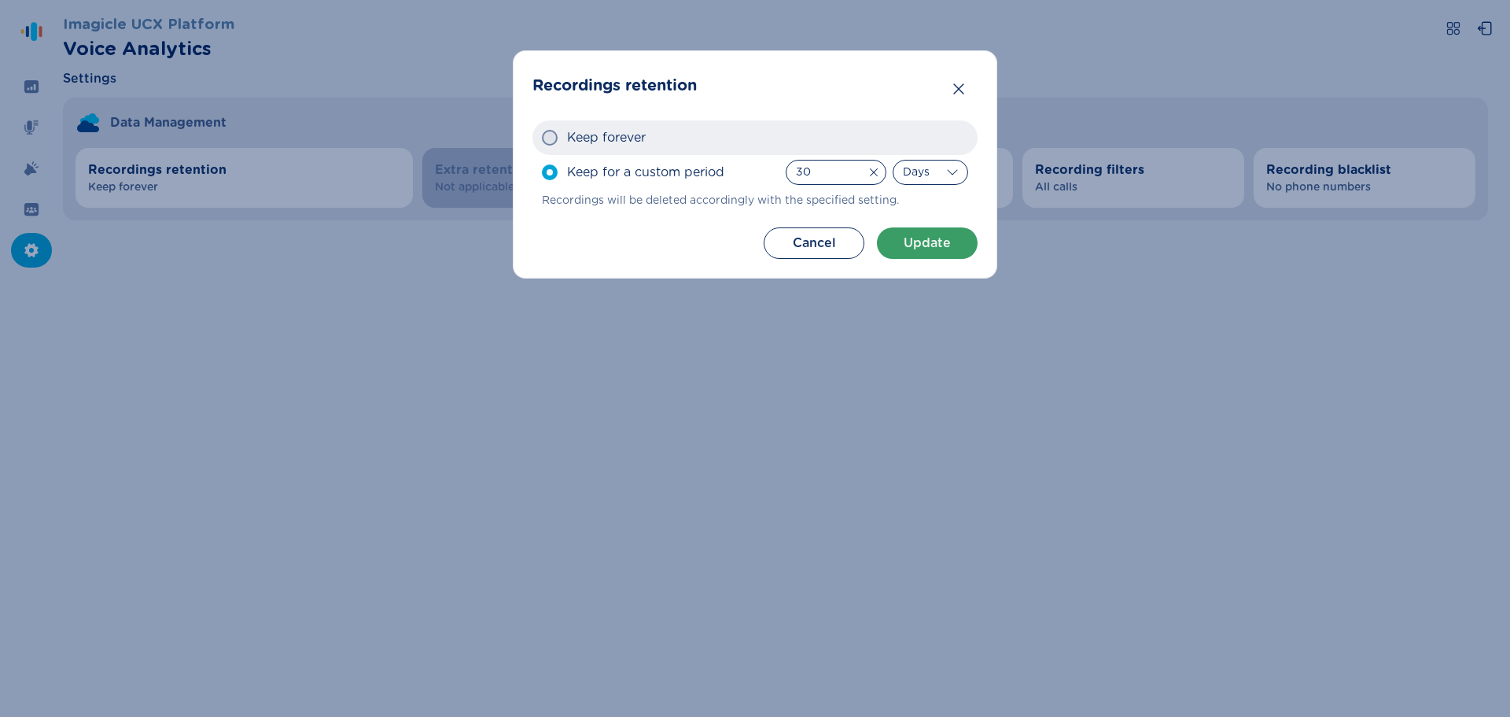
click at [561, 136] on label "Keep forever" at bounding box center [755, 137] width 445 height 35
click at [542, 138] on input "Keep forever" at bounding box center [541, 138] width 1 height 1
radio input "true"
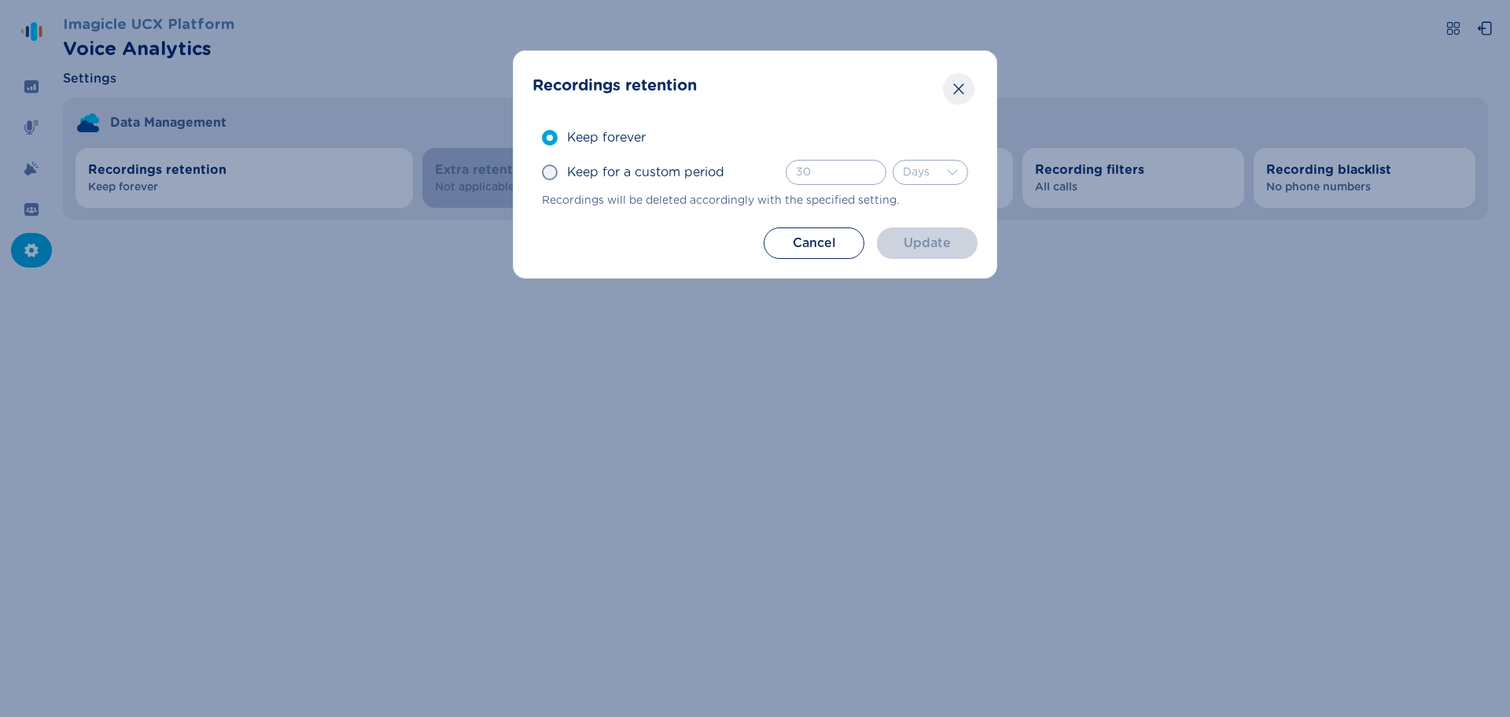
click at [957, 90] on icon "Close" at bounding box center [959, 89] width 16 height 16
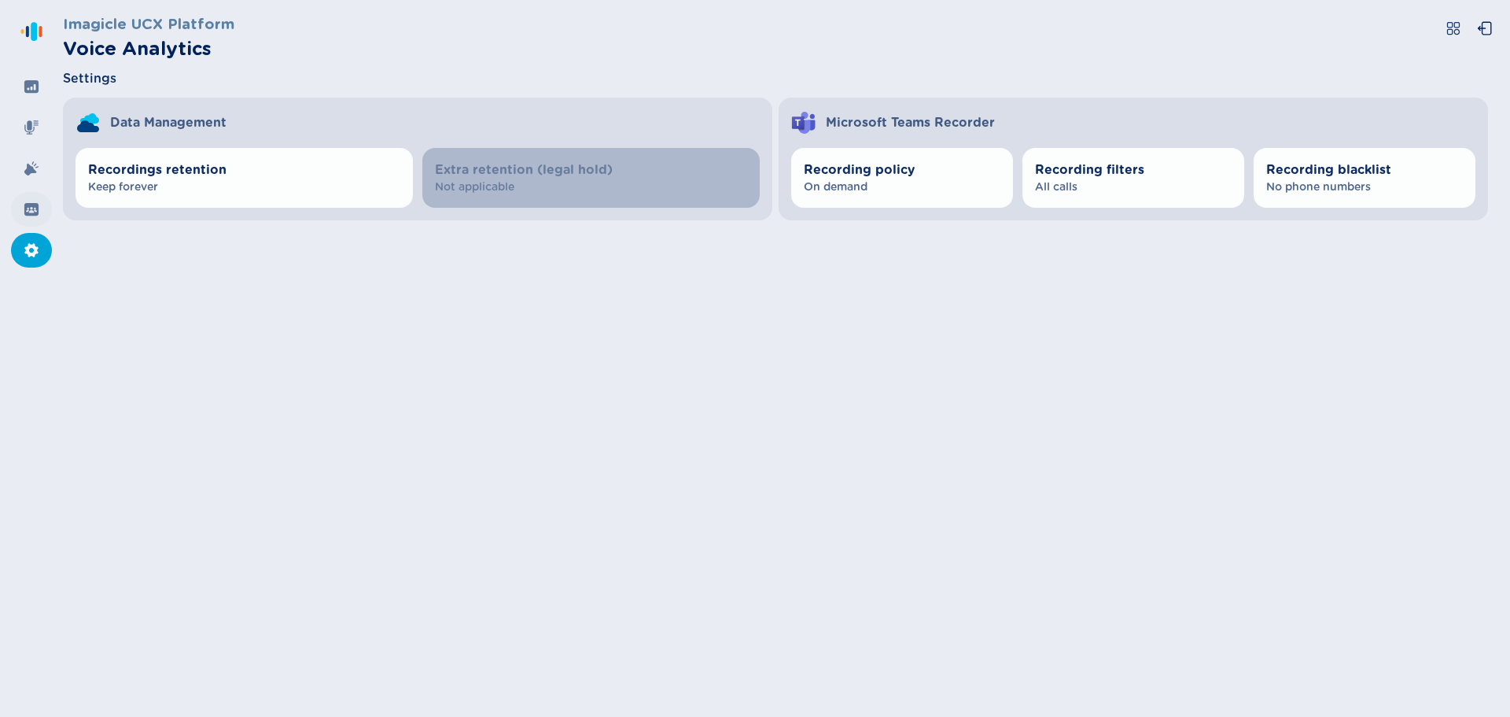
click at [25, 205] on icon at bounding box center [31, 209] width 14 height 13
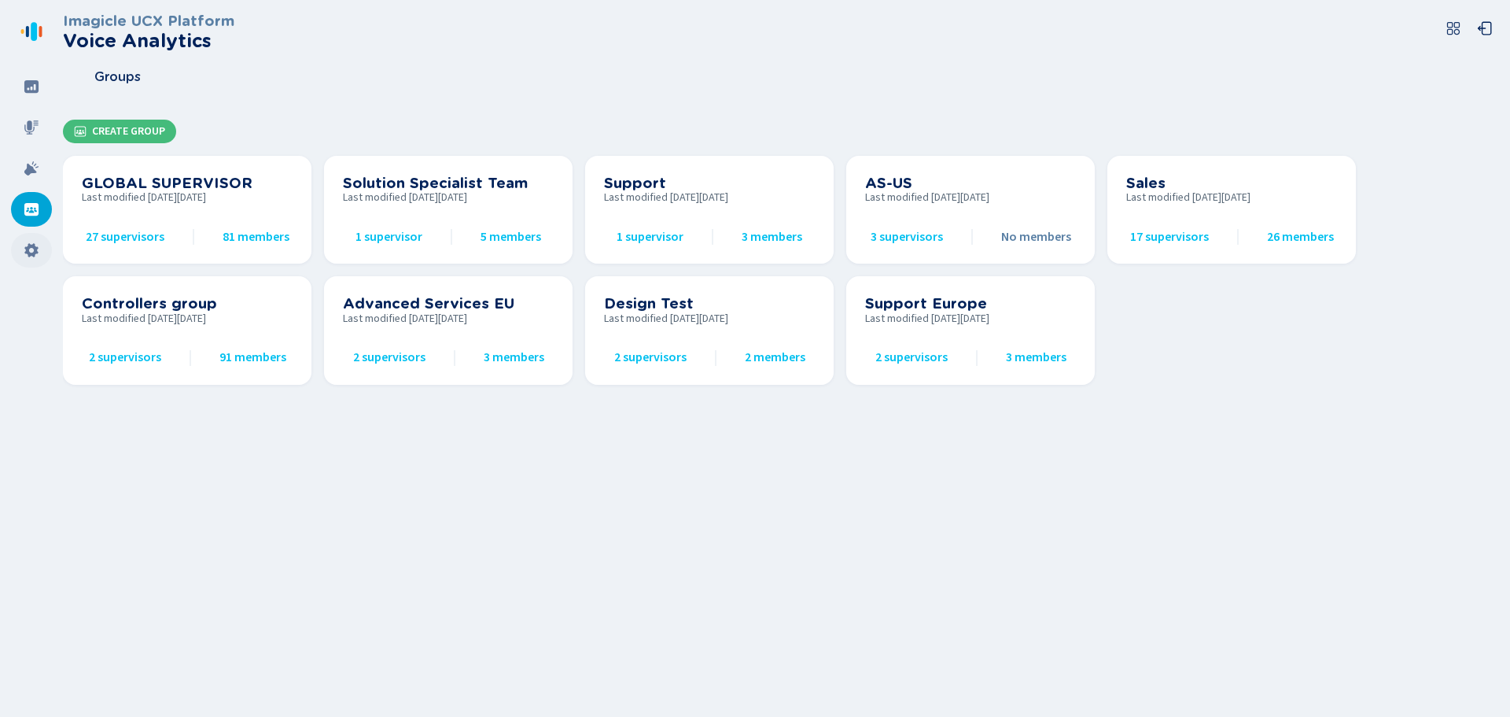
click at [37, 236] on div at bounding box center [31, 250] width 41 height 35
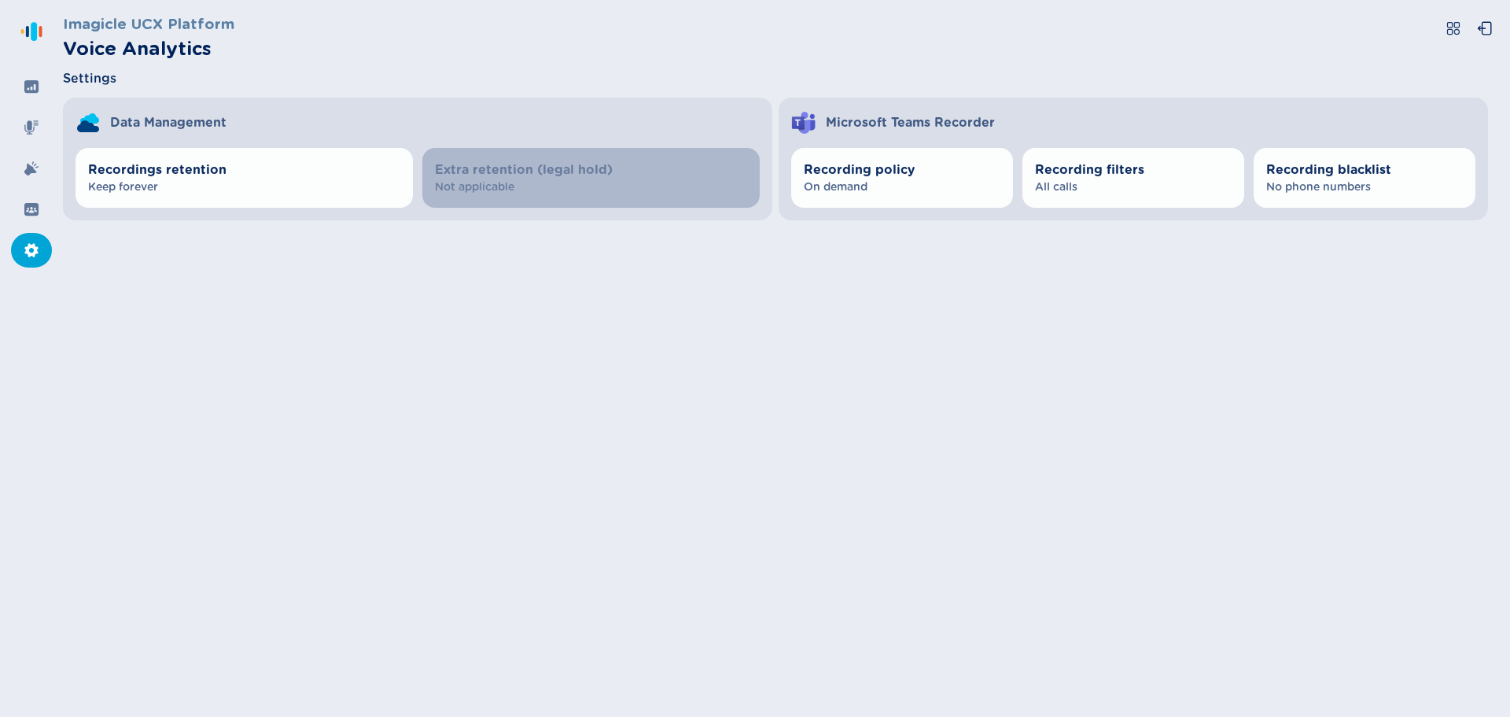
click at [109, 77] on span "Settings" at bounding box center [89, 78] width 53 height 19
click at [1455, 28] on icon at bounding box center [1453, 28] width 13 height 13
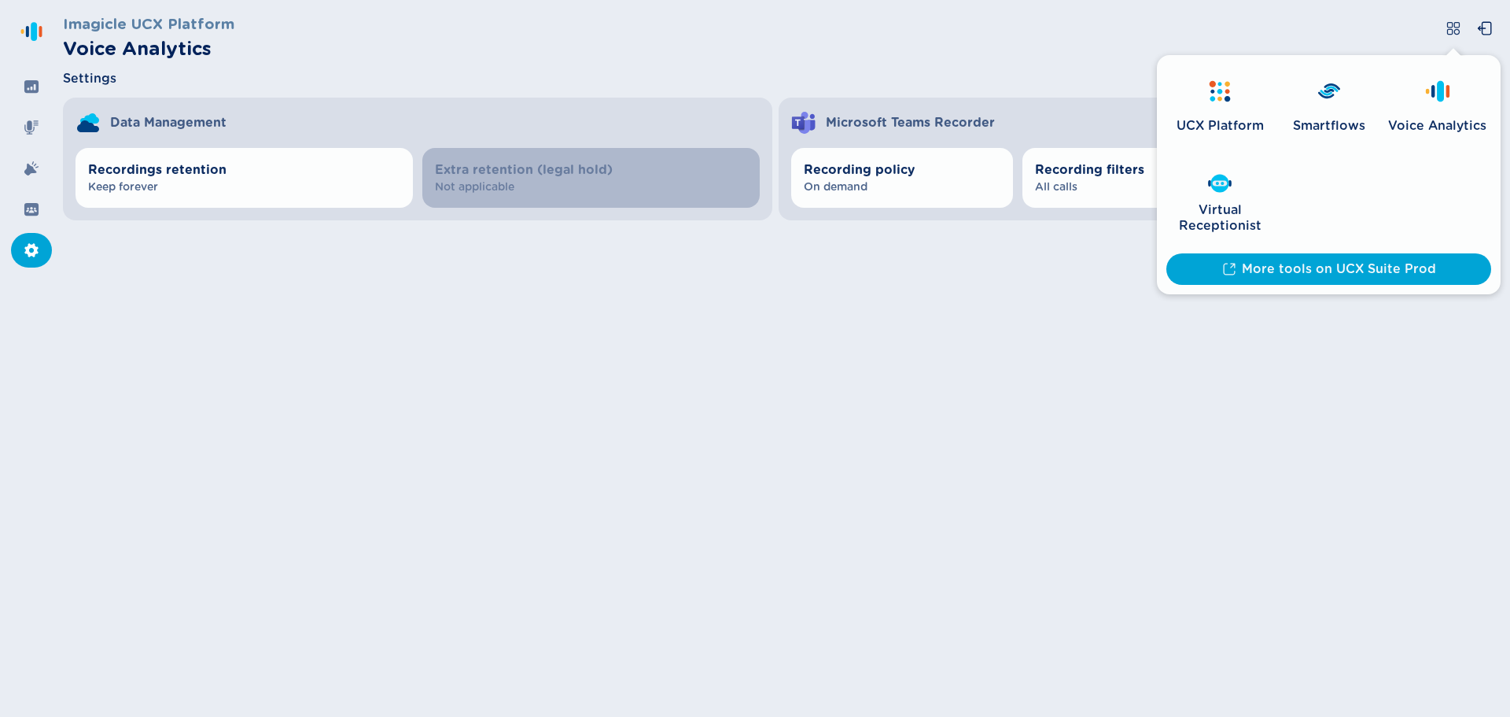
click at [1451, 29] on icon at bounding box center [1453, 28] width 13 height 13
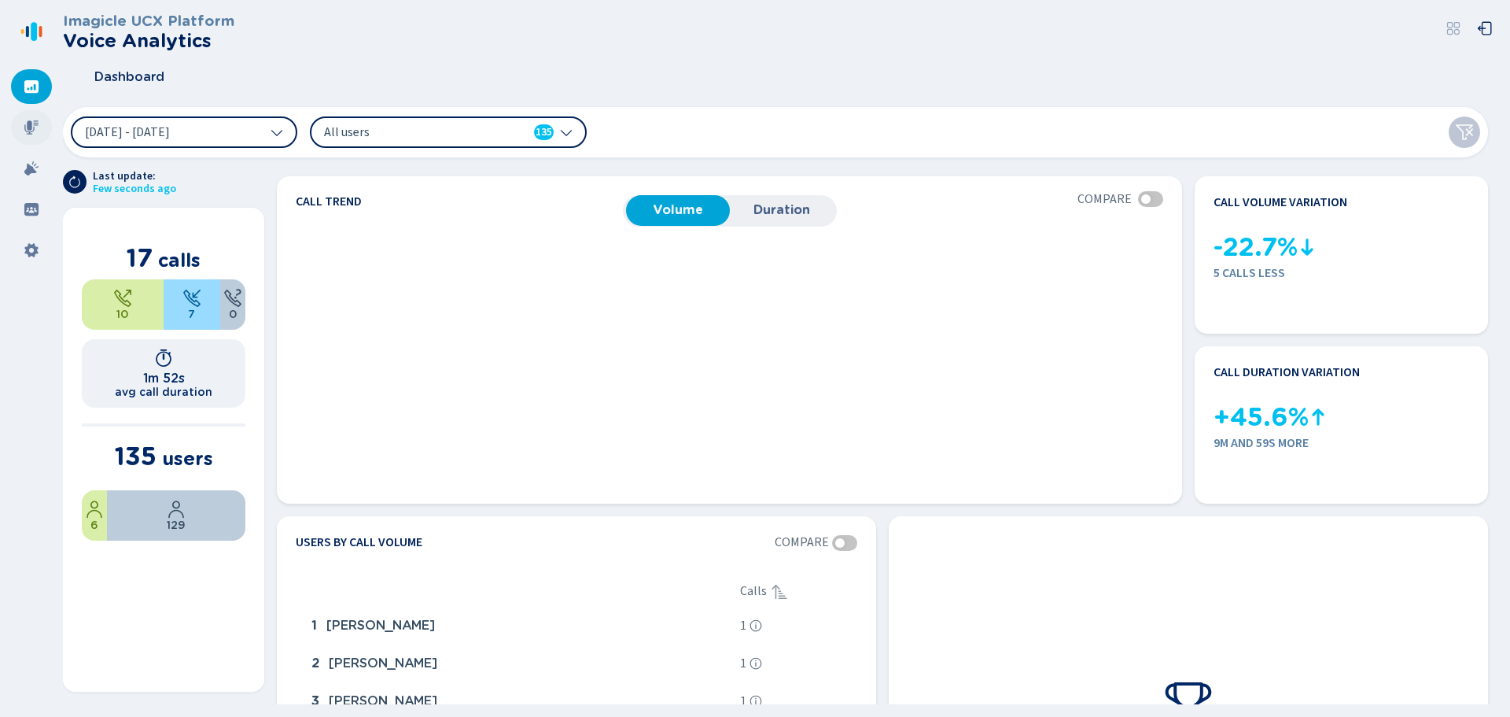
click at [24, 127] on icon at bounding box center [32, 128] width 16 height 16
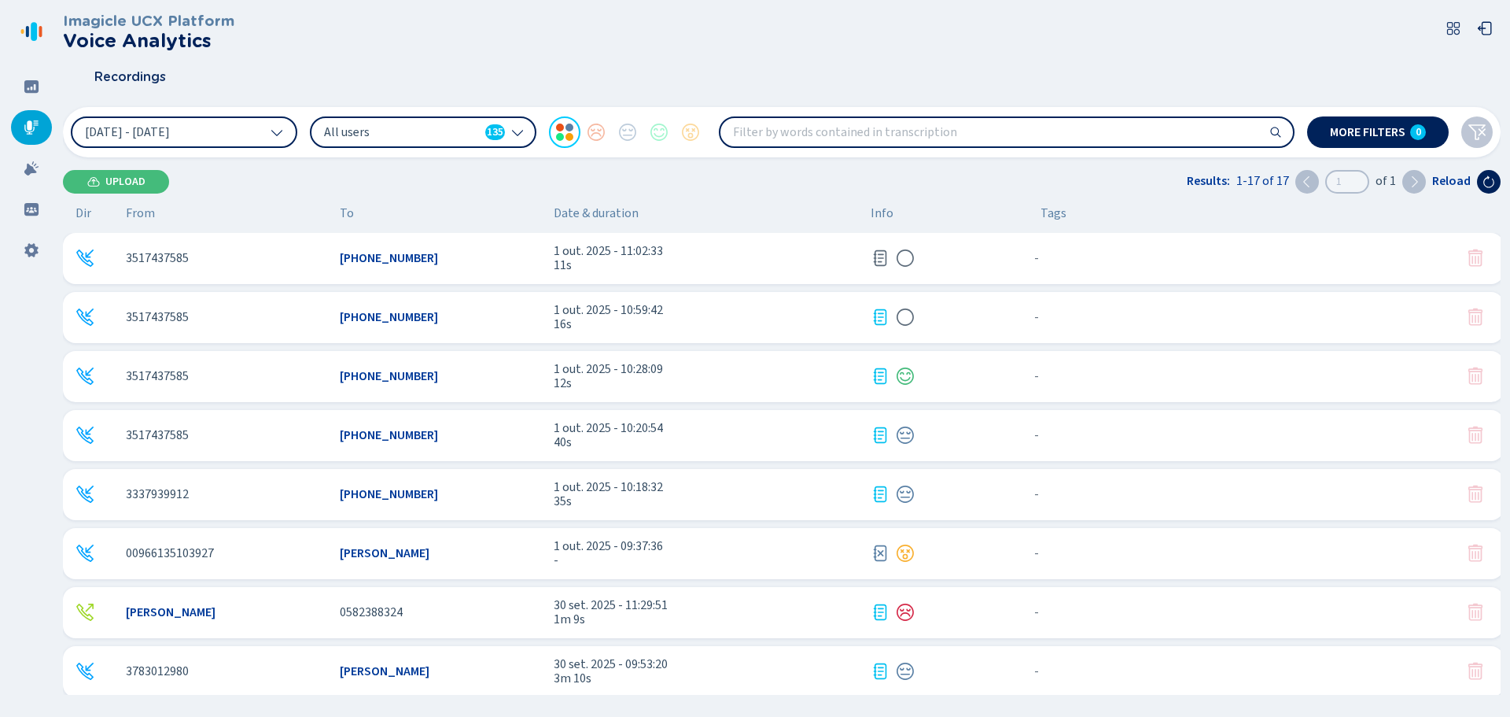
click at [32, 29] on icon at bounding box center [31, 31] width 25 height 25
click at [33, 166] on icon at bounding box center [32, 168] width 16 height 16
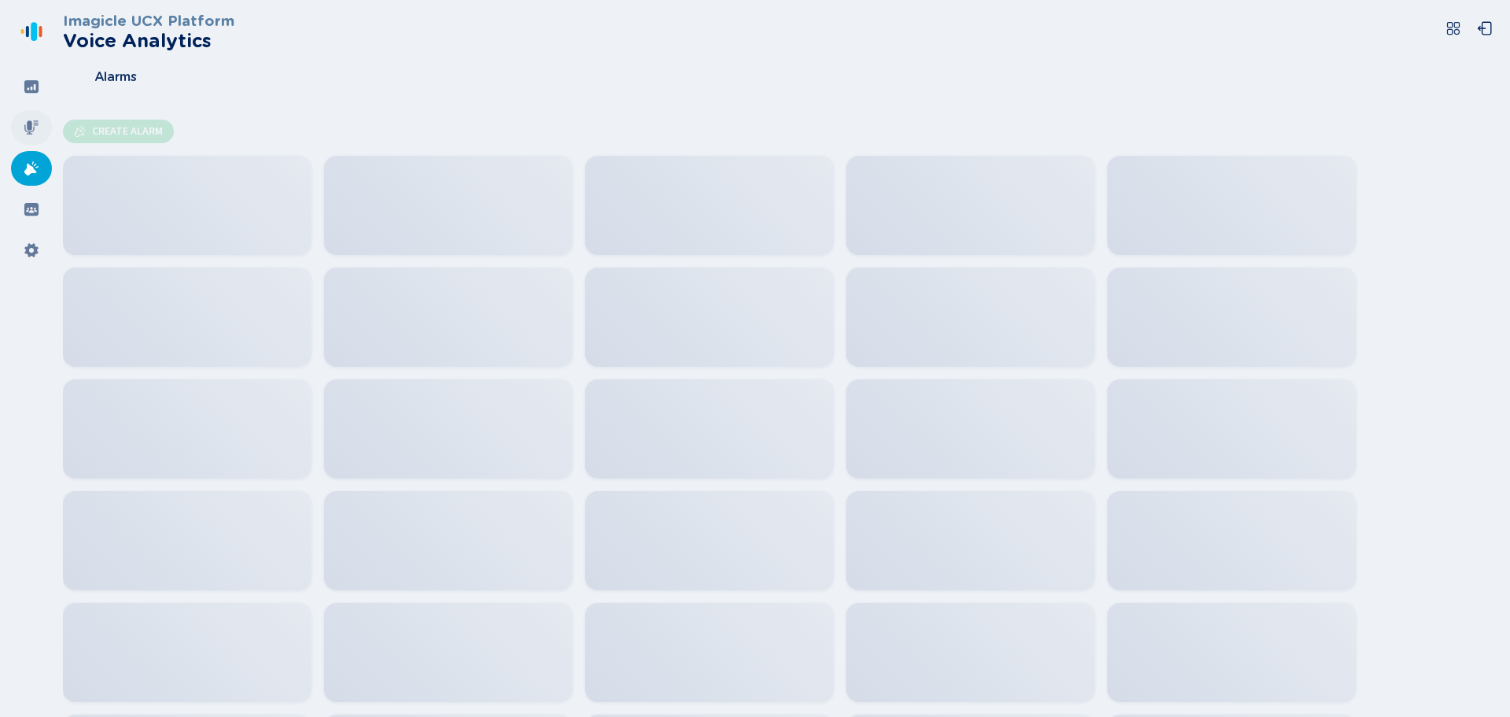
click at [31, 127] on icon at bounding box center [31, 127] width 14 height 14
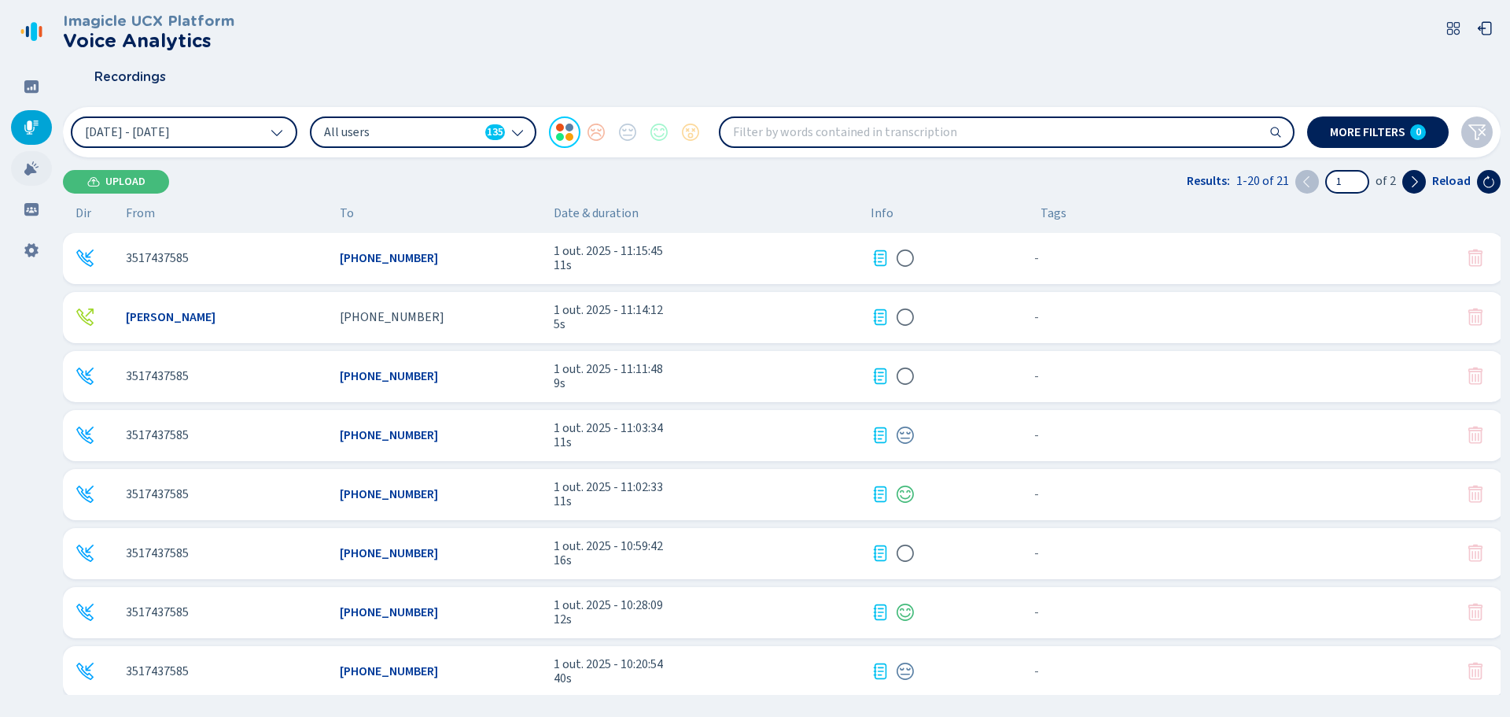
click at [30, 166] on icon at bounding box center [31, 168] width 14 height 14
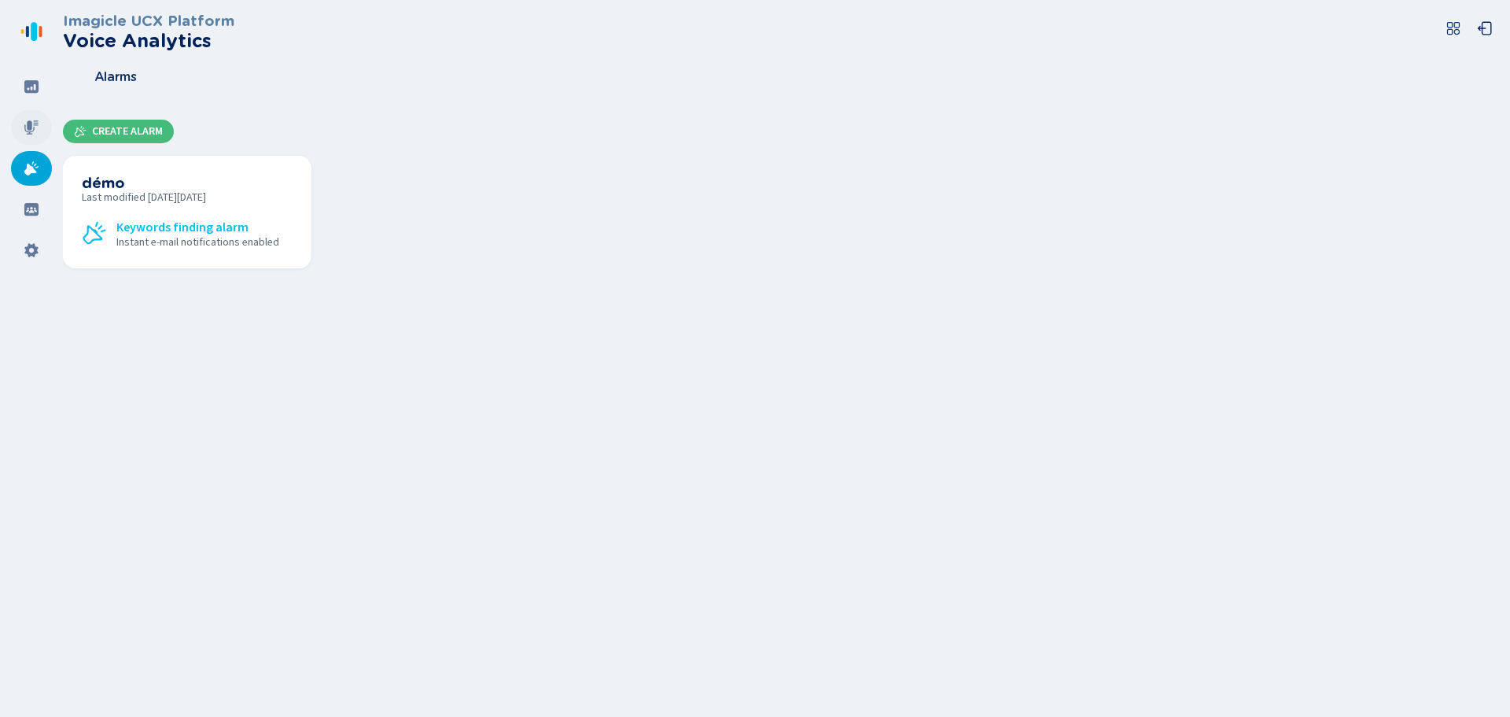
click at [30, 119] on div at bounding box center [31, 127] width 41 height 35
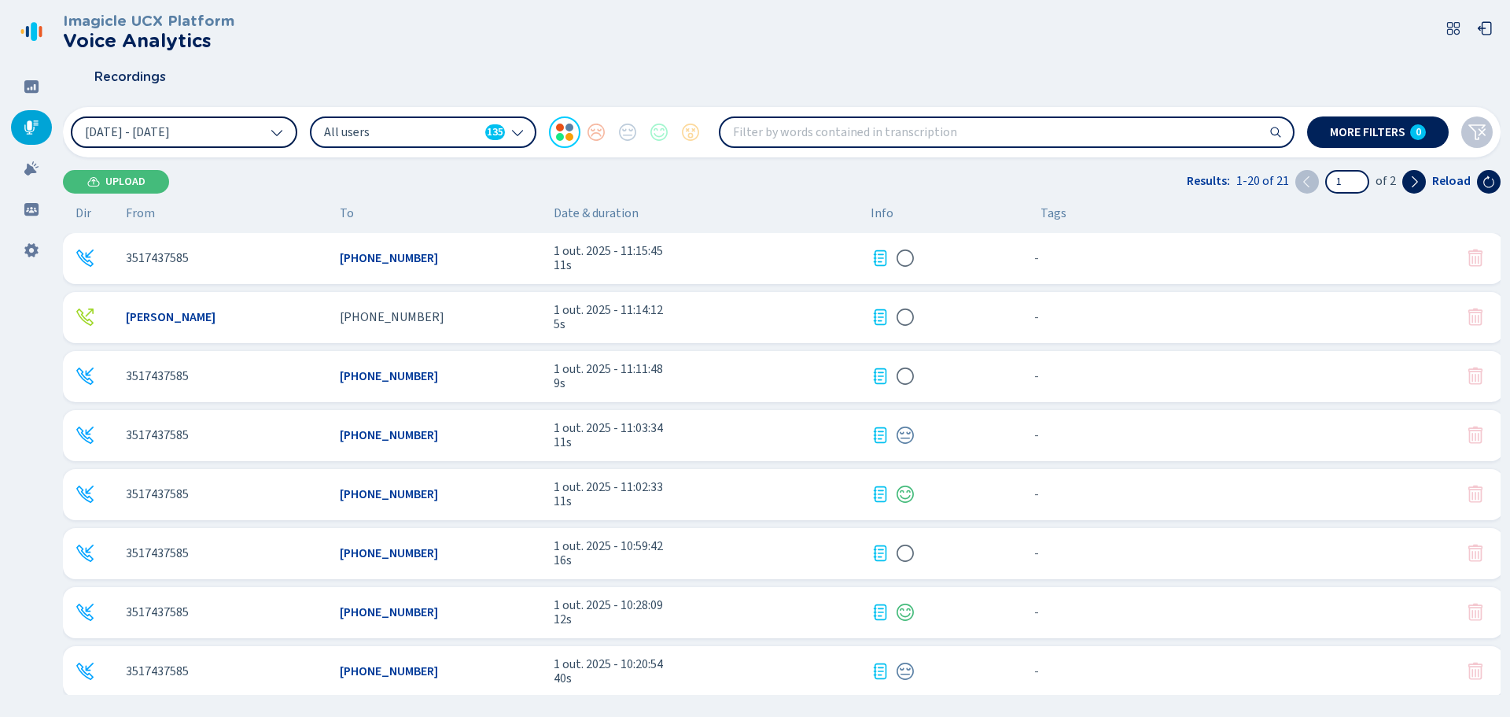
click at [273, 120] on button "[DATE] - [DATE]" at bounding box center [184, 131] width 227 height 31
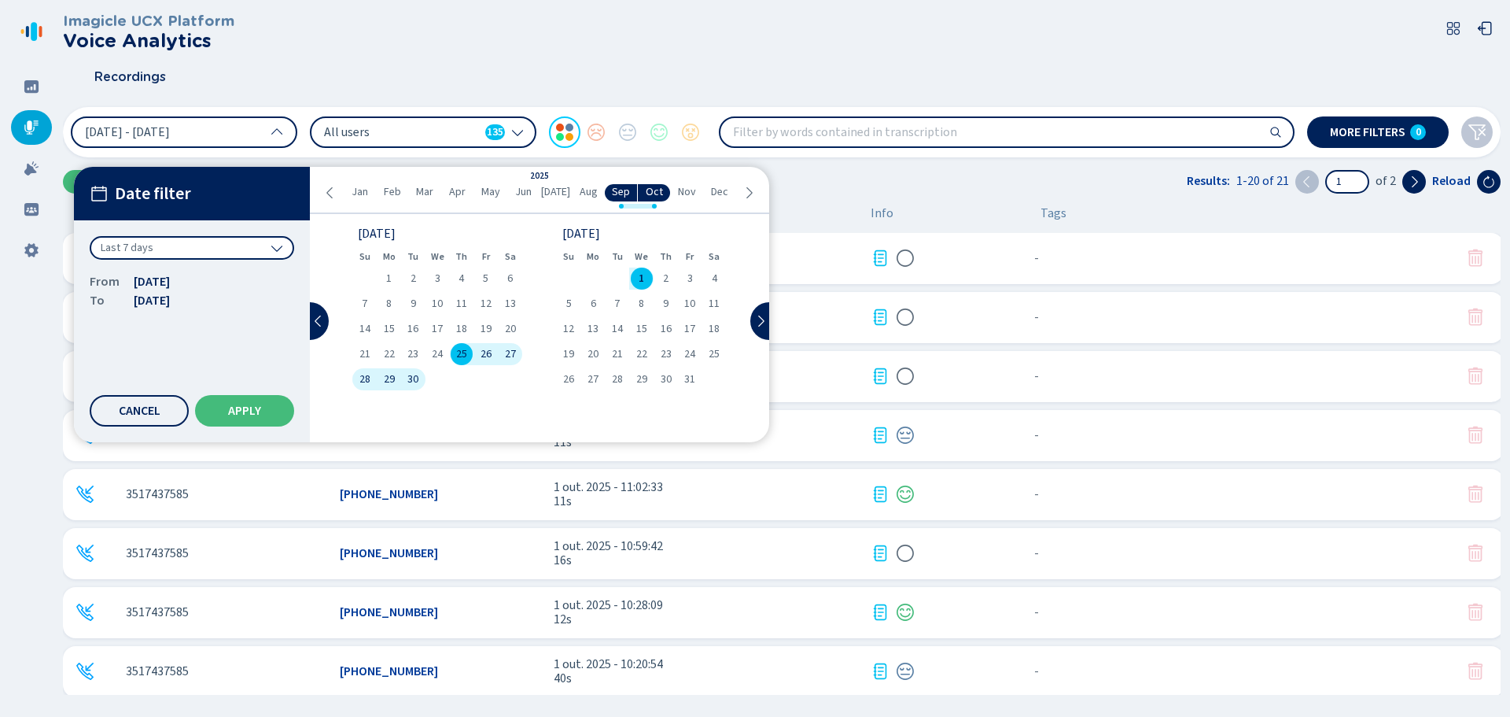
click at [337, 192] on icon at bounding box center [330, 192] width 13 height 13
click at [334, 192] on icon at bounding box center [330, 192] width 13 height 13
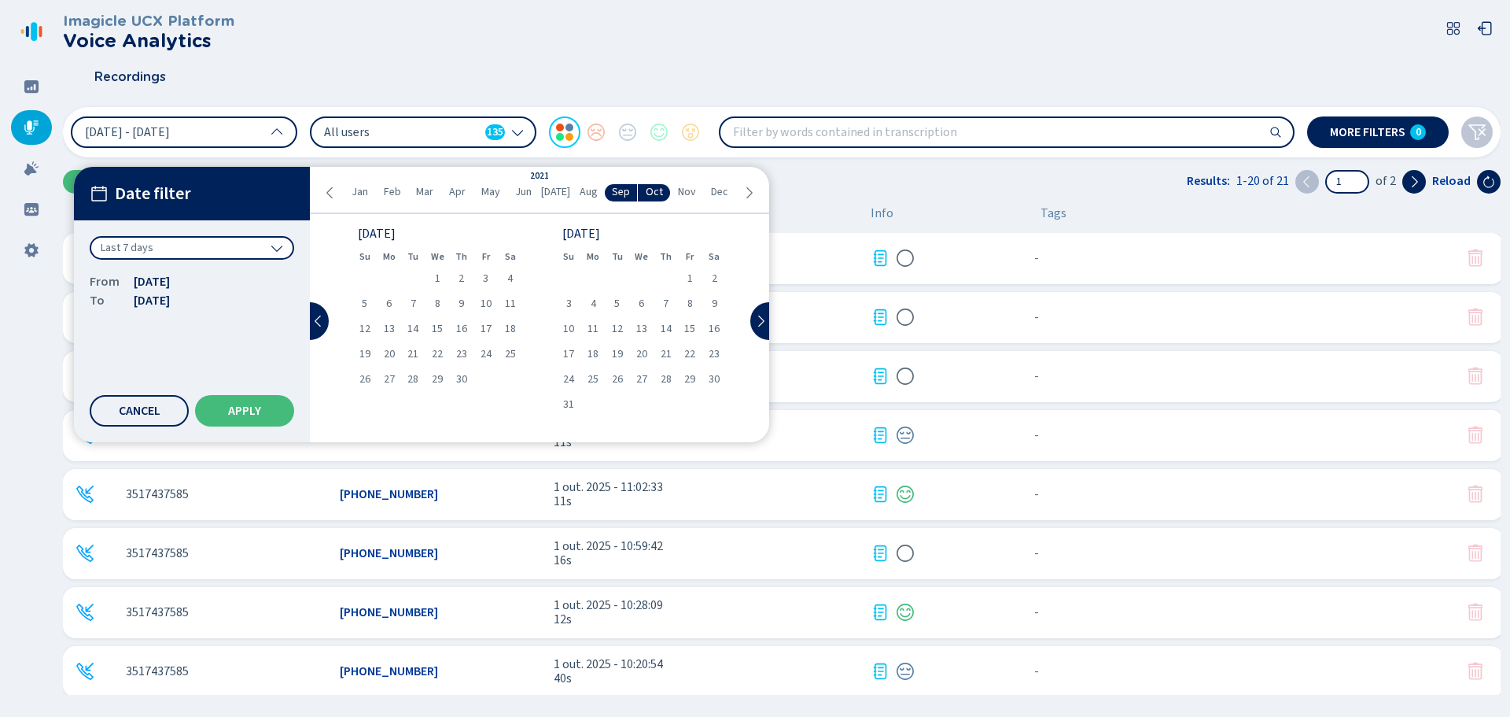
click at [334, 192] on icon at bounding box center [330, 192] width 13 height 13
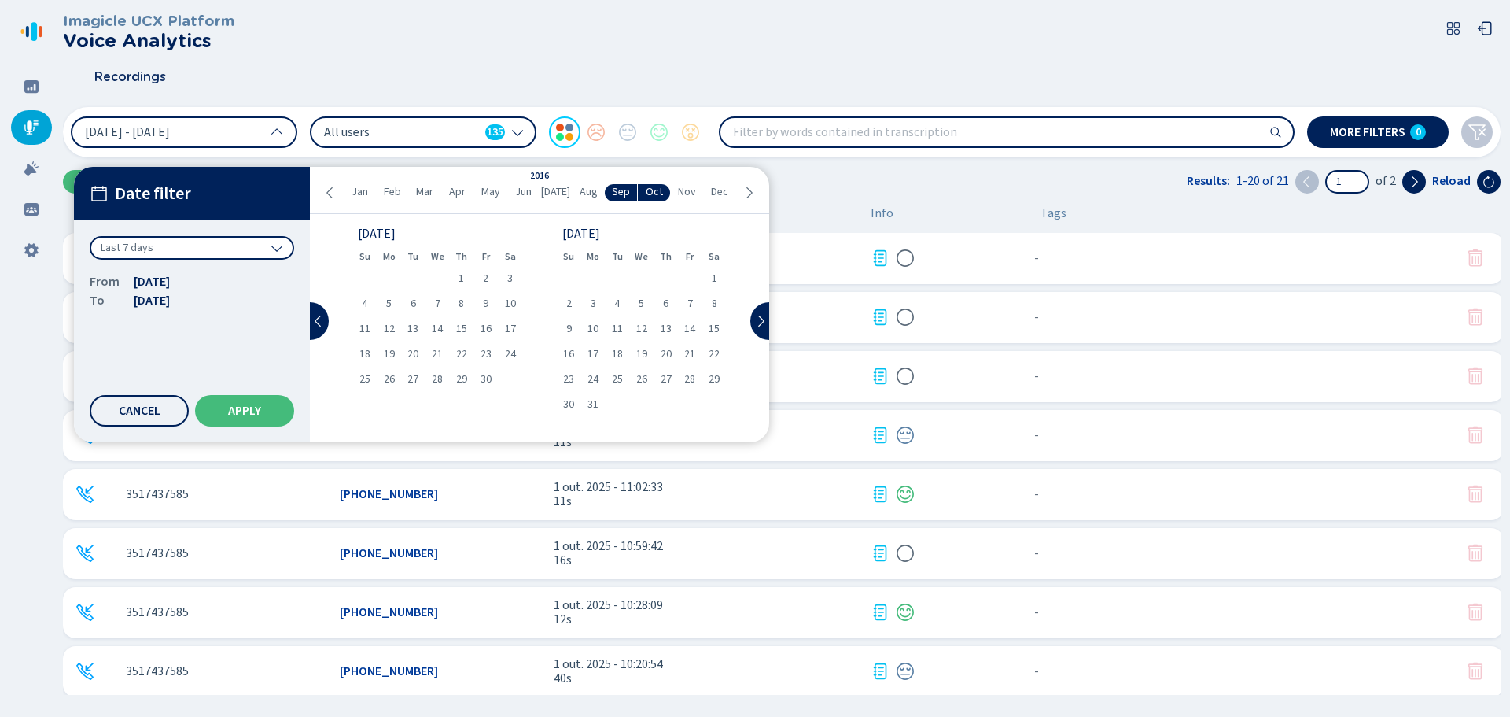
click at [341, 190] on ul "Jan Feb Mar Apr May Jun Jul Aug Sep Oct Nov Dec" at bounding box center [539, 192] width 405 height 17
click at [460, 304] on span "10" at bounding box center [461, 303] width 11 height 11
click at [423, 128] on span "All users" at bounding box center [401, 132] width 155 height 17
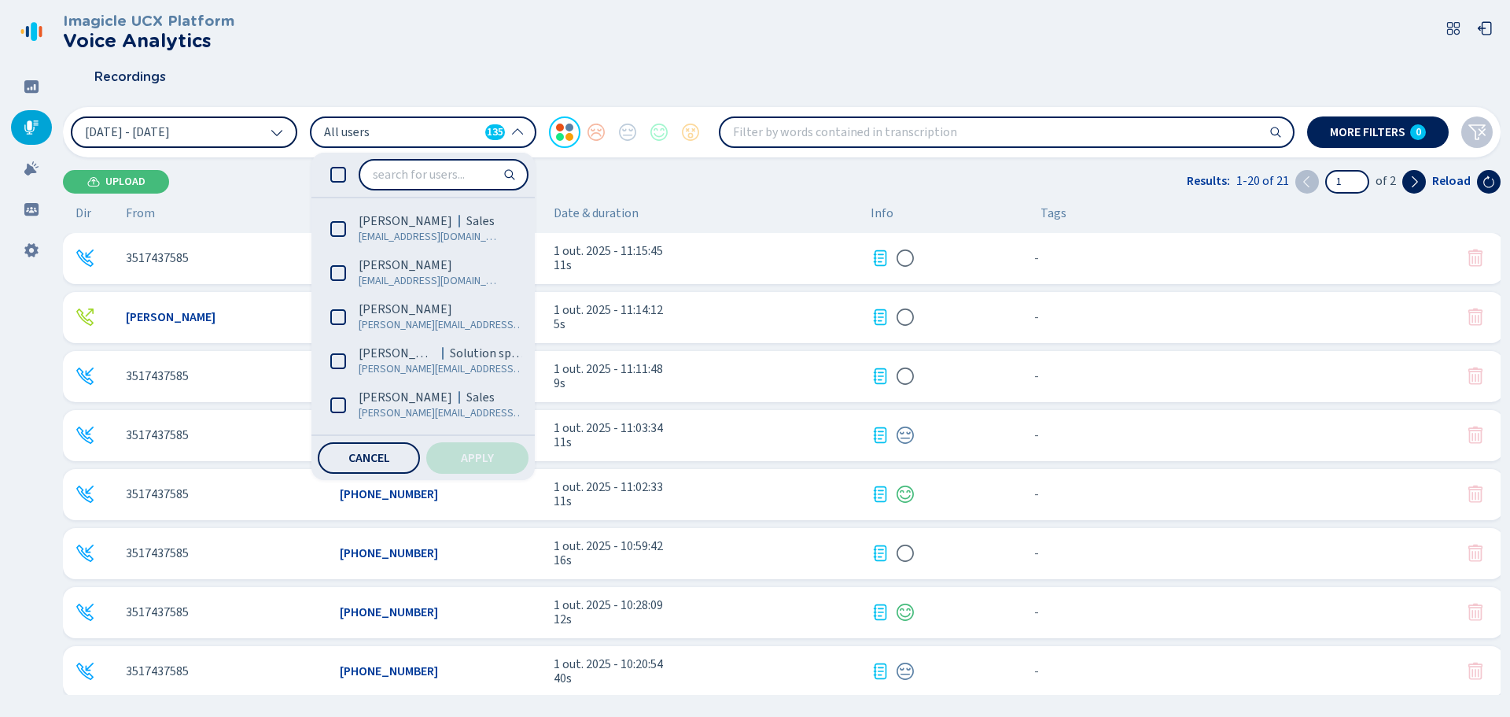
scroll to position [629, 0]
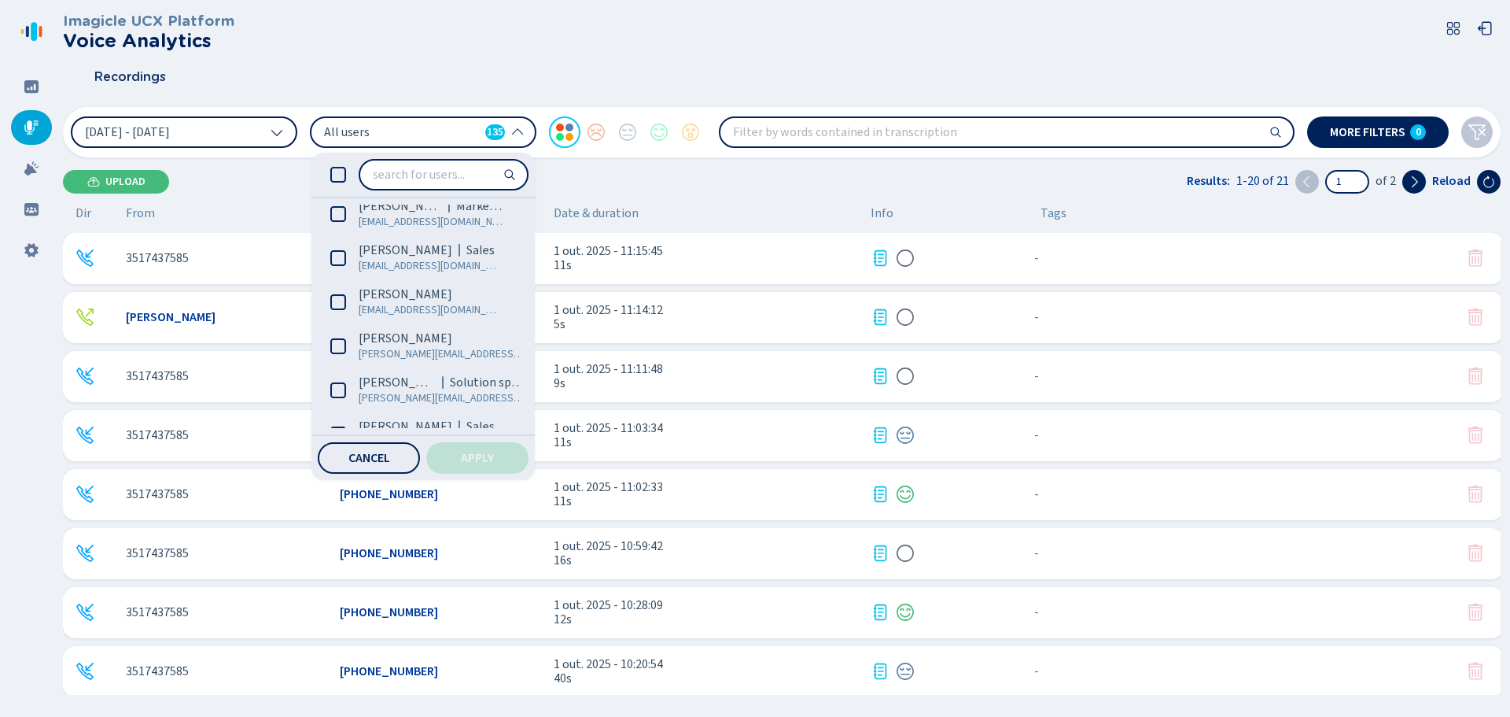
click at [261, 127] on button "[DATE] - [DATE]" at bounding box center [184, 131] width 227 height 31
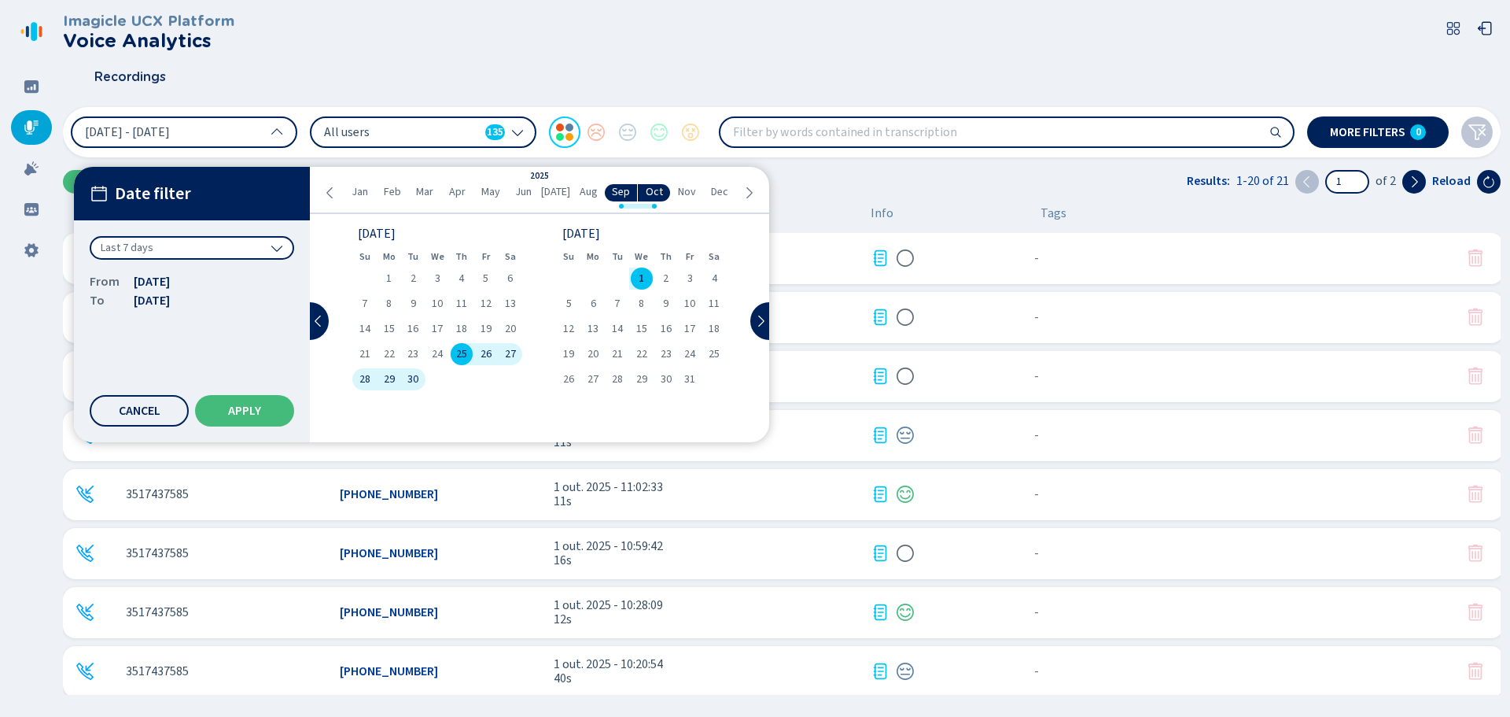
click at [466, 349] on span "25" at bounding box center [461, 353] width 11 height 11
drag, startPoint x: 861, startPoint y: 165, endPoint x: 694, endPoint y: 171, distance: 166.9
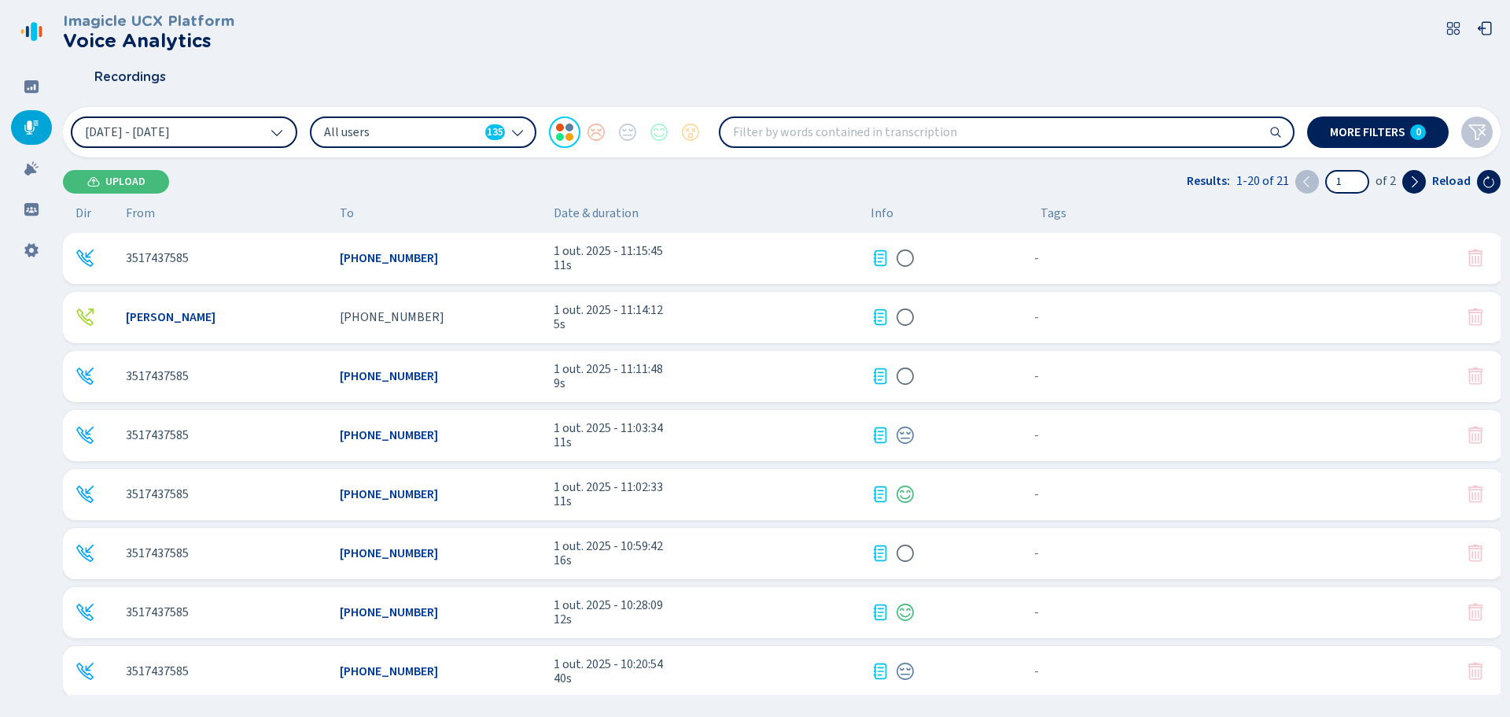
click at [170, 132] on span "[DATE] - [DATE]" at bounding box center [127, 132] width 85 height 13
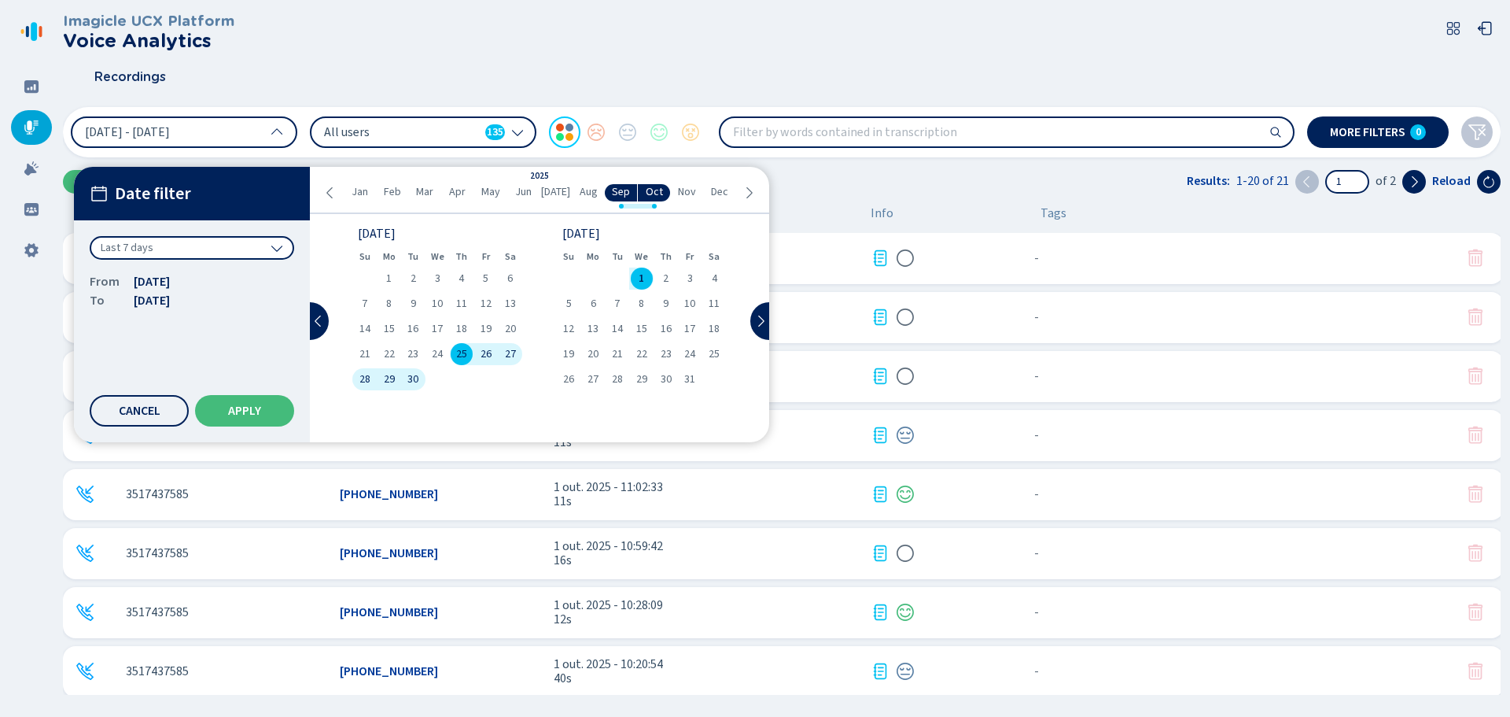
click at [619, 190] on span "Sep" at bounding box center [621, 192] width 18 height 13
click at [389, 273] on span "1" at bounding box center [389, 278] width 6 height 11
click at [644, 275] on span "1" at bounding box center [642, 278] width 6 height 11
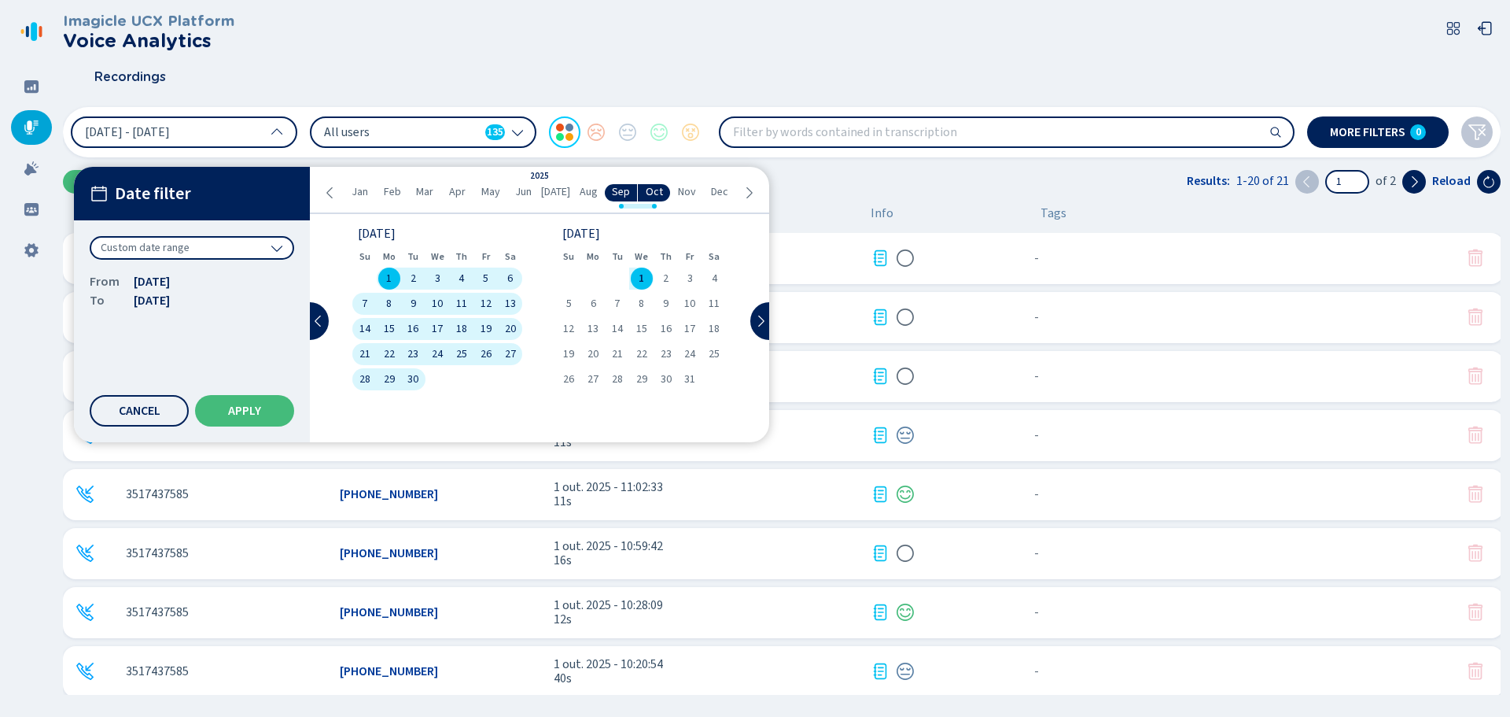
click at [259, 419] on button "Apply" at bounding box center [244, 410] width 99 height 31
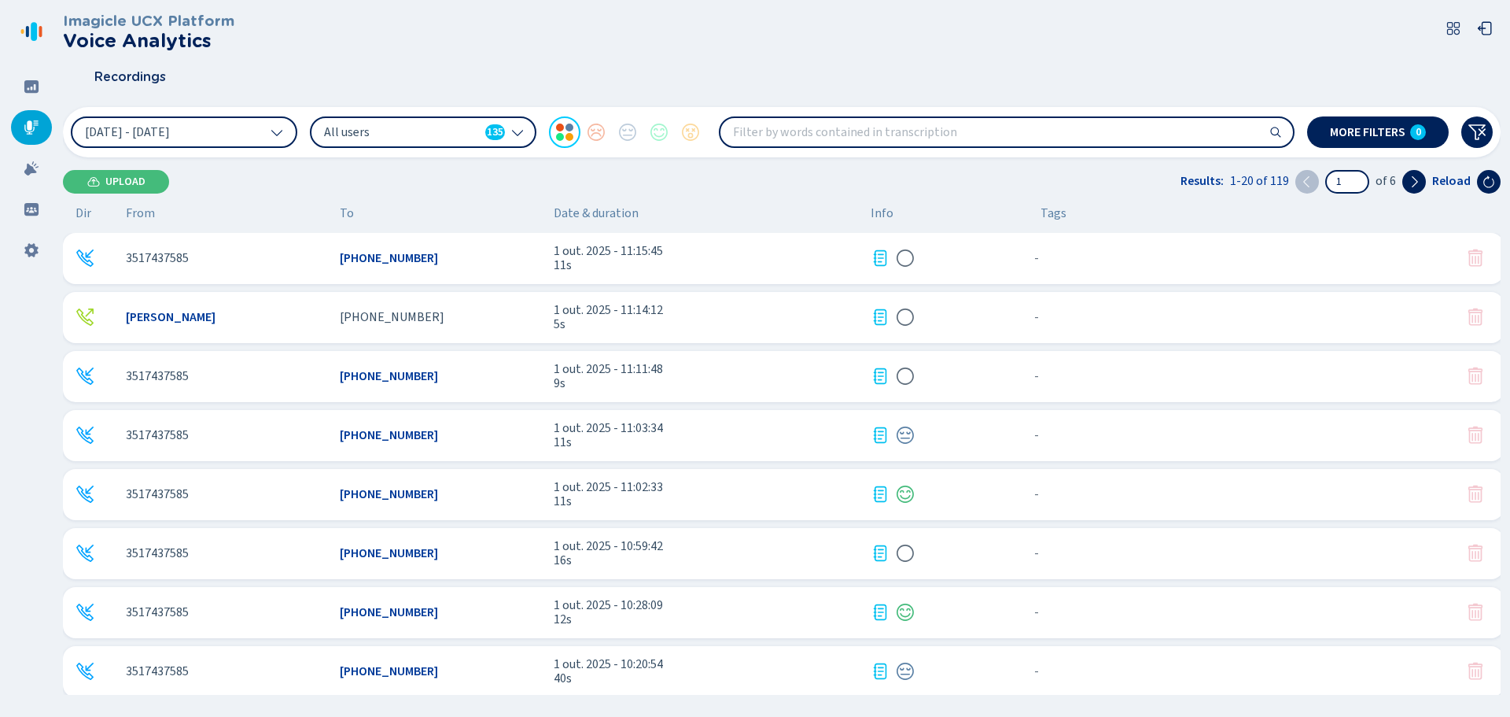
click at [417, 133] on span "All users" at bounding box center [401, 132] width 155 height 17
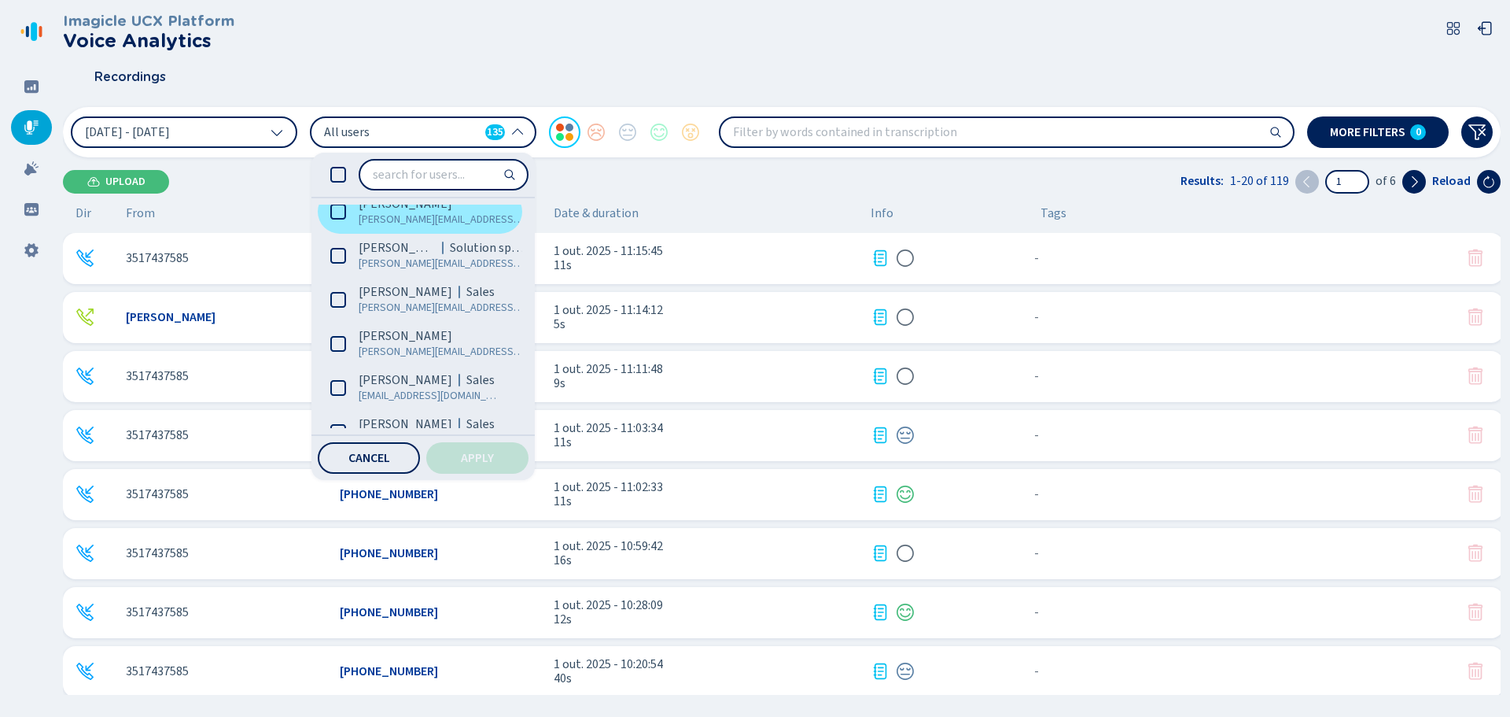
scroll to position [708, 0]
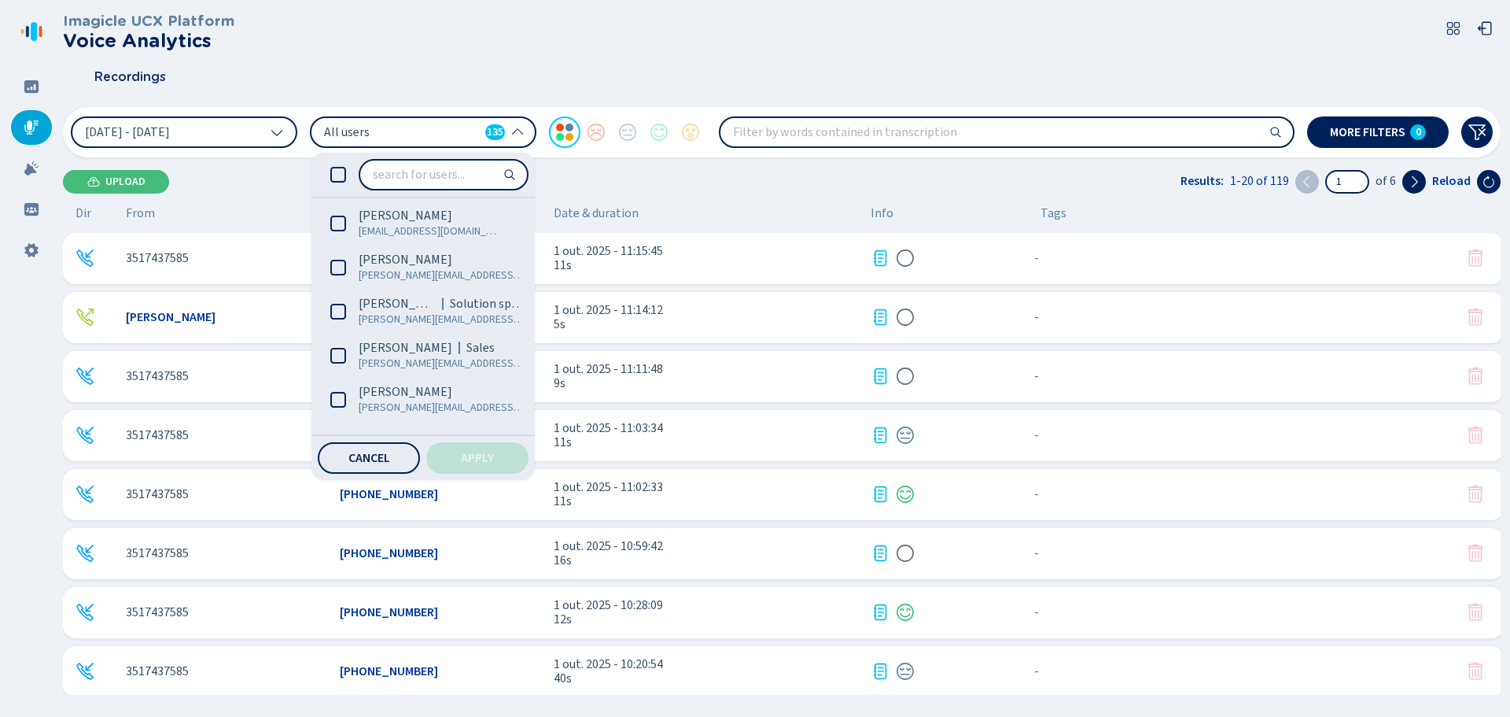
click at [417, 127] on span "All users" at bounding box center [401, 132] width 155 height 17
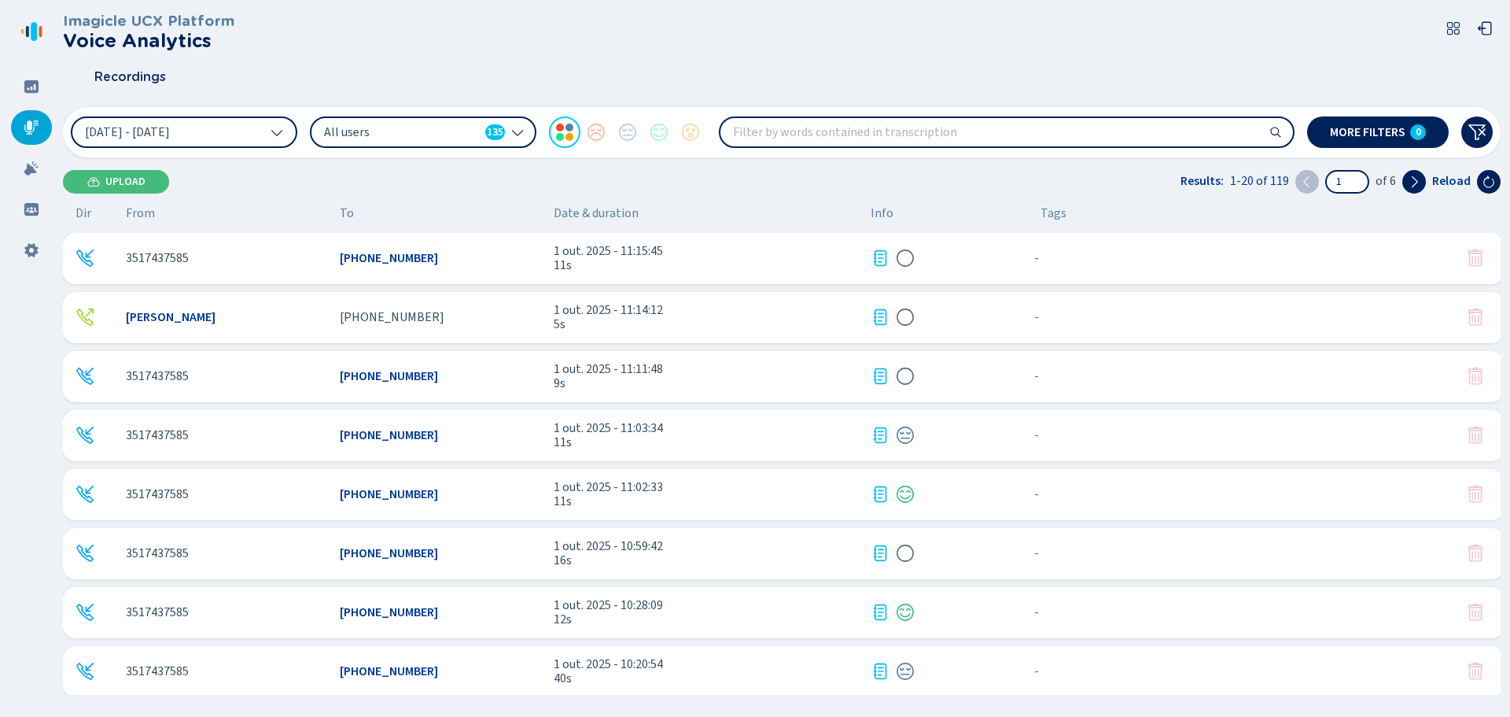
click at [409, 128] on span "All users" at bounding box center [401, 132] width 155 height 17
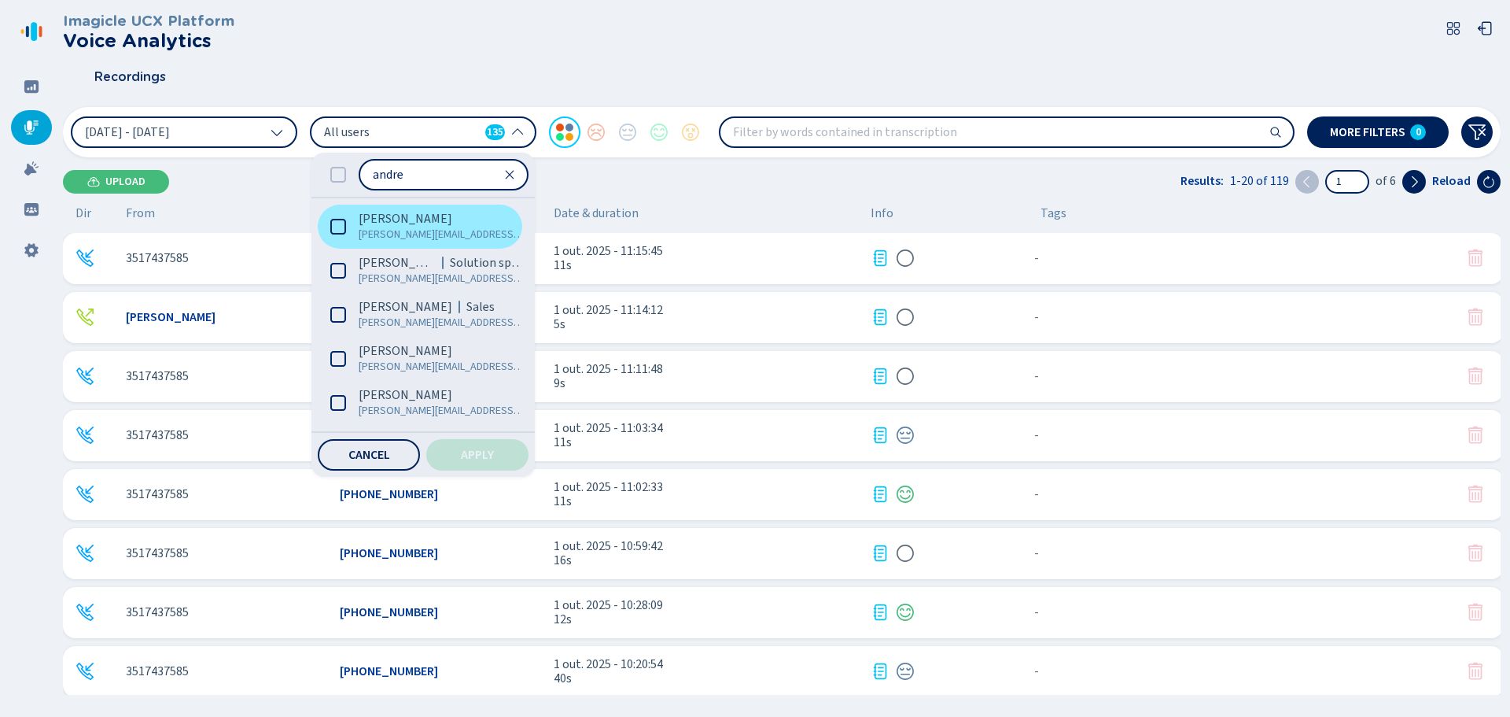
type input "andre"
click at [378, 236] on span "[PERSON_NAME][EMAIL_ADDRESS][DOMAIN_NAME]" at bounding box center [442, 235] width 167 height 16
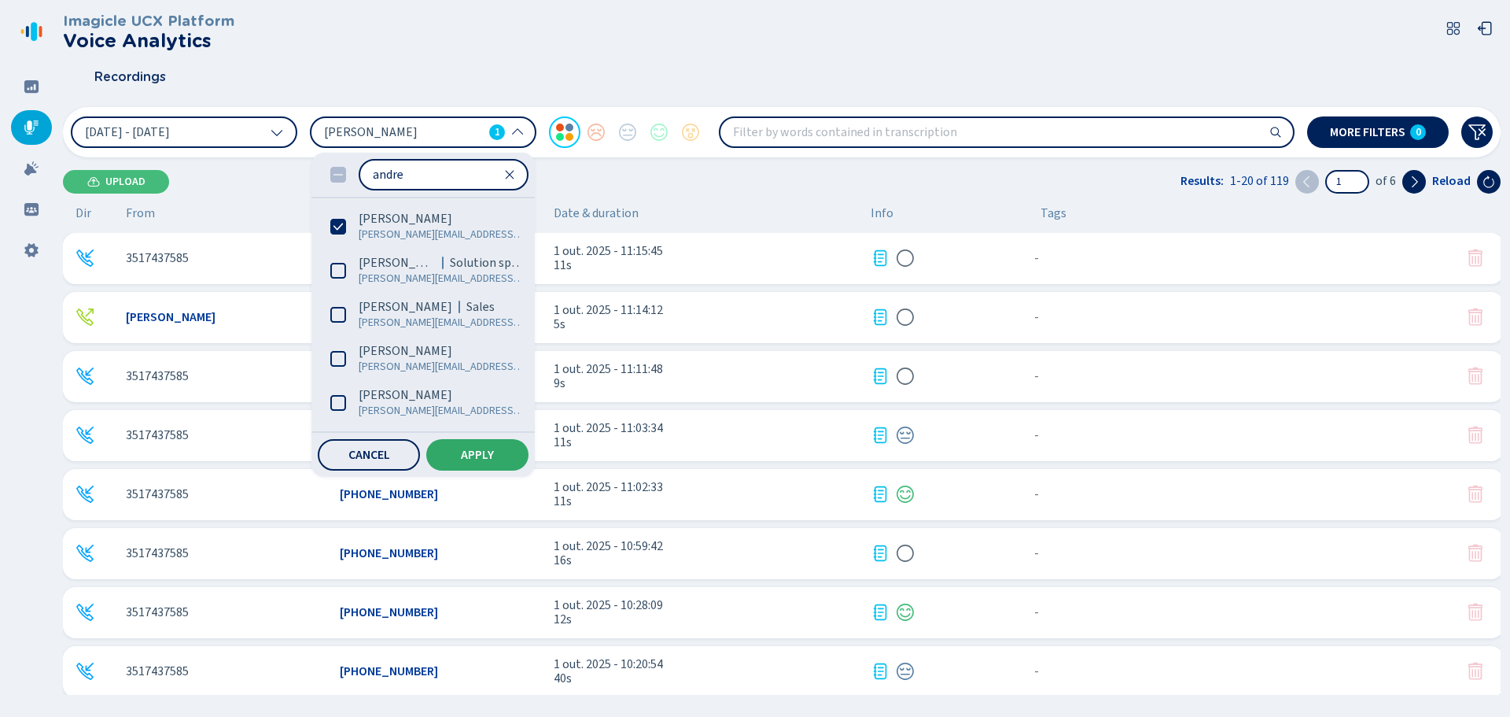
click at [472, 463] on button "Apply" at bounding box center [477, 454] width 102 height 31
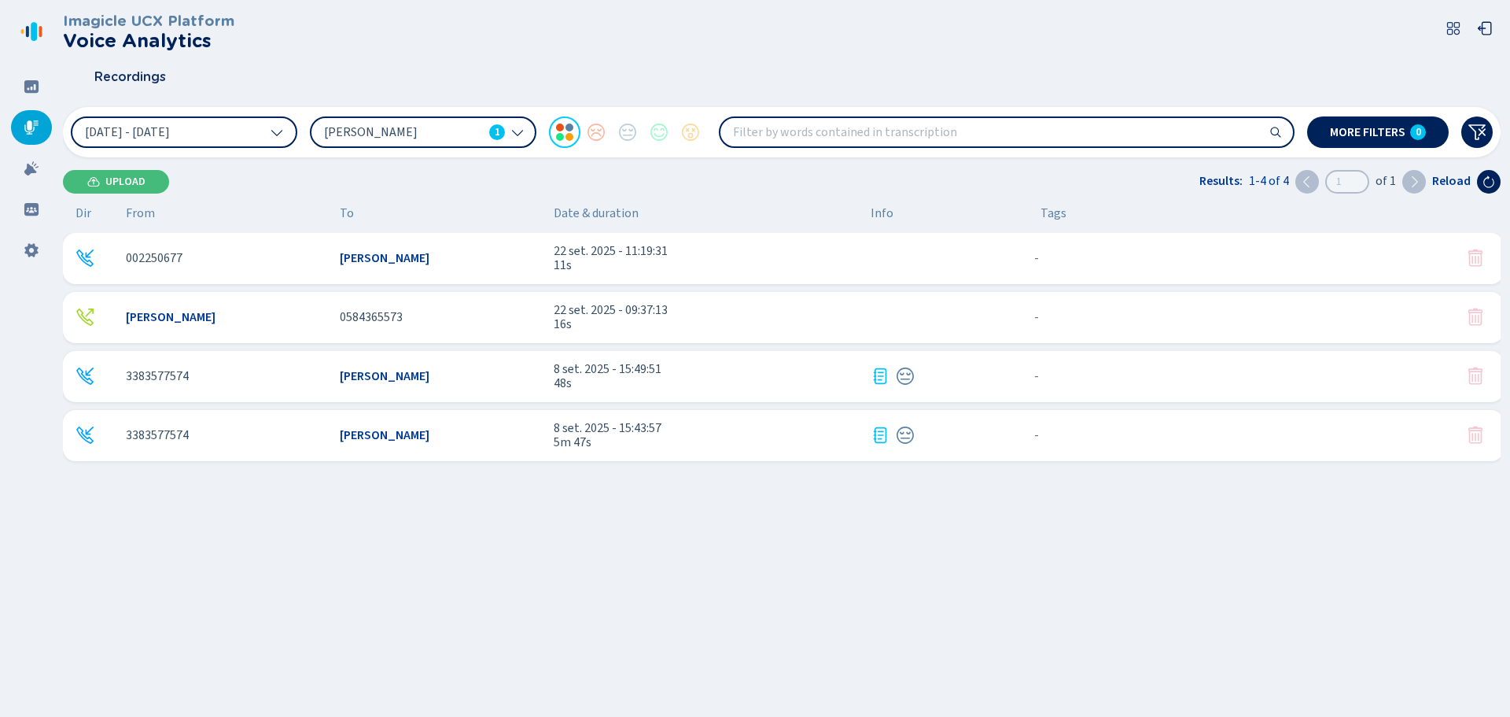
click at [389, 374] on span "[PERSON_NAME]" at bounding box center [385, 376] width 90 height 14
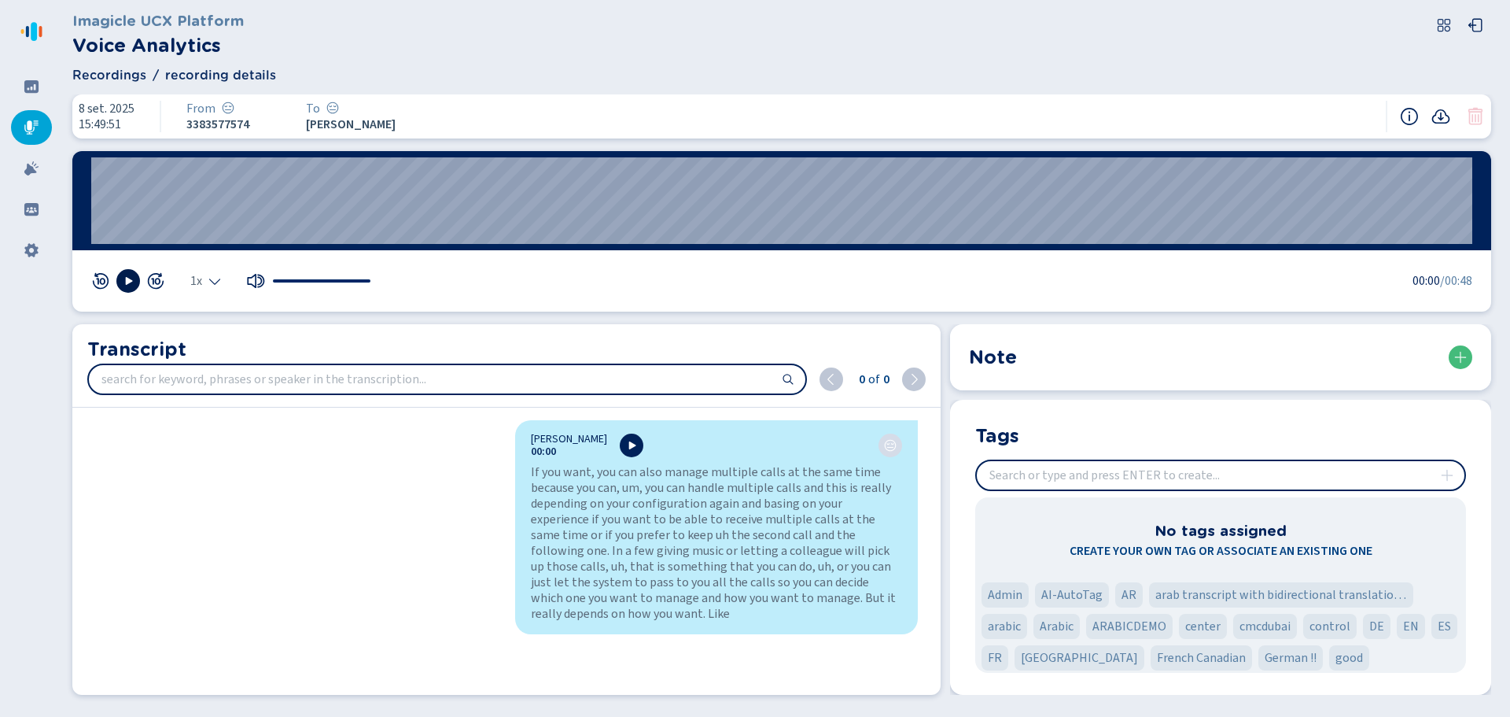
click at [131, 278] on icon at bounding box center [128, 281] width 13 height 13
click at [132, 274] on button at bounding box center [128, 281] width 24 height 24
click at [412, 197] on wave "00:11" at bounding box center [781, 200] width 1381 height 87
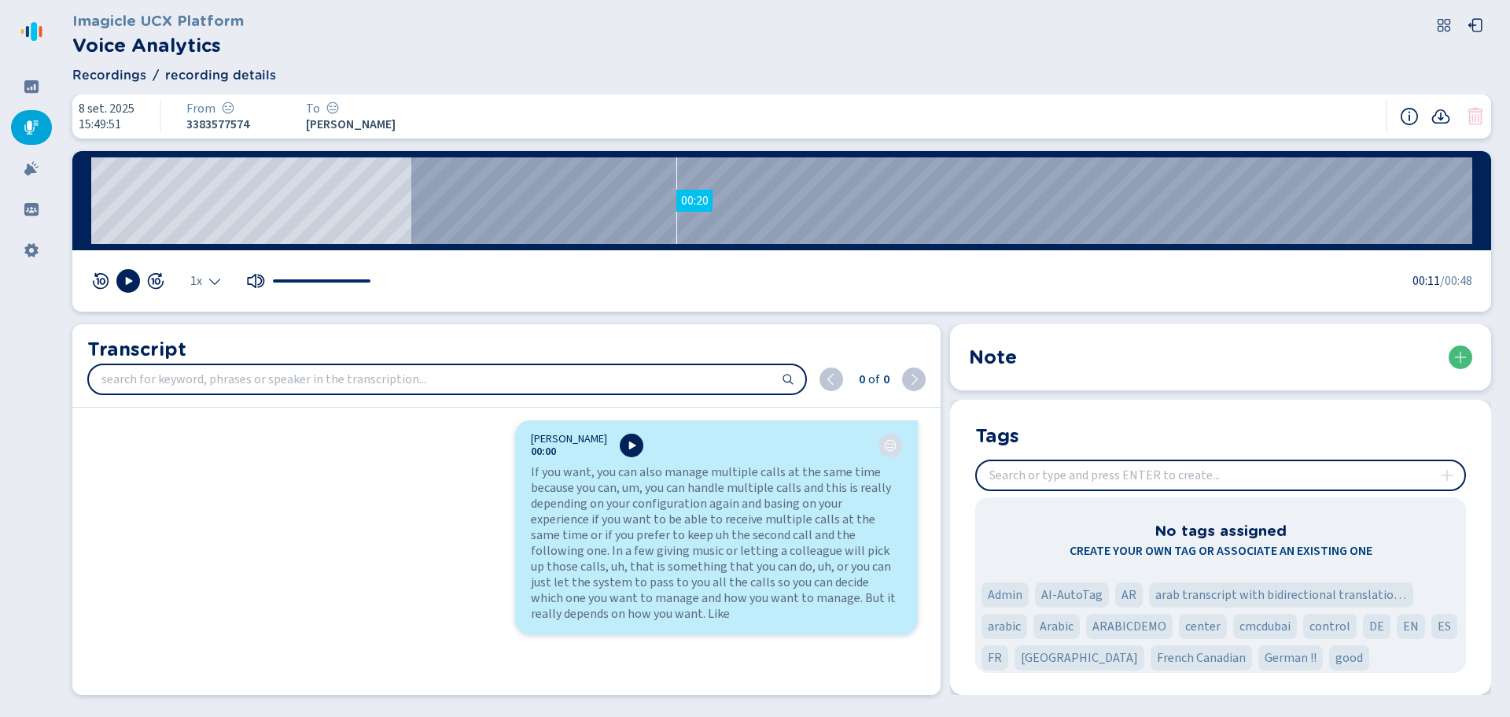
click at [677, 200] on wave "00:20" at bounding box center [781, 200] width 1381 height 87
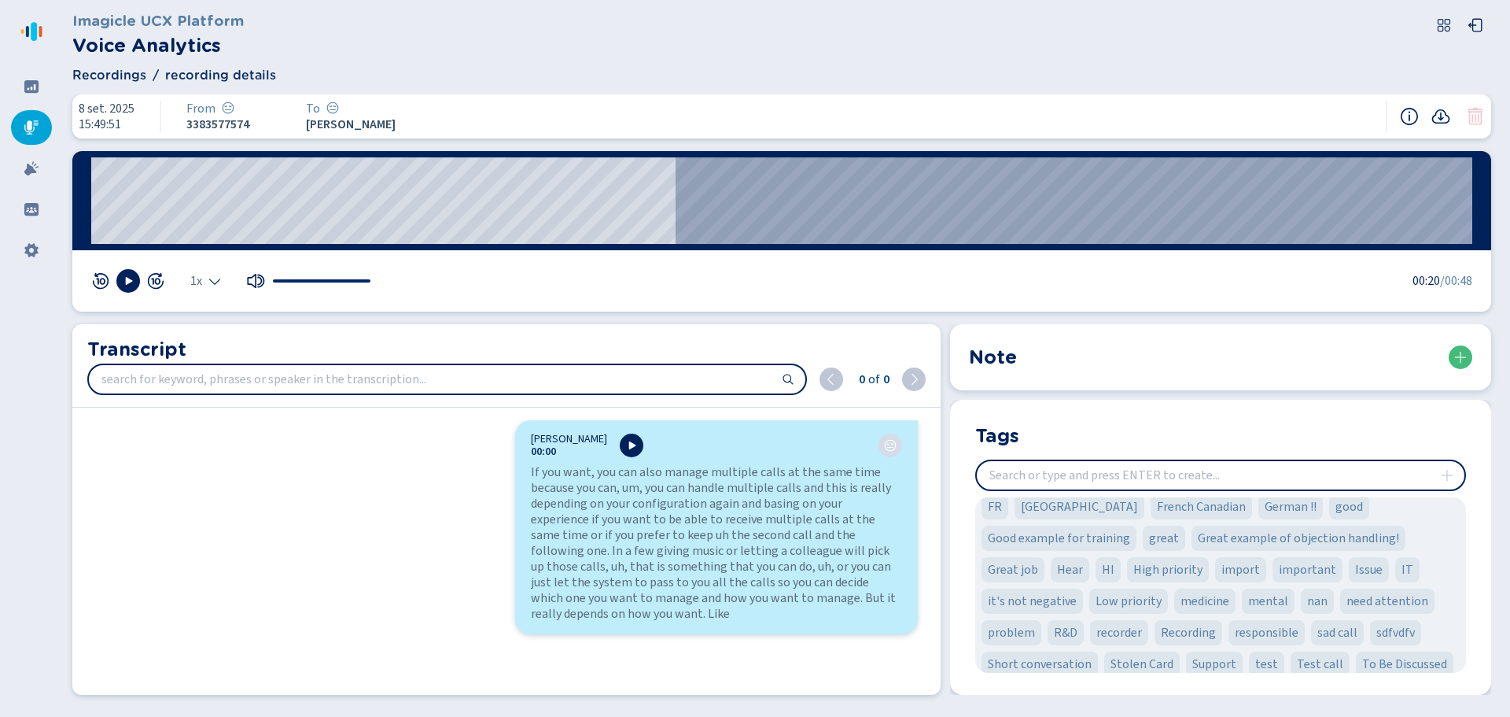
scroll to position [157, 0]
click at [1462, 353] on icon at bounding box center [1461, 357] width 13 height 13
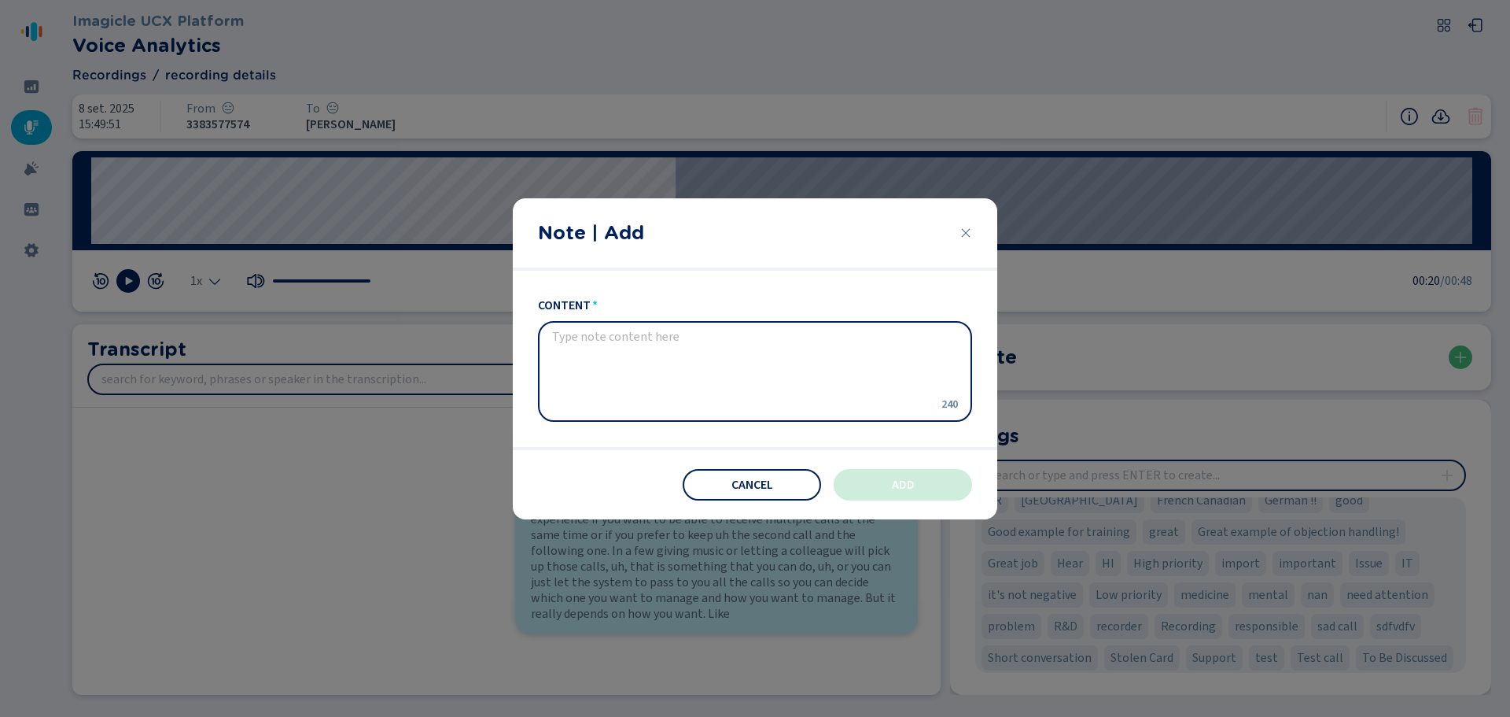
click at [731, 376] on textarea "content" at bounding box center [742, 371] width 381 height 82
click at [774, 479] on button "Cancel" at bounding box center [752, 484] width 138 height 31
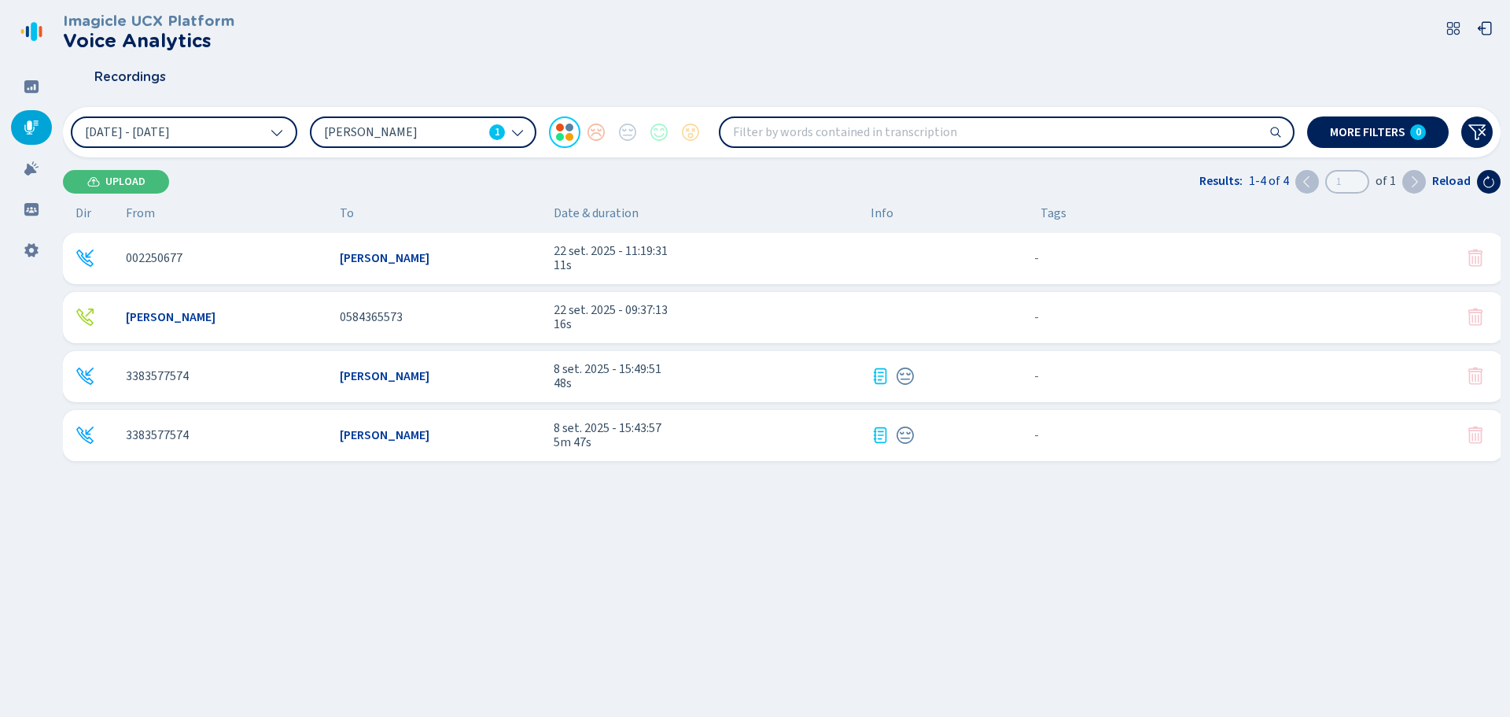
click at [808, 382] on span "48s" at bounding box center [706, 383] width 304 height 14
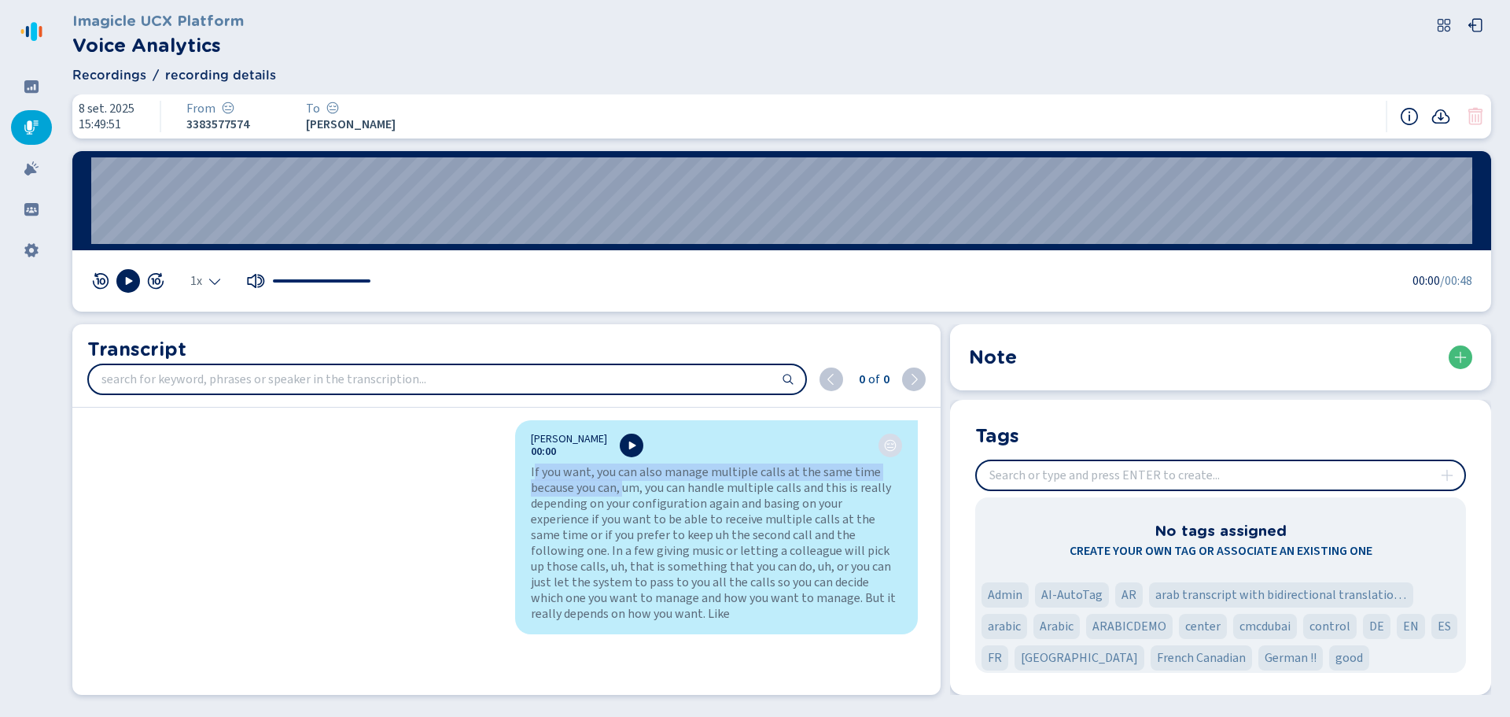
drag, startPoint x: 532, startPoint y: 470, endPoint x: 636, endPoint y: 498, distance: 108.4
click at [636, 498] on div "If you want, you can also manage multiple calls at the same time because you ca…" at bounding box center [716, 542] width 371 height 157
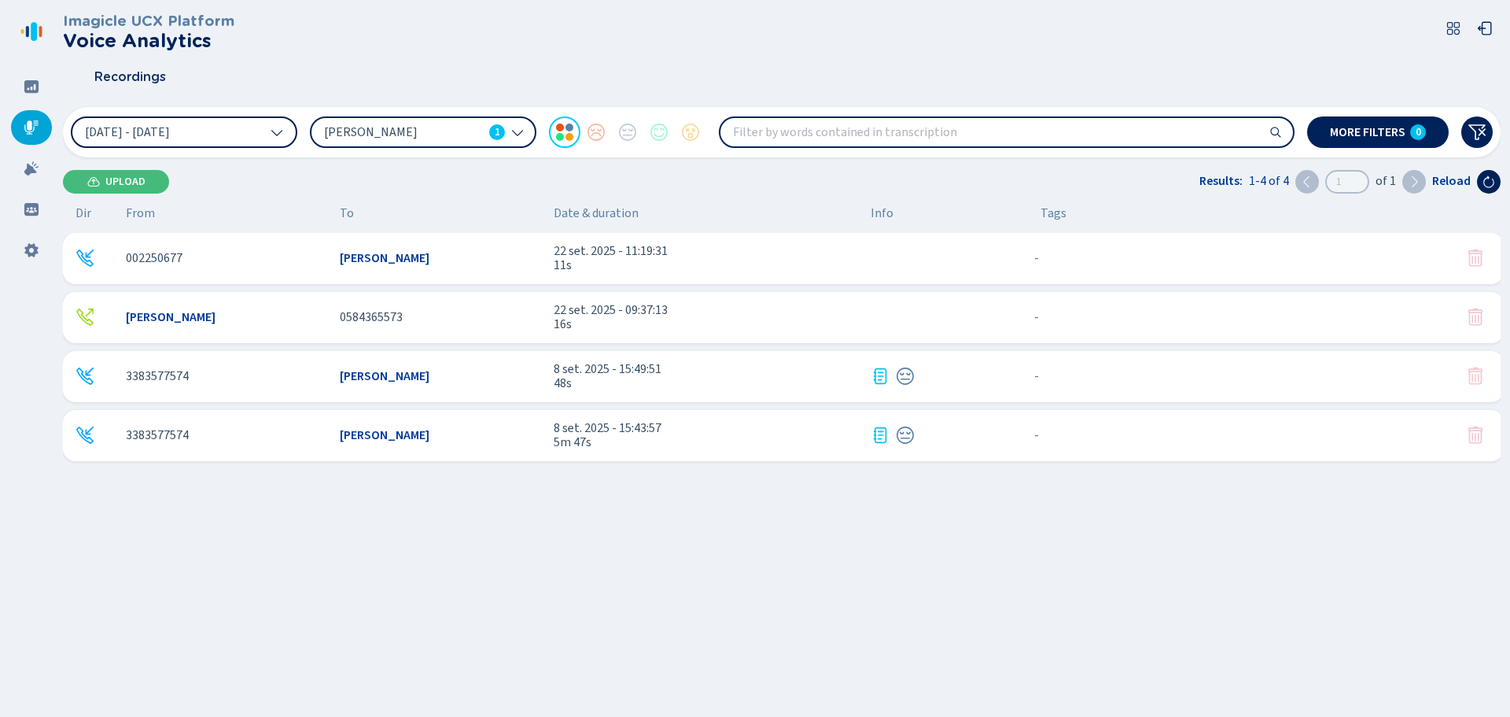
click at [263, 131] on button "1 Sep 2025 - 1 Oct 2025" at bounding box center [184, 131] width 227 height 31
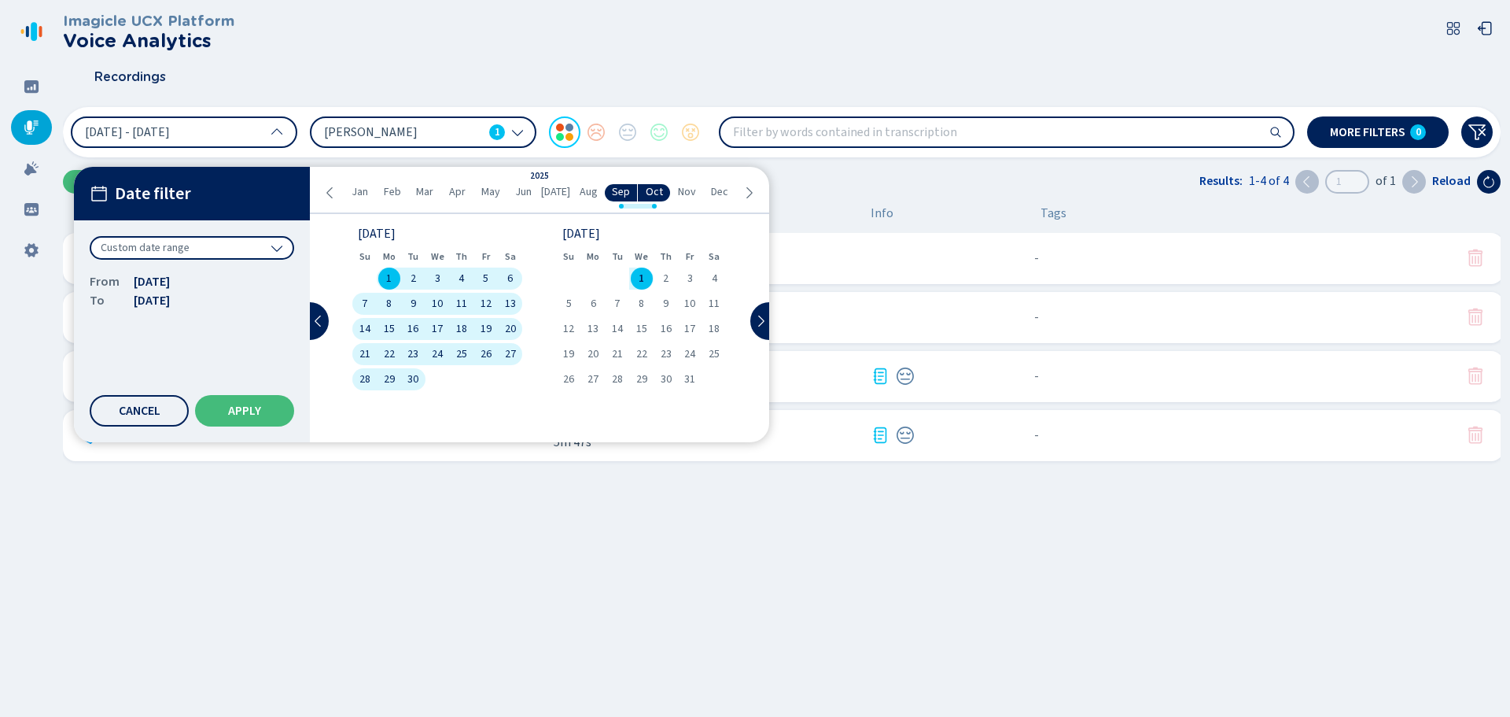
click at [459, 189] on span "Apr" at bounding box center [457, 192] width 17 height 13
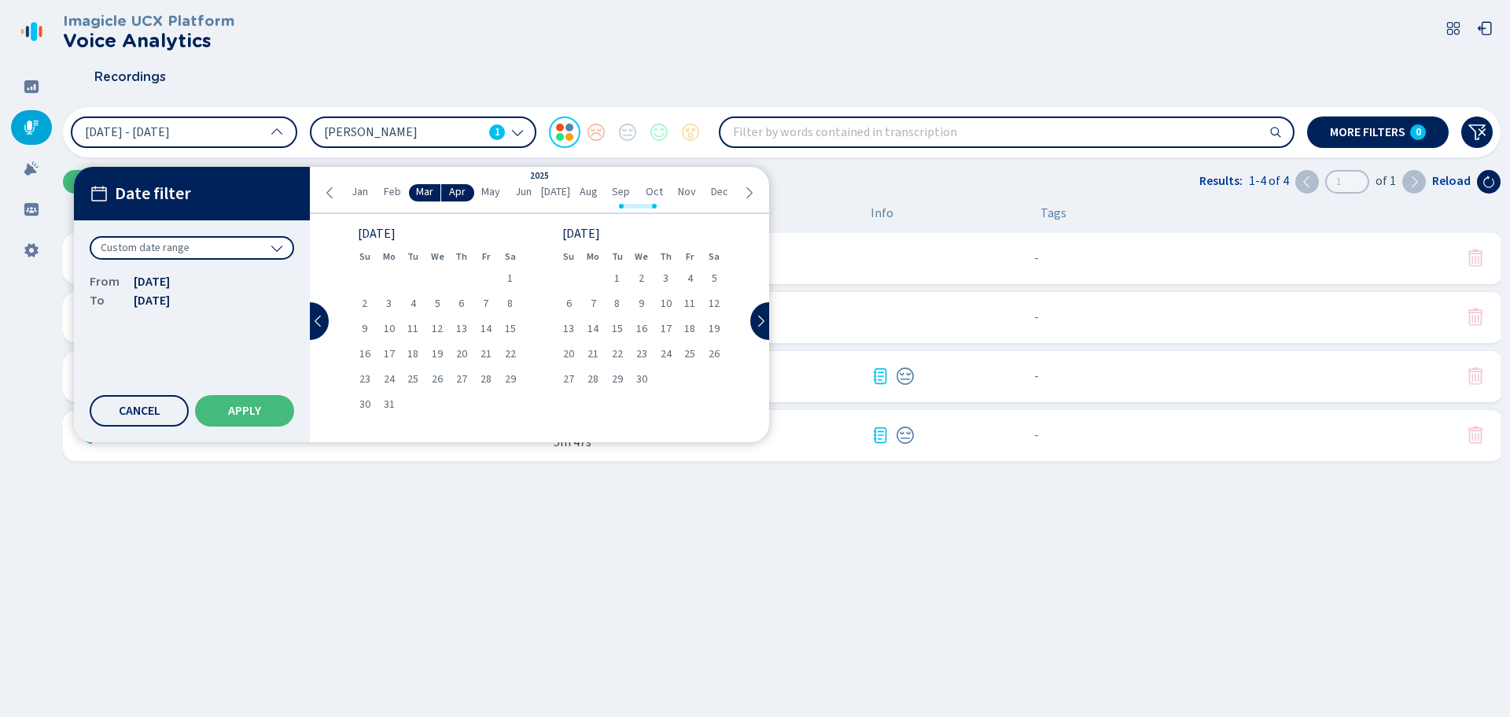
click at [494, 187] on span "May" at bounding box center [490, 192] width 19 height 13
click at [455, 186] on span "Apr" at bounding box center [457, 192] width 17 height 13
click at [457, 133] on span "[PERSON_NAME]" at bounding box center [403, 132] width 159 height 17
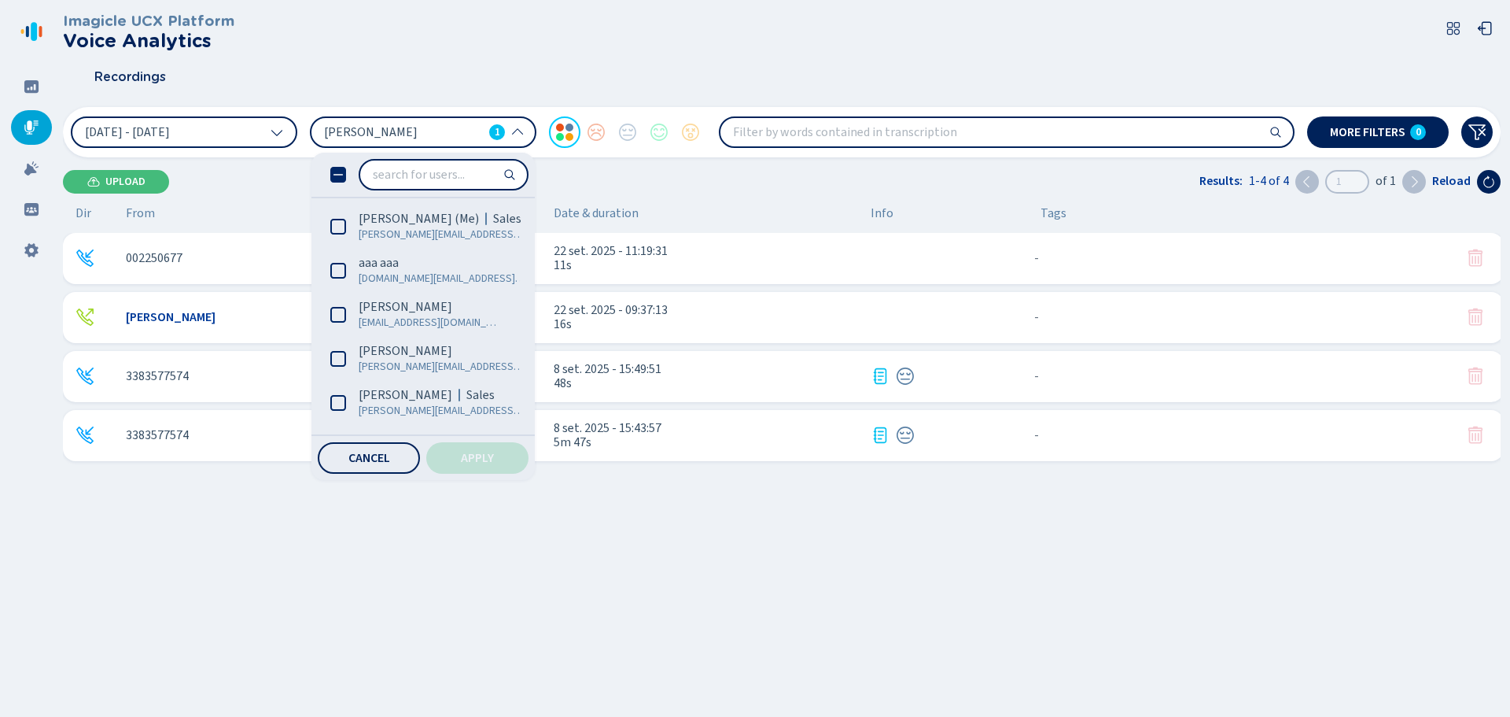
click at [470, 135] on span "[PERSON_NAME]" at bounding box center [403, 132] width 159 height 17
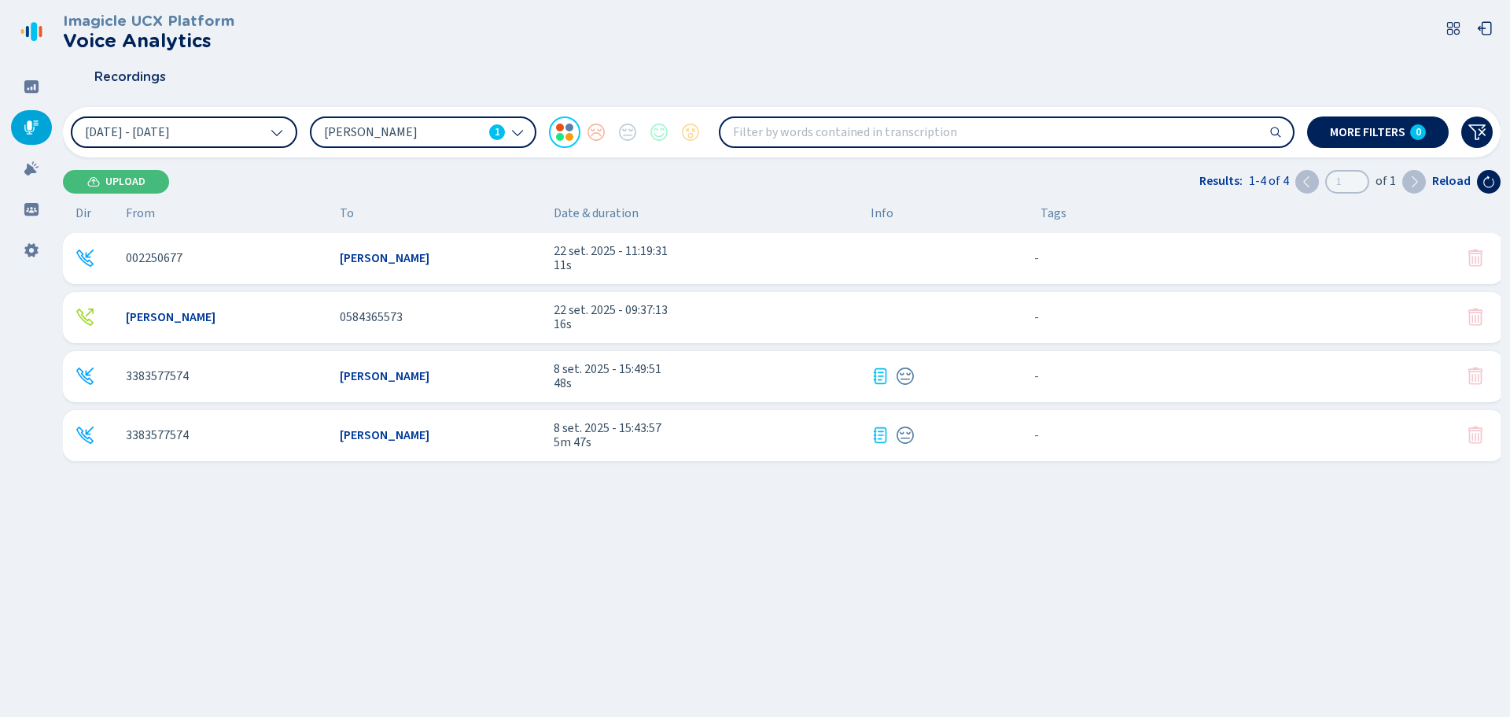
click at [454, 127] on span "[PERSON_NAME]" at bounding box center [403, 132] width 159 height 17
click at [170, 126] on span "1 Sep 2025 - 1 Oct 2025" at bounding box center [127, 132] width 85 height 13
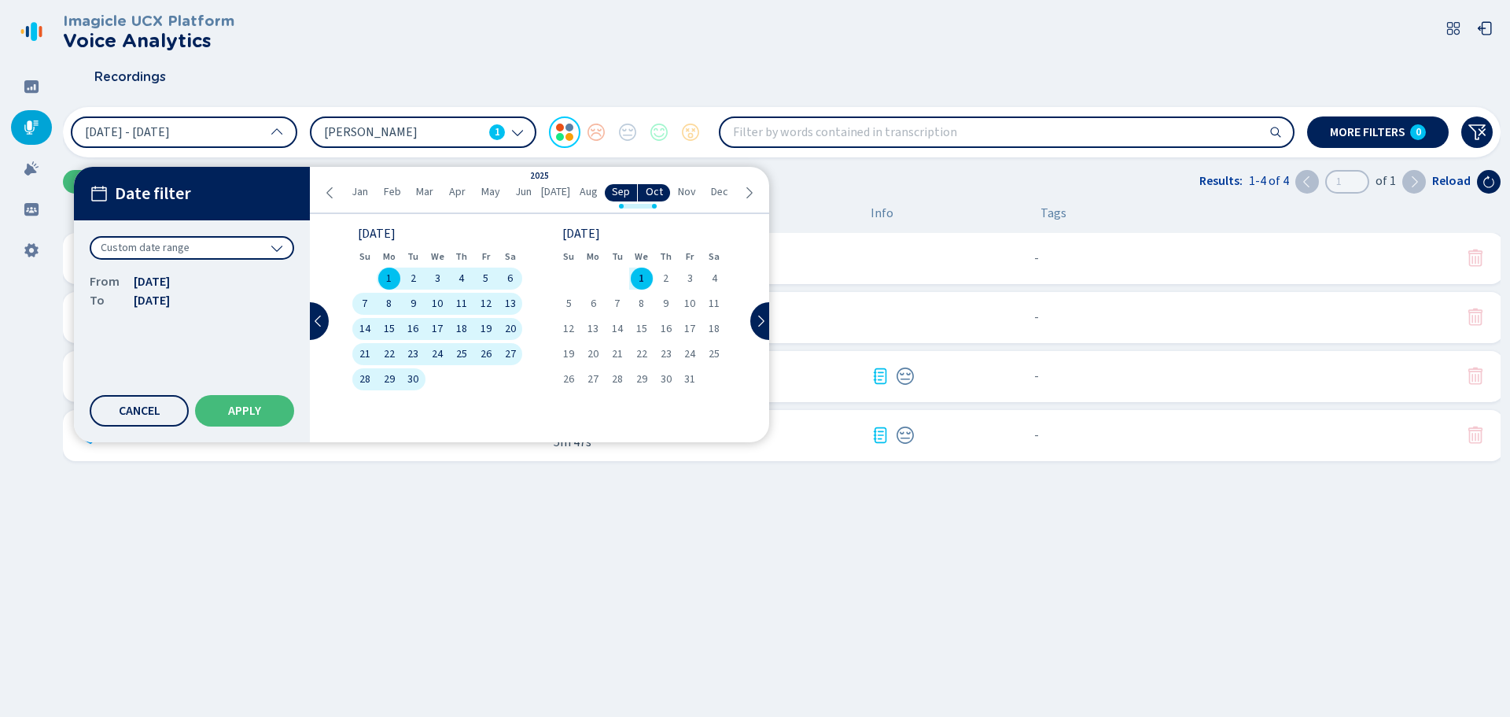
click at [468, 190] on li "Apr" at bounding box center [457, 192] width 33 height 17
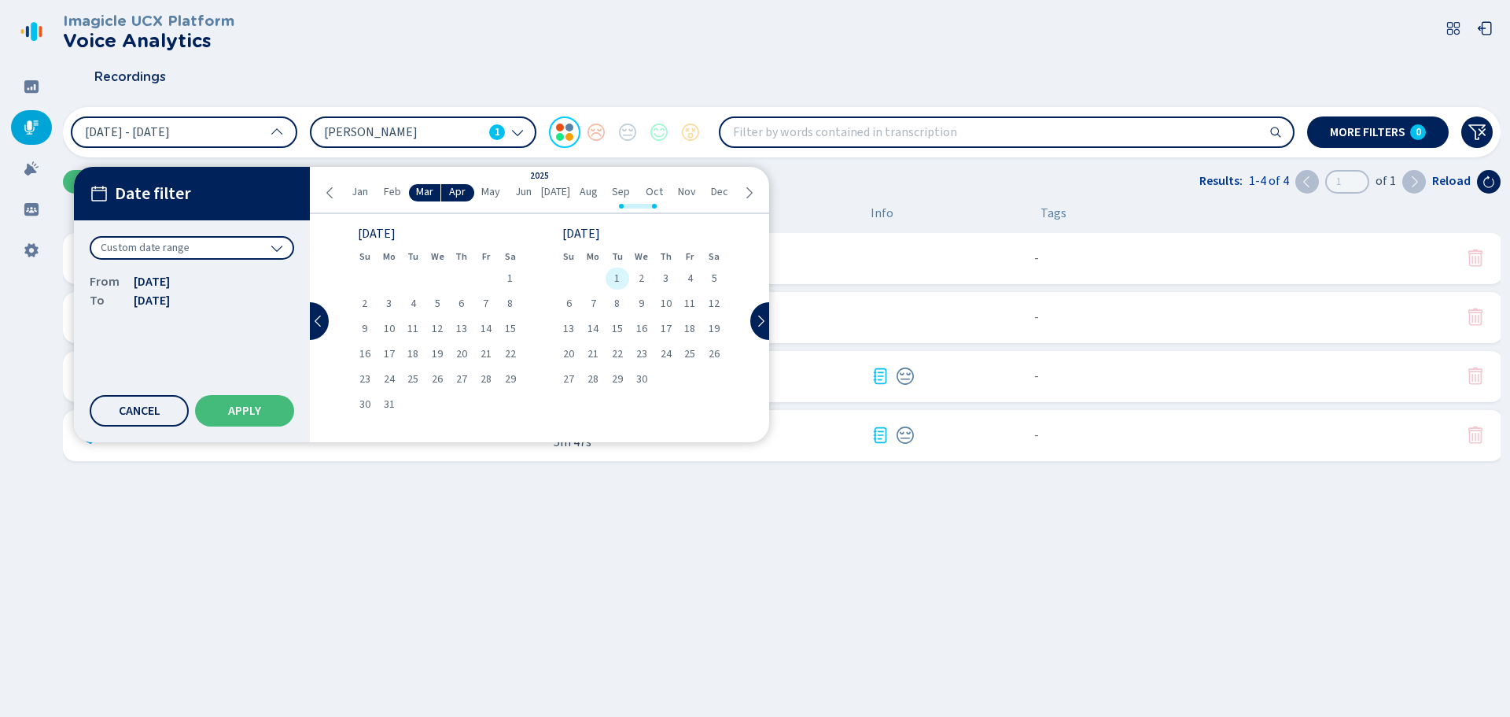
click at [616, 276] on span "1" at bounding box center [617, 278] width 6 height 11
click at [639, 374] on span "30" at bounding box center [641, 379] width 11 height 11
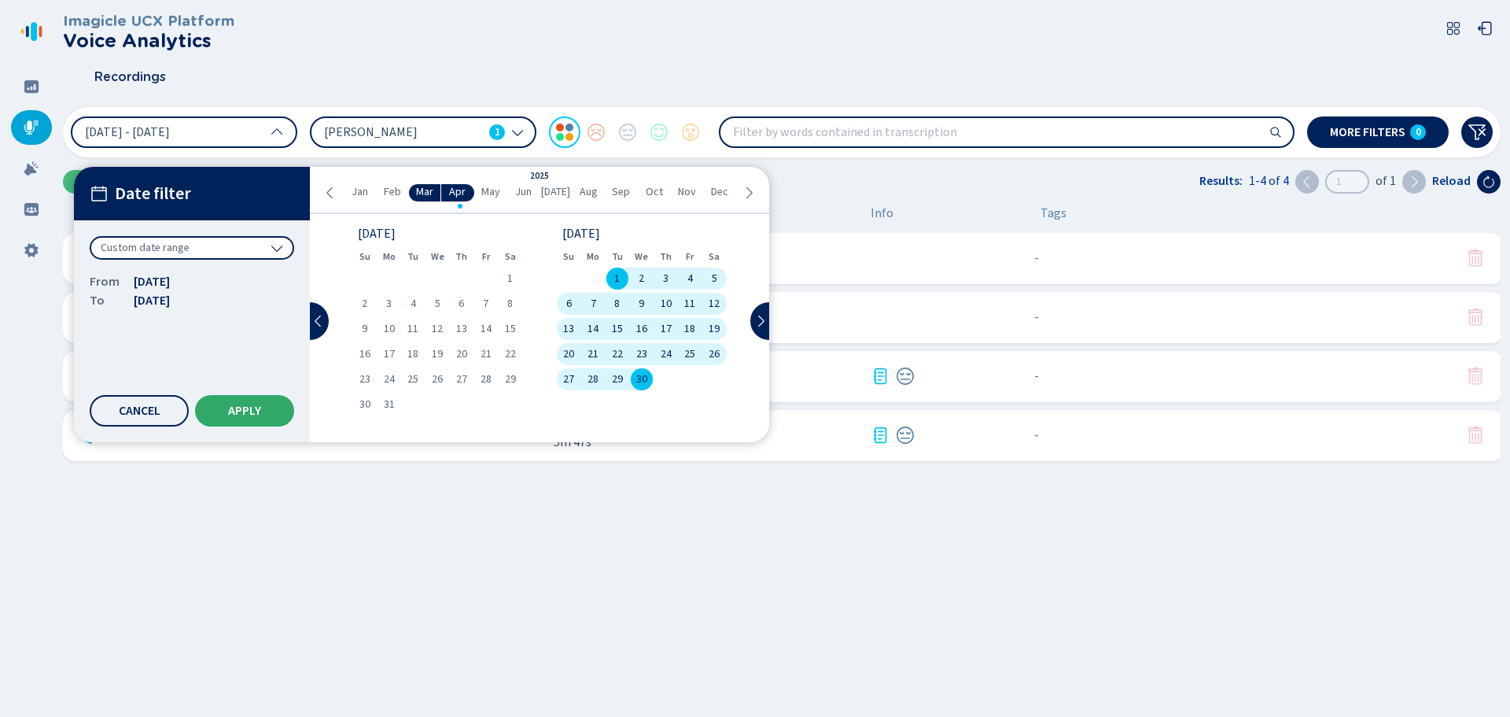
click at [231, 410] on span "Apply" at bounding box center [244, 410] width 33 height 13
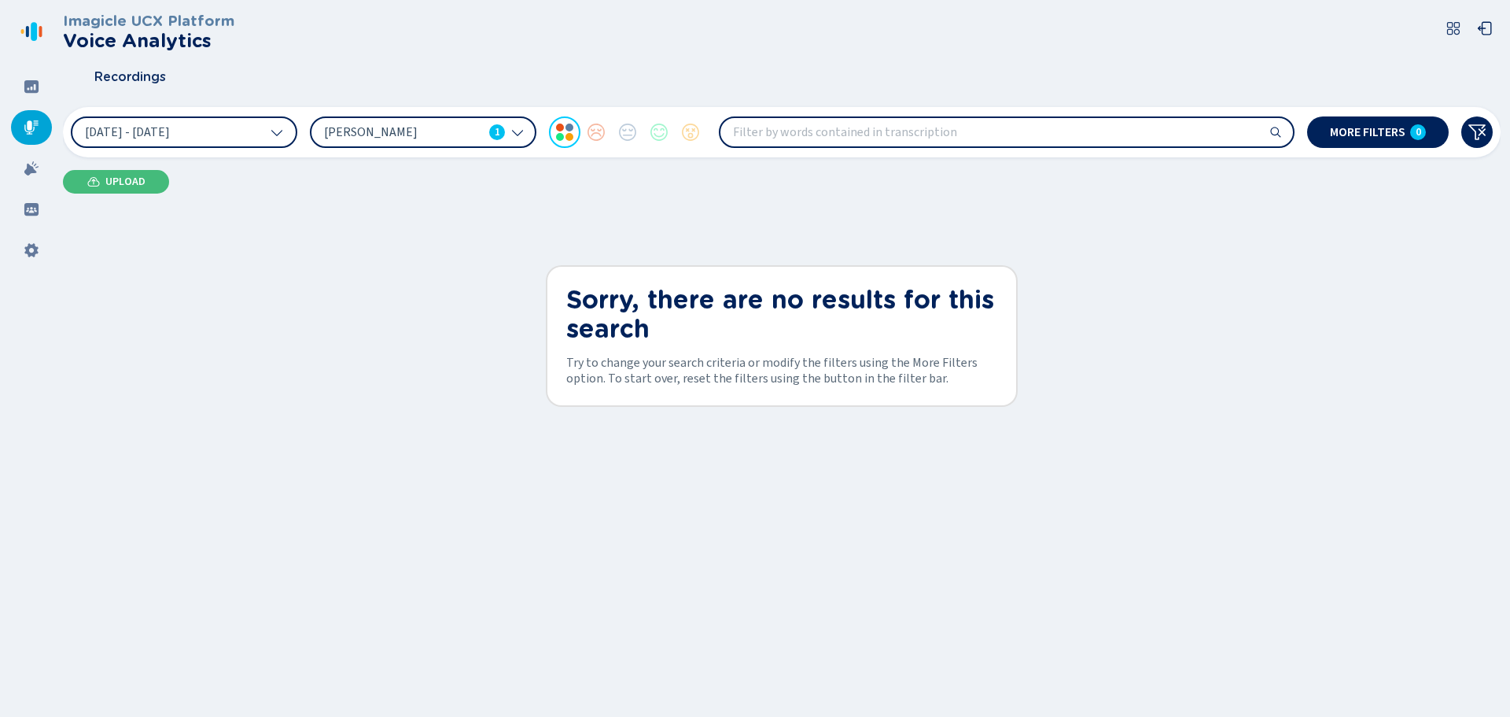
click at [428, 125] on span "[PERSON_NAME]" at bounding box center [403, 132] width 159 height 17
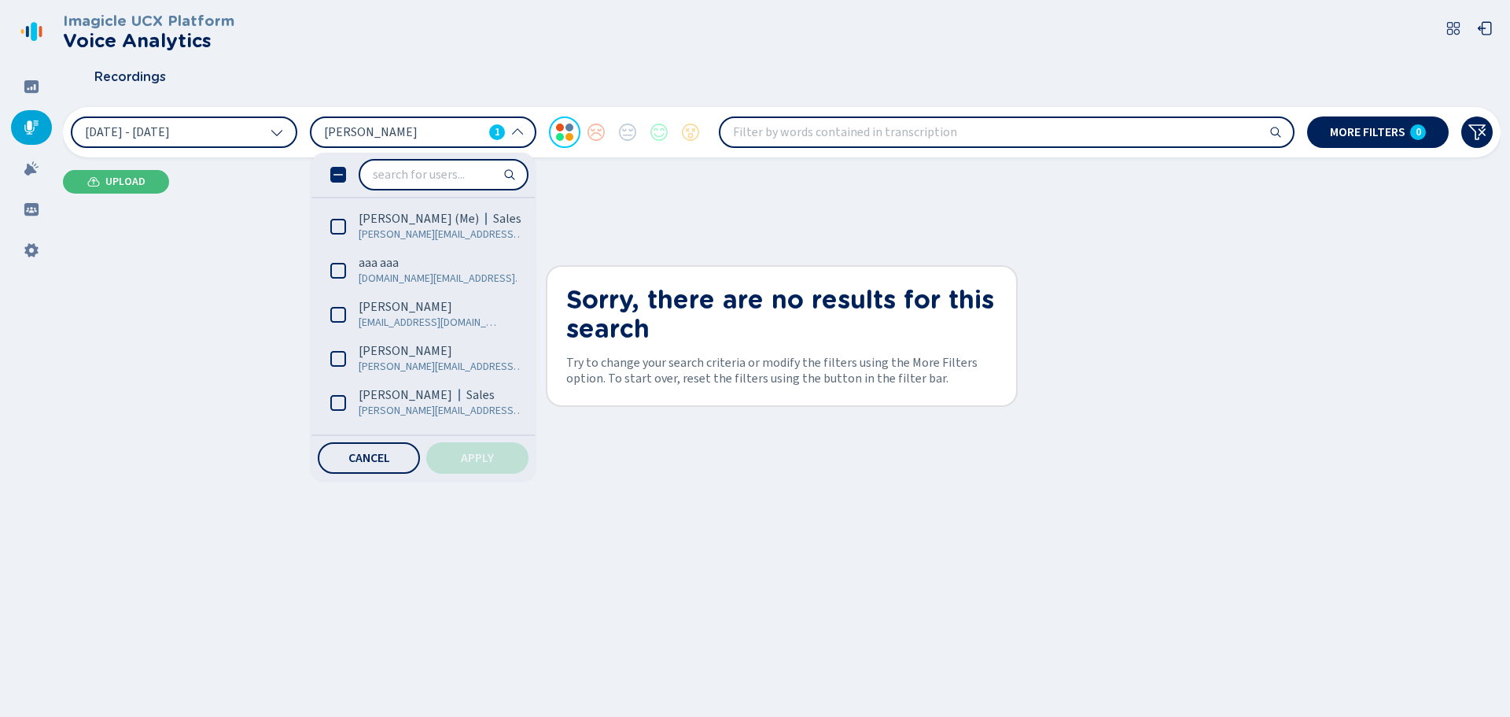
click at [333, 176] on icon at bounding box center [338, 175] width 16 height 16
click at [389, 175] on input "search" at bounding box center [443, 174] width 167 height 28
click at [346, 178] on div at bounding box center [423, 175] width 223 height 44
click at [344, 176] on icon at bounding box center [338, 175] width 16 height 16
click at [402, 176] on input "search" at bounding box center [443, 174] width 167 height 28
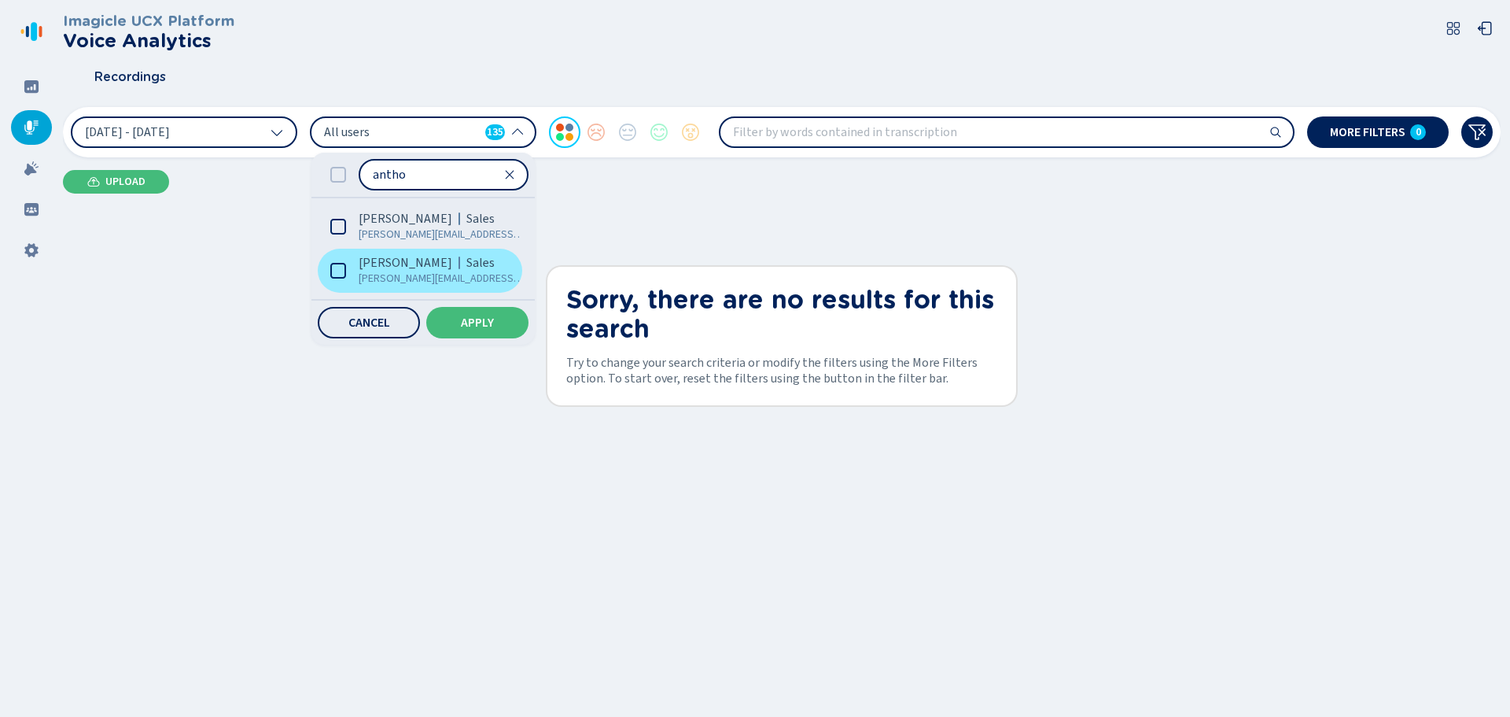
type input "antho"
click at [389, 257] on span "[PERSON_NAME]" at bounding box center [406, 263] width 94 height 16
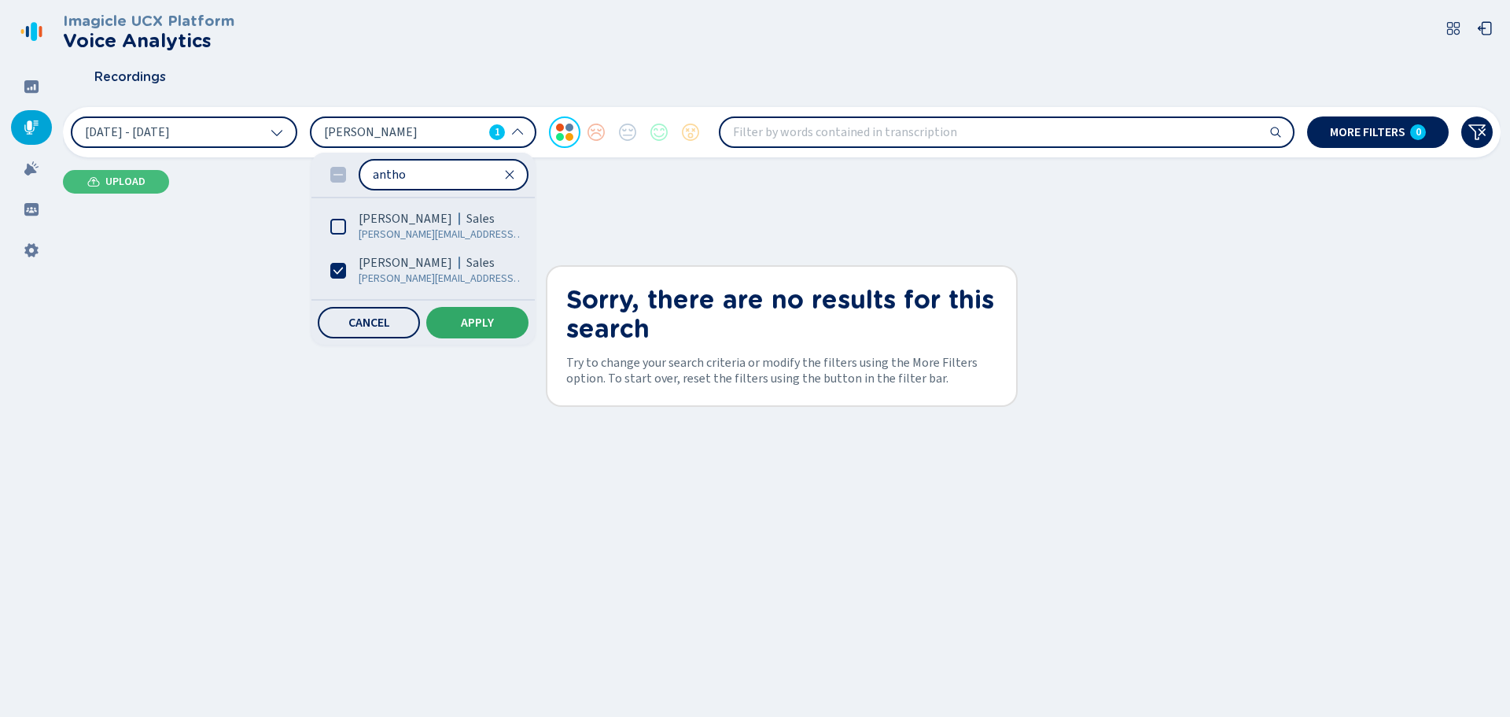
click at [488, 308] on button "Apply" at bounding box center [477, 322] width 102 height 31
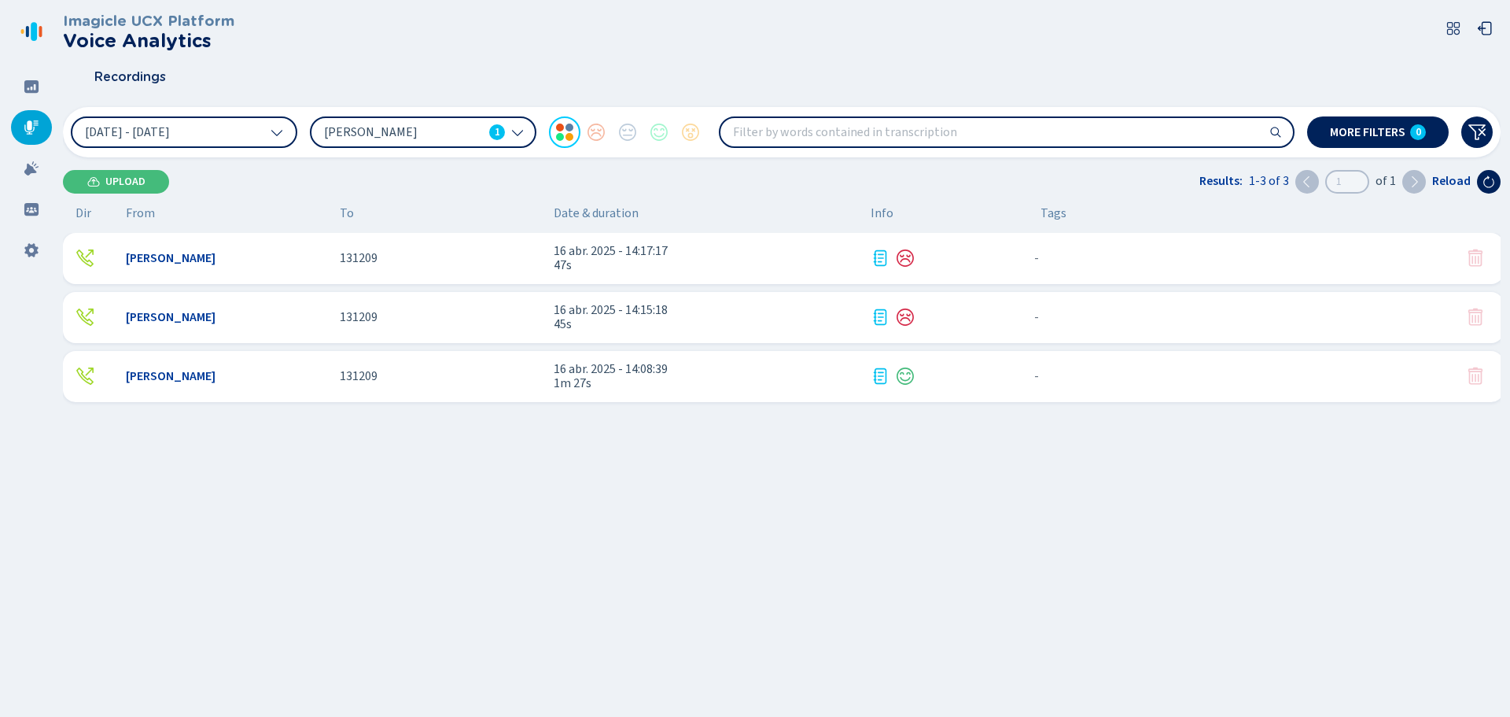
click at [216, 315] on span "[PERSON_NAME]" at bounding box center [171, 317] width 90 height 14
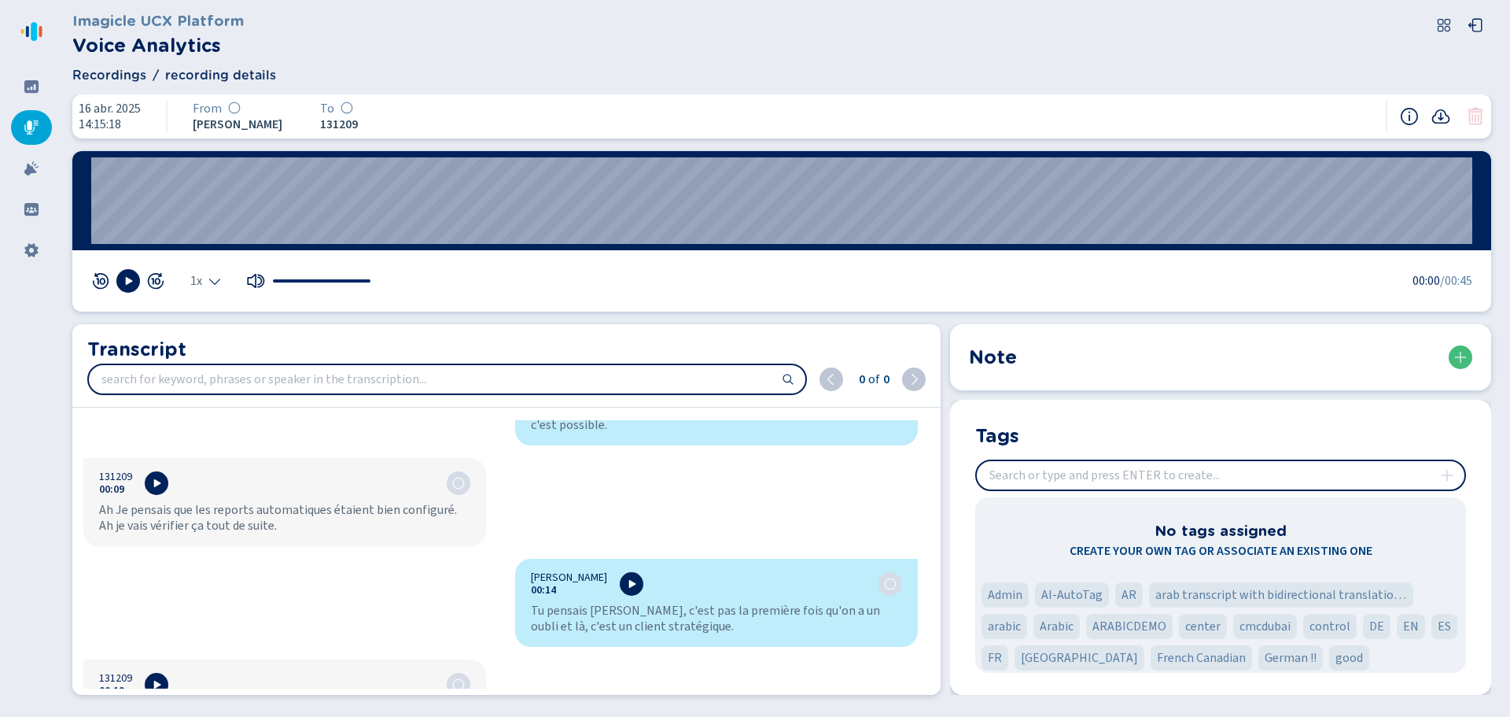
scroll to position [157, 0]
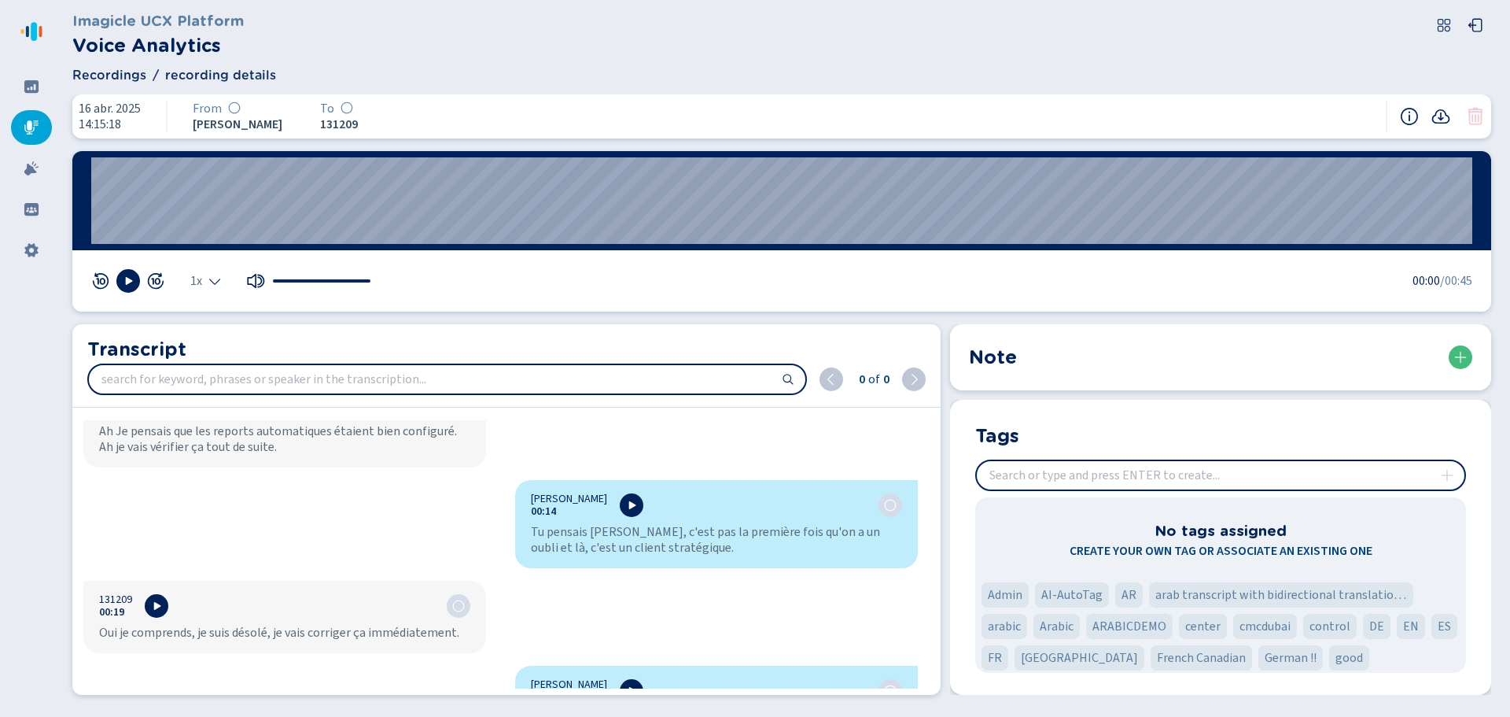
drag, startPoint x: 175, startPoint y: 428, endPoint x: 243, endPoint y: 464, distance: 77.4
click at [205, 441] on div "Ah Je pensais que les reports automatiques étaient bien configuré. Ah je vais v…" at bounding box center [284, 438] width 371 height 31
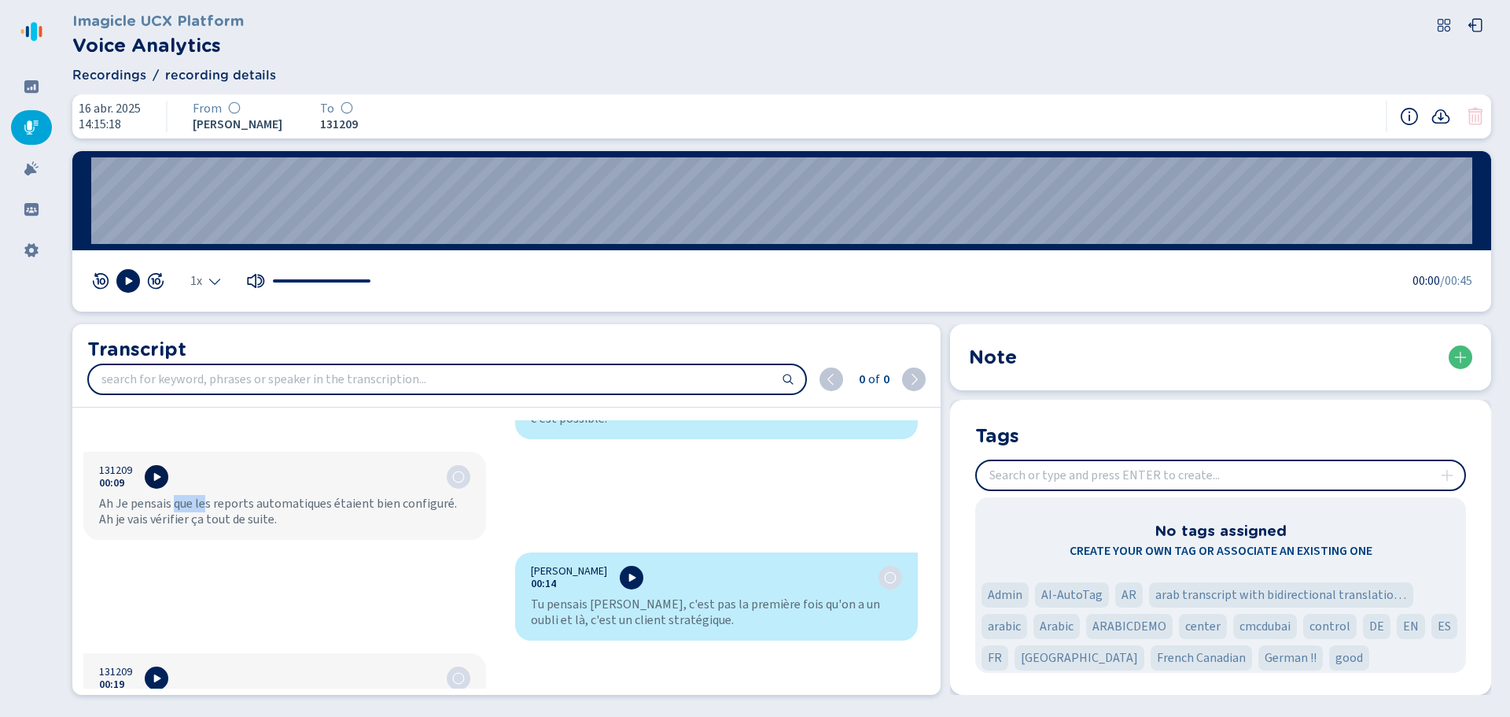
scroll to position [73, 0]
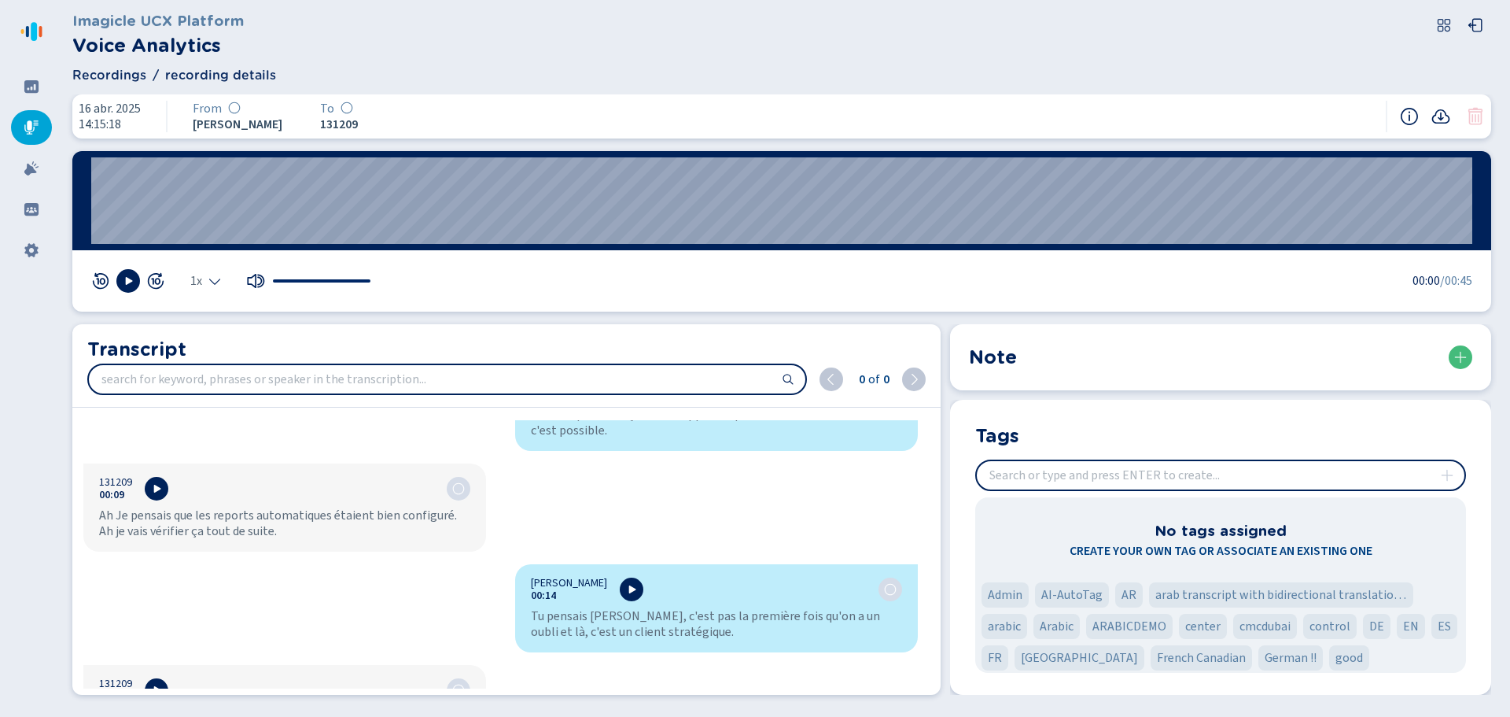
click at [127, 511] on div "Ah Je pensais que les reports automatiques étaient bien configuré. Ah je vais v…" at bounding box center [284, 522] width 371 height 31
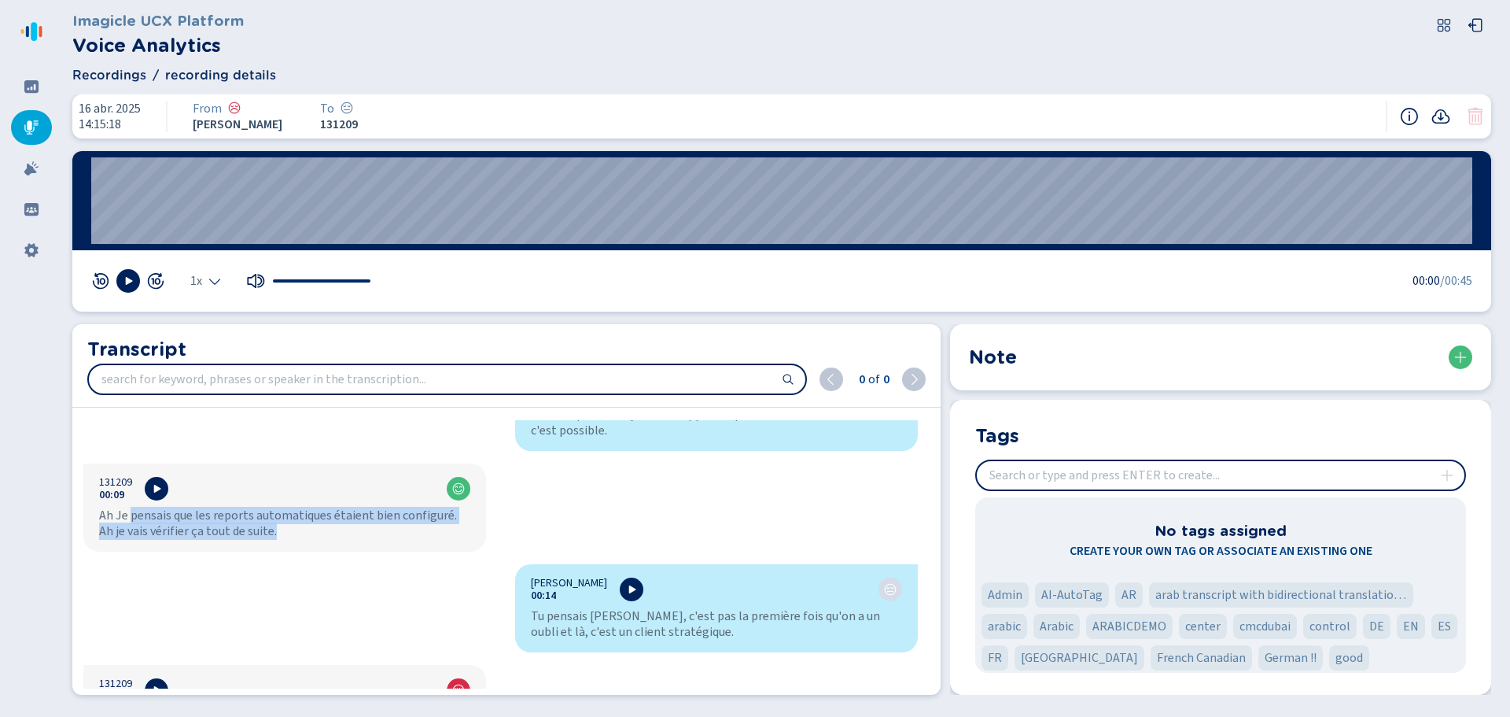
drag, startPoint x: 130, startPoint y: 515, endPoint x: 286, endPoint y: 532, distance: 157.4
click at [286, 532] on div "Ah Je pensais que les reports automatiques étaient bien configuré. Ah je vais v…" at bounding box center [284, 522] width 371 height 31
click at [288, 532] on div "Ah Je pensais que les reports automatiques étaient bien configuré. Ah je vais v…" at bounding box center [284, 522] width 371 height 31
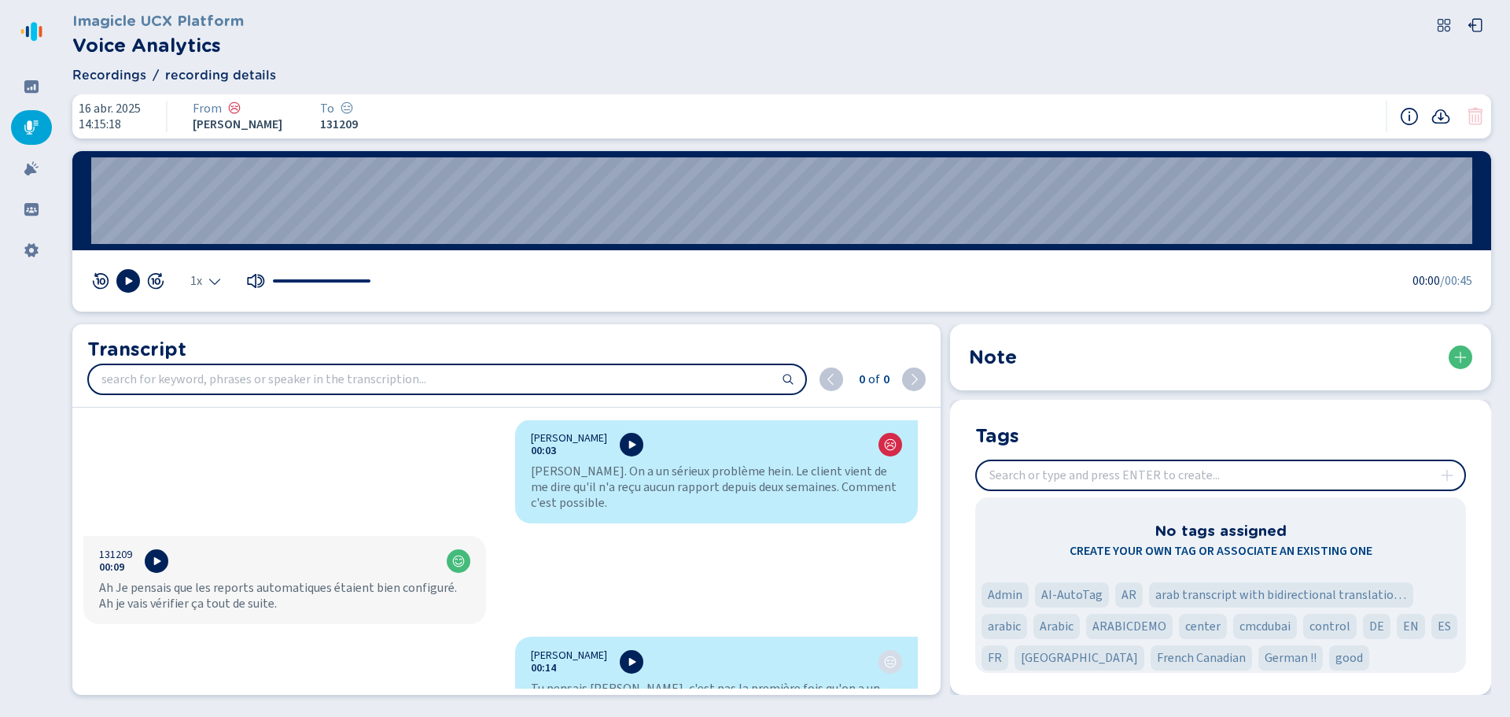
scroll to position [0, 0]
drag, startPoint x: 335, startPoint y: 588, endPoint x: 400, endPoint y: 592, distance: 64.6
click at [382, 592] on div "Ah Je pensais que les reports automatiques étaient bien configuré. Ah je vais v…" at bounding box center [284, 596] width 371 height 31
click at [404, 594] on div "Ah Je pensais que les reports automatiques étaient bien configuré. Ah je vais v…" at bounding box center [284, 596] width 371 height 31
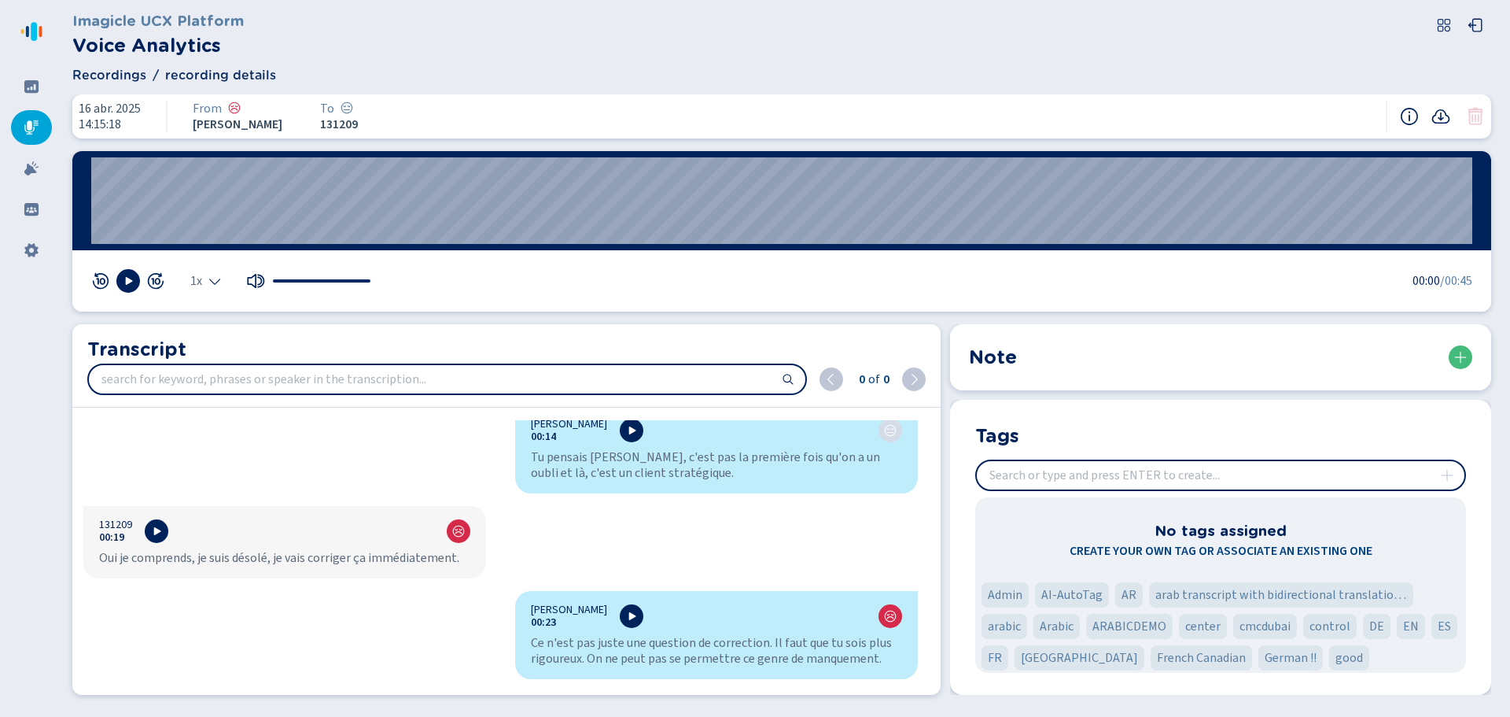
scroll to position [236, 0]
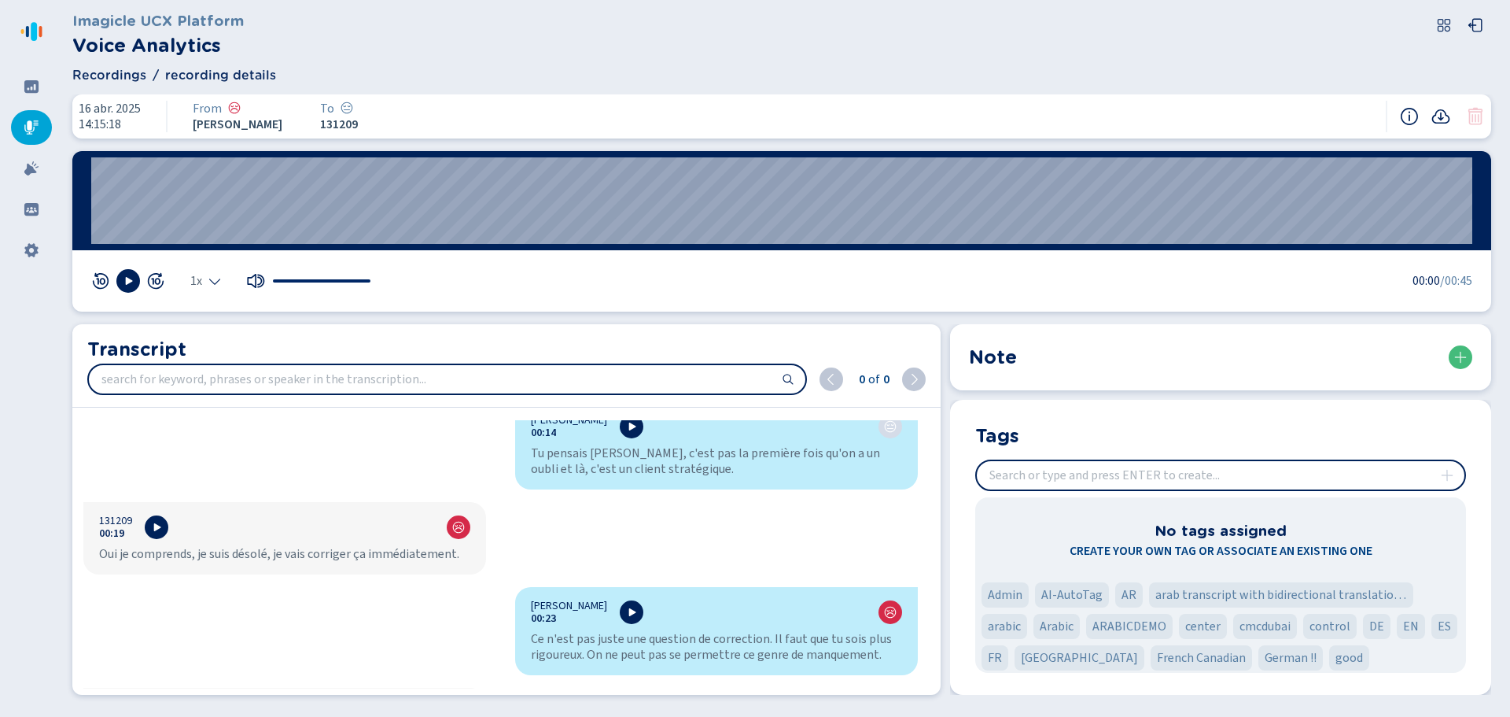
drag, startPoint x: 189, startPoint y: 554, endPoint x: 334, endPoint y: 561, distance: 145.7
click at [330, 561] on div "Oui je comprends, je suis désolé, je vais corriger ça immédiatement." at bounding box center [284, 554] width 371 height 16
click at [396, 628] on div "Anthony Grosdemouge 00:03 Gabriel. On a un sérieux problème hein. Le client vie…" at bounding box center [500, 554] width 857 height 268
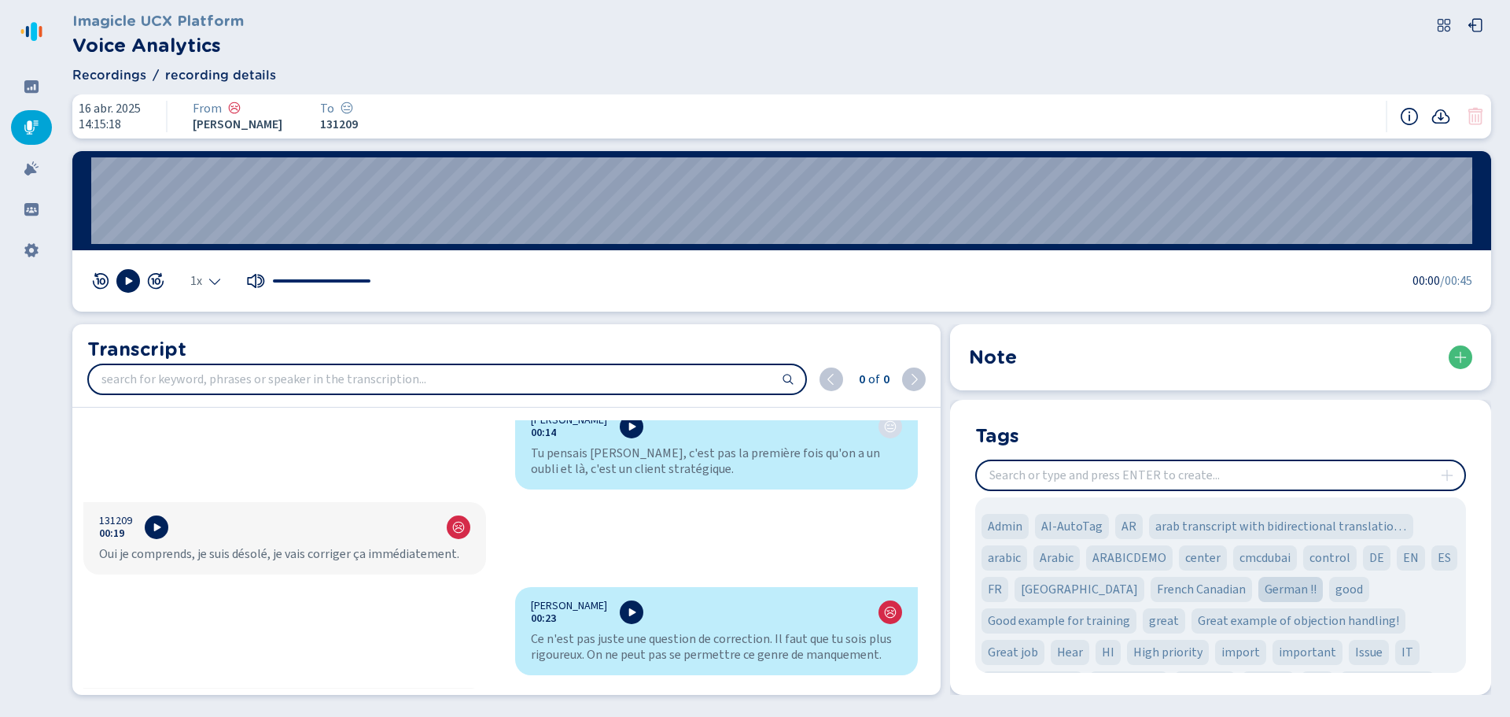
scroll to position [79, 0]
click at [32, 159] on div at bounding box center [31, 168] width 41 height 35
